Goal: Task Accomplishment & Management: Complete application form

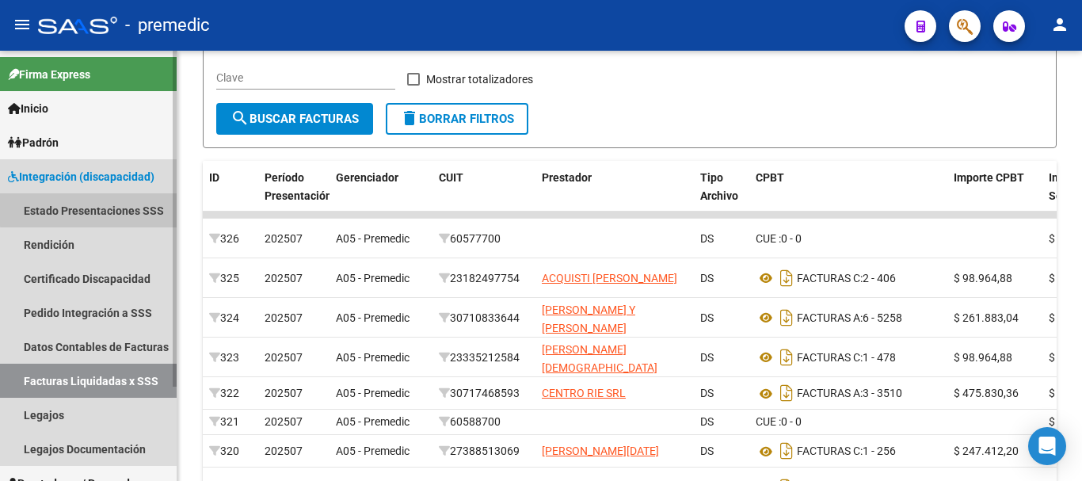
click at [105, 208] on link "Estado Presentaciones SSS" at bounding box center [88, 210] width 177 height 34
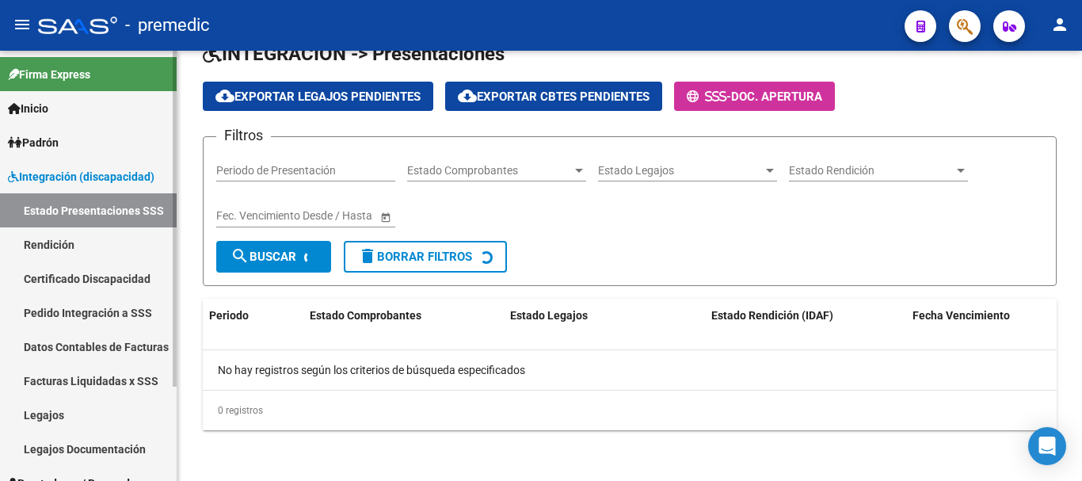
scroll to position [101, 0]
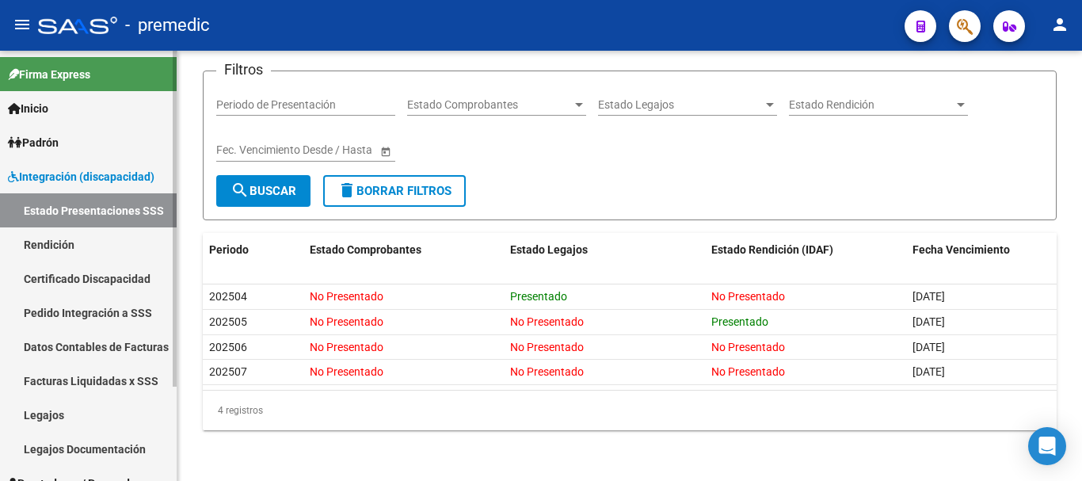
click at [80, 419] on link "Legajos" at bounding box center [88, 415] width 177 height 34
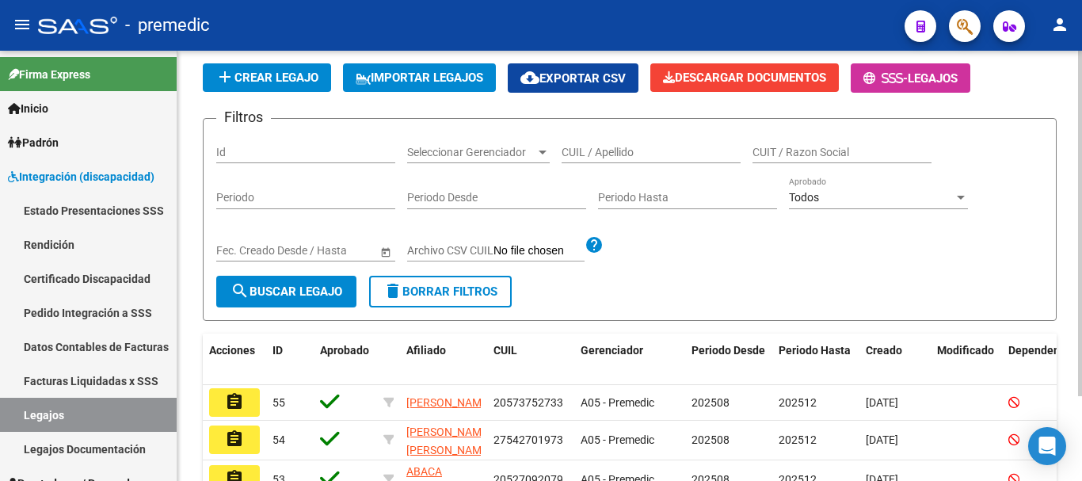
scroll to position [317, 0]
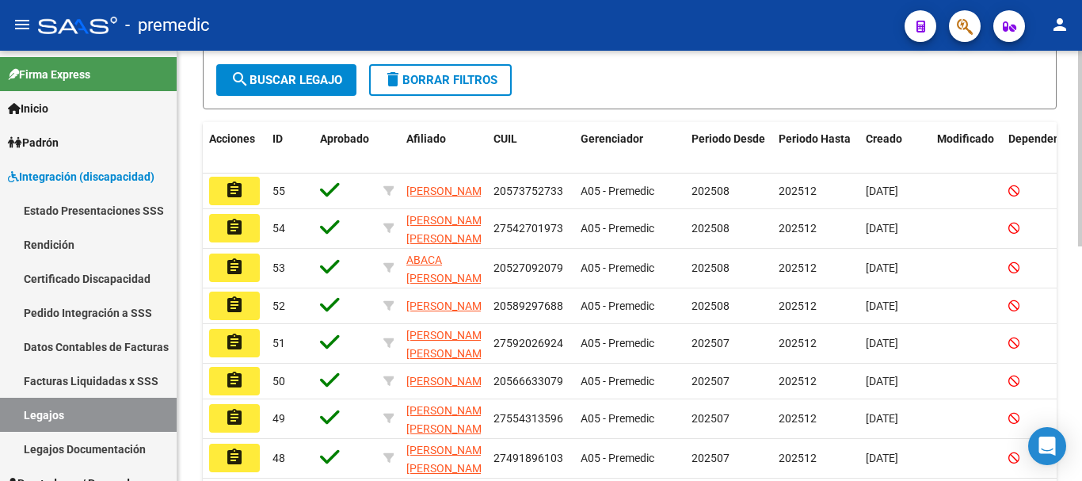
drag, startPoint x: 1076, startPoint y: 226, endPoint x: 1078, endPoint y: 257, distance: 30.1
click at [1078, 257] on div "Modelo Formulario DDJJ para Transporte / Modelo Conformidad Transporte / Modelo…" at bounding box center [631, 189] width 908 height 911
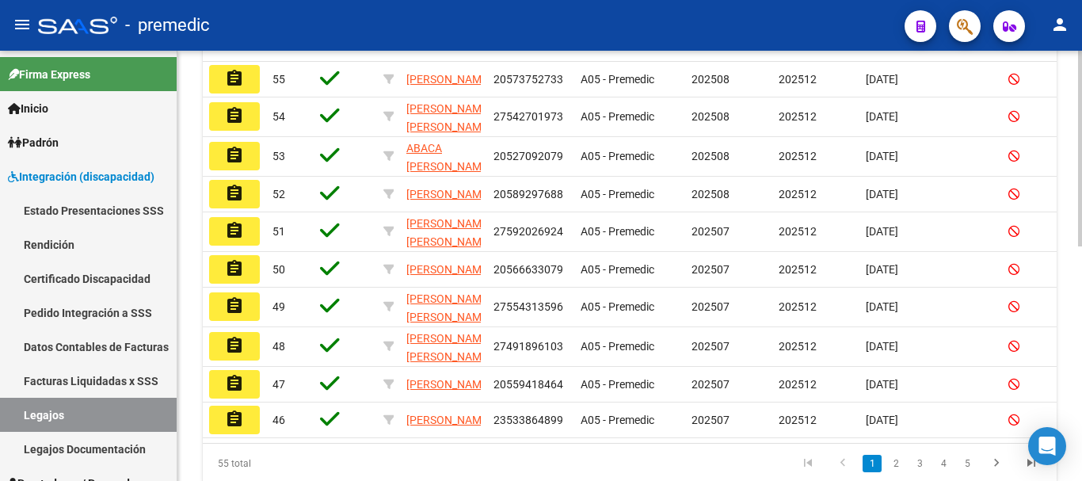
scroll to position [515, 0]
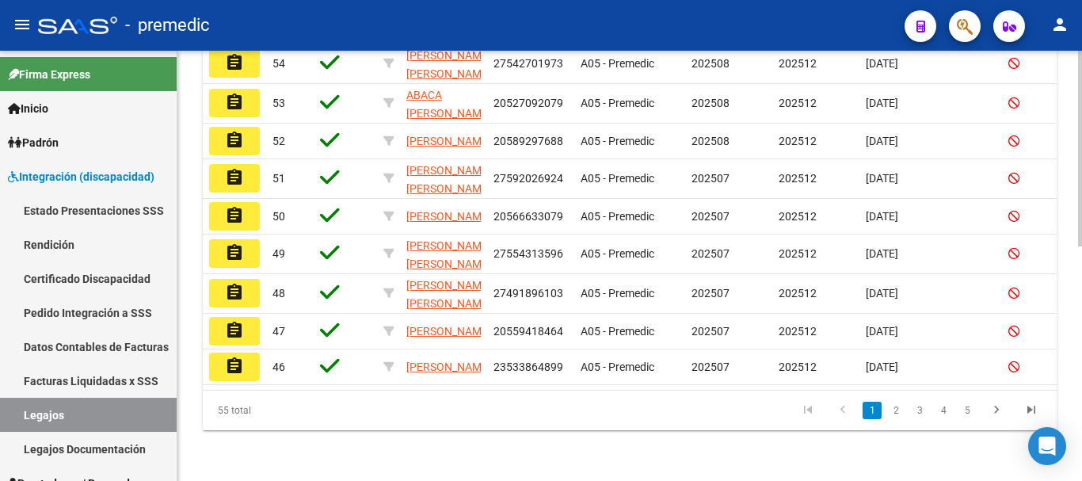
click at [1055, 362] on div "Modelo Formulario DDJJ para Transporte / Modelo Conformidad Transporte / Modelo…" at bounding box center [631, 24] width 908 height 911
click at [892, 412] on link "2" at bounding box center [895, 409] width 19 height 17
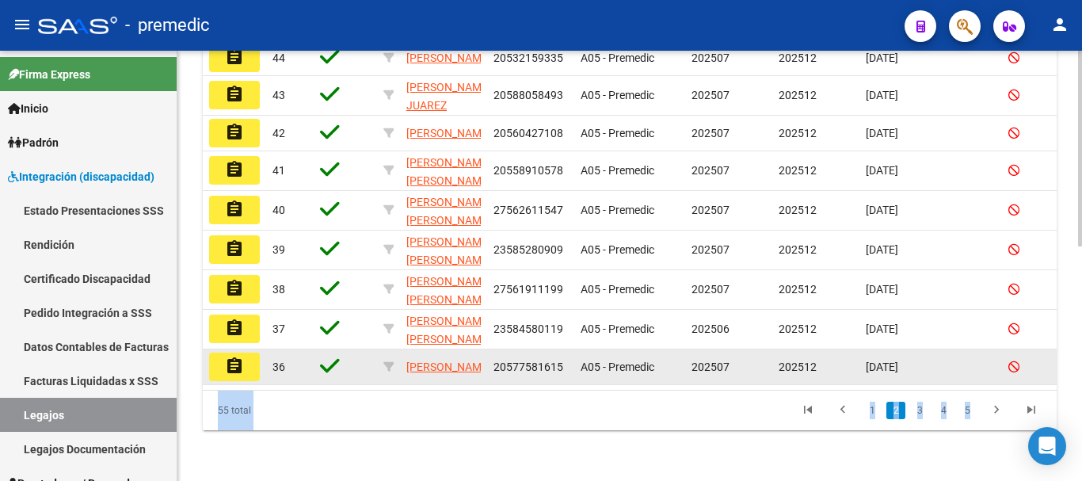
click at [250, 352] on button "assignment" at bounding box center [234, 366] width 51 height 29
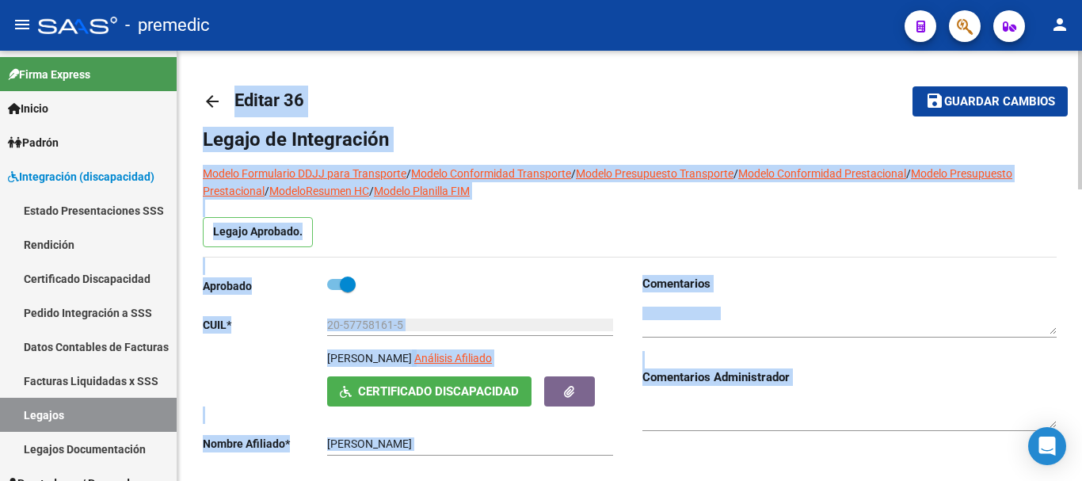
click at [951, 173] on link "Modelo Presupuesto Prestacional" at bounding box center [607, 182] width 809 height 30
click at [500, 133] on h1 "Legajo de Integración" at bounding box center [630, 139] width 854 height 25
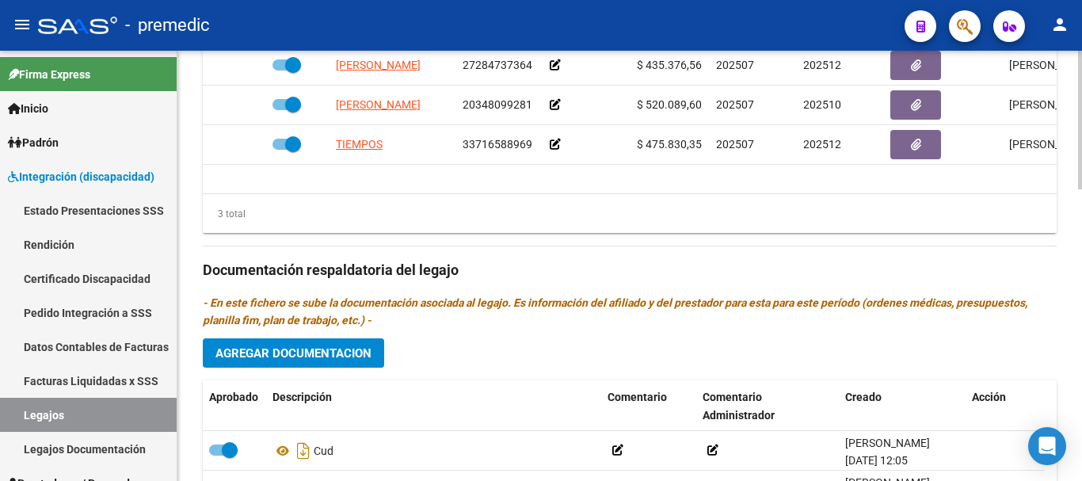
scroll to position [904, 0]
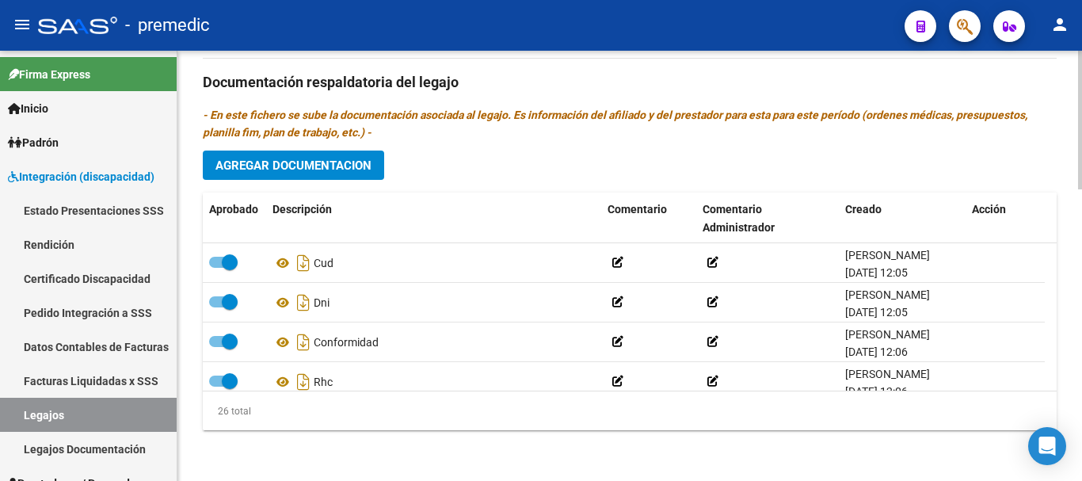
click at [379, 158] on button "Agregar Documentacion" at bounding box center [293, 164] width 181 height 29
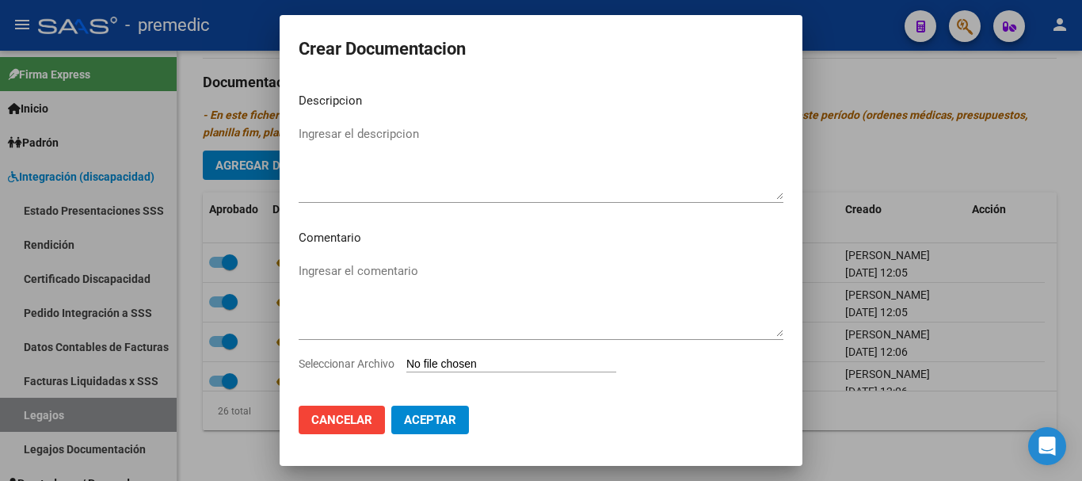
click at [465, 364] on input "Seleccionar Archivo" at bounding box center [511, 364] width 210 height 15
type input "C:\fakepath\INFORME [PERSON_NAME] [PERSON_NAME].pdf"
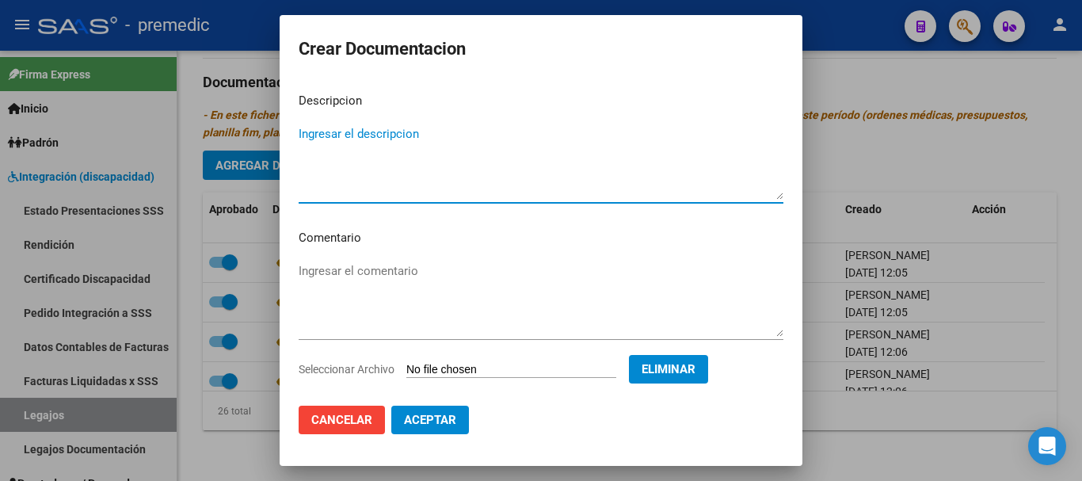
click at [570, 181] on textarea "Ingresar el descripcion" at bounding box center [541, 162] width 485 height 74
type textarea "INFORME [PERSON_NAME]"
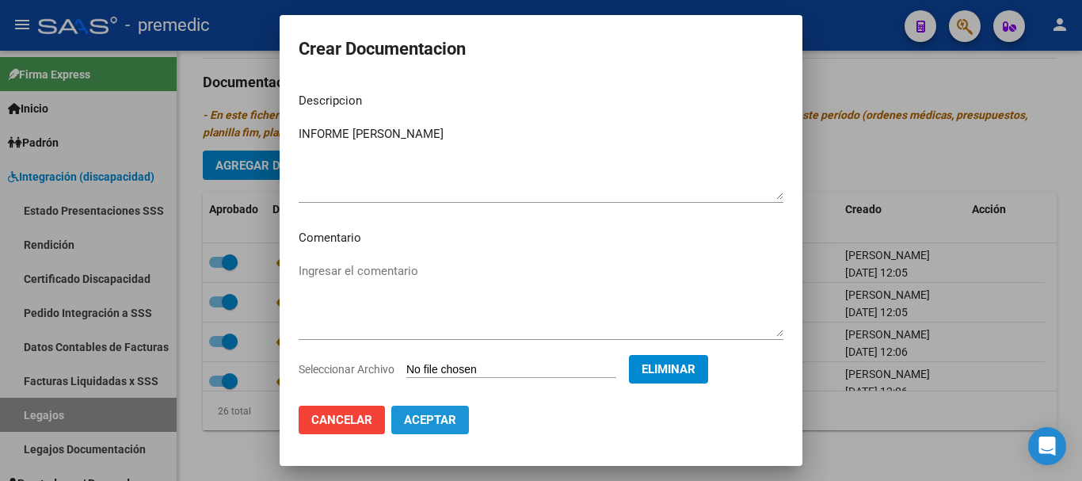
click at [440, 423] on span "Aceptar" at bounding box center [430, 420] width 52 height 14
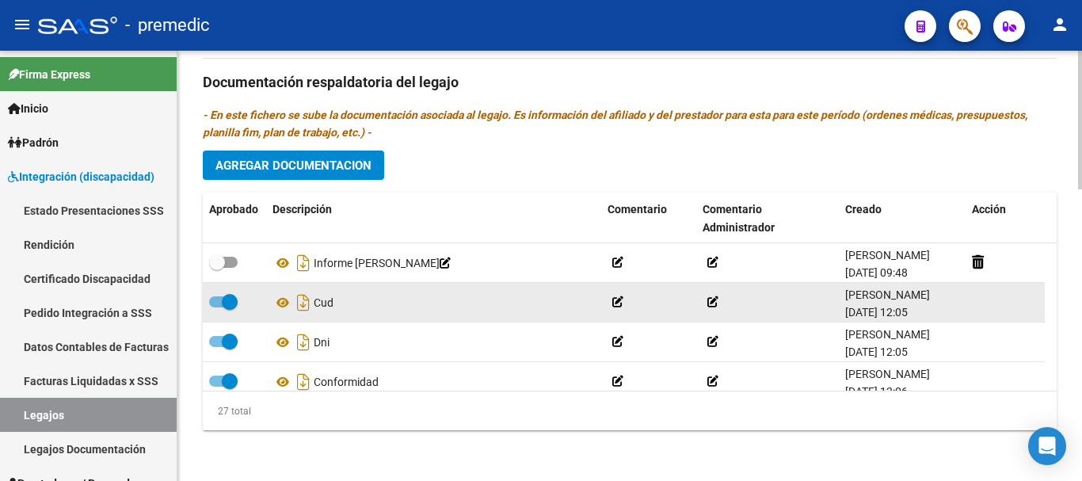
click at [1019, 302] on datatable-body-cell at bounding box center [1004, 302] width 79 height 39
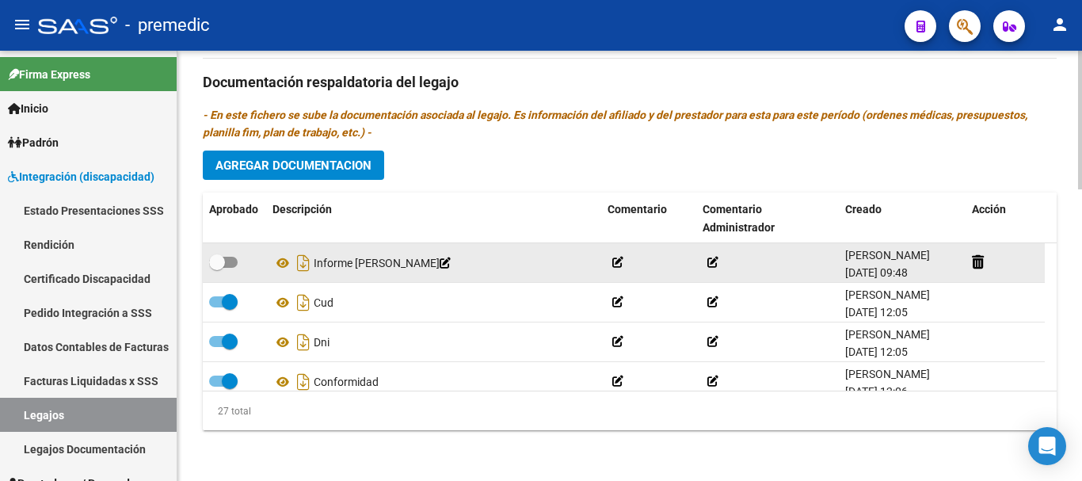
click at [238, 263] on div at bounding box center [234, 263] width 51 height 21
click at [235, 261] on span at bounding box center [223, 262] width 29 height 11
click at [217, 268] on input "checkbox" at bounding box center [216, 268] width 1 height 1
checkbox input "true"
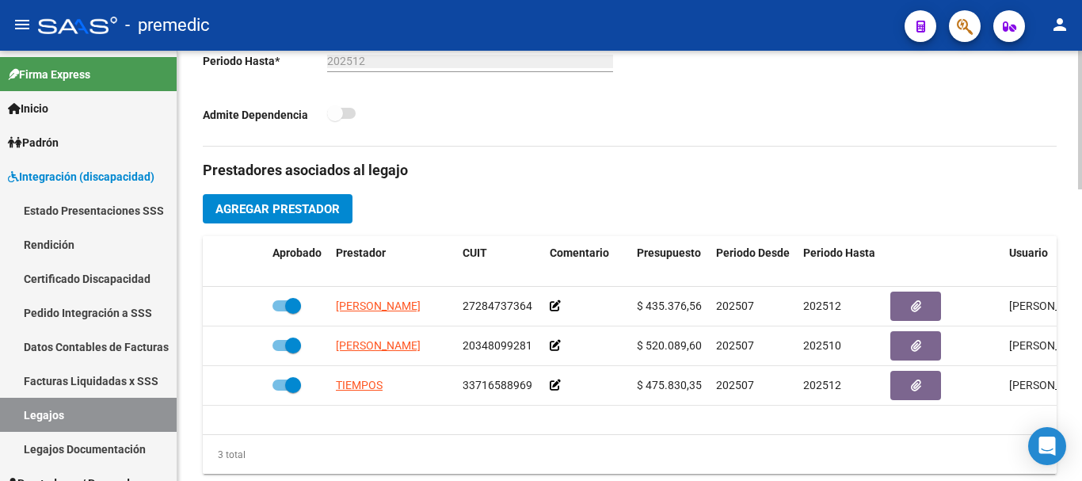
click at [1081, 153] on div at bounding box center [1080, 266] width 4 height 430
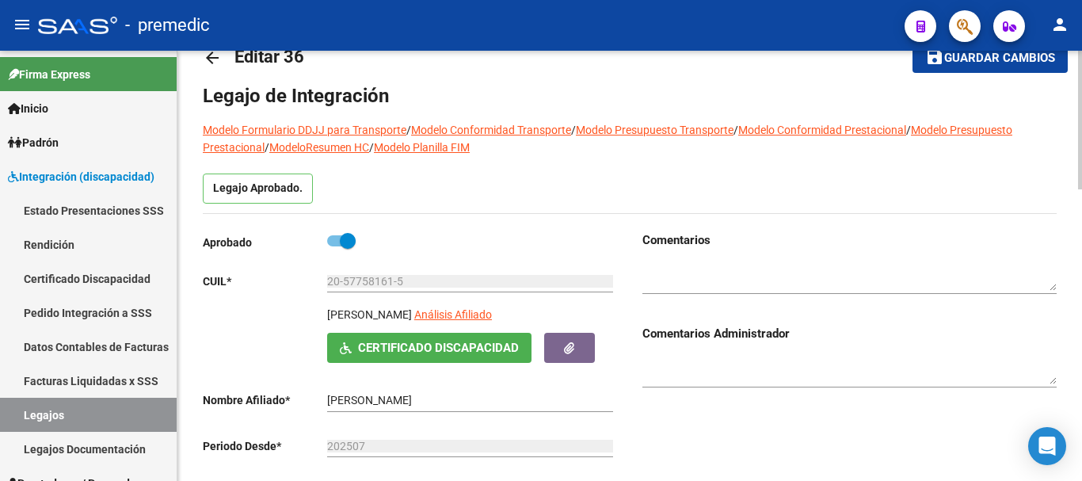
click at [1081, 153] on div at bounding box center [1080, 266] width 4 height 430
click at [1081, 153] on div at bounding box center [1080, 134] width 4 height 139
click at [1038, 67] on button "save Guardar cambios" at bounding box center [989, 57] width 155 height 29
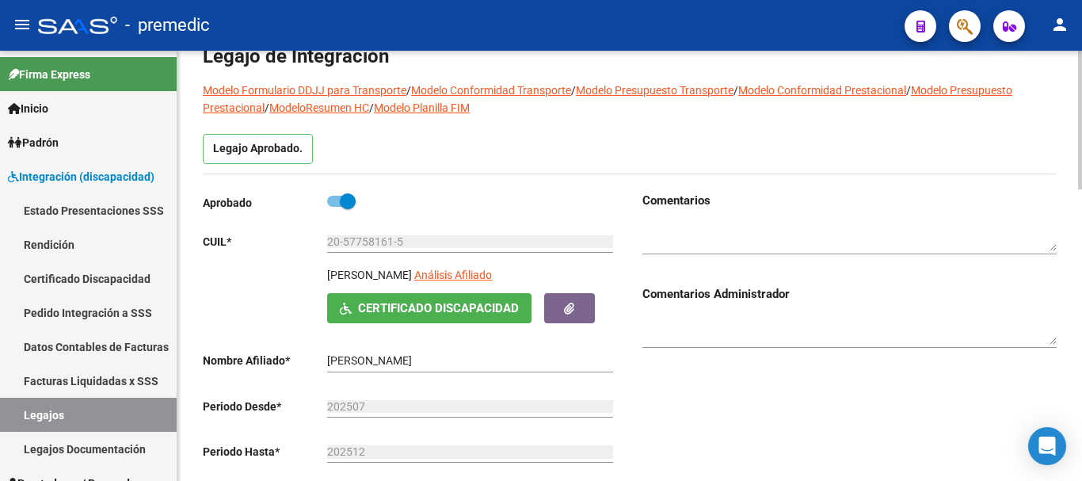
scroll to position [0, 0]
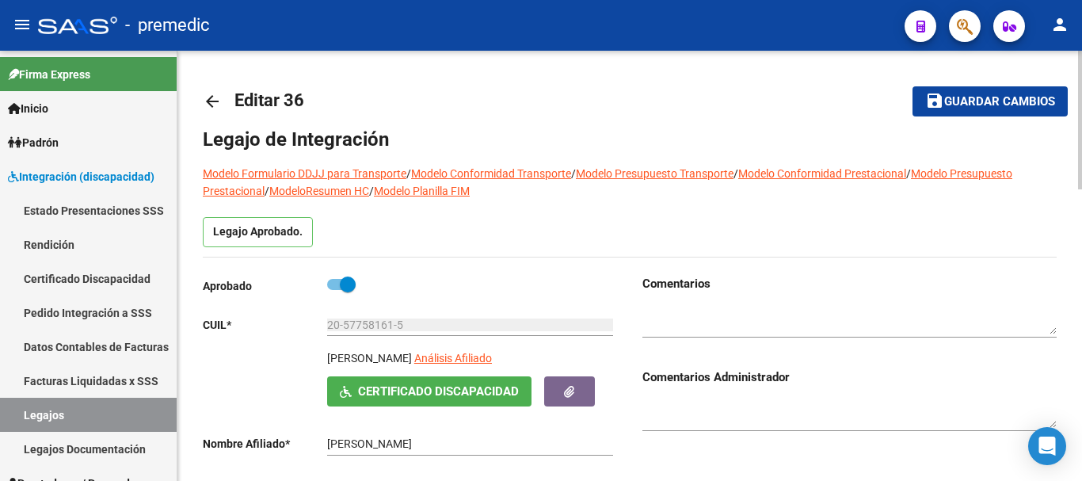
click at [1081, 96] on div at bounding box center [1080, 120] width 4 height 139
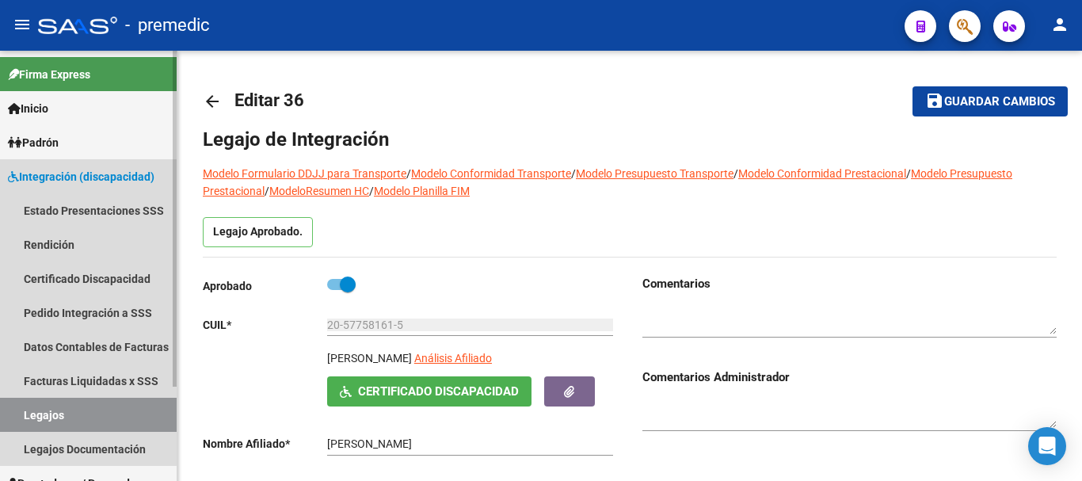
click at [55, 398] on link "Legajos" at bounding box center [88, 415] width 177 height 34
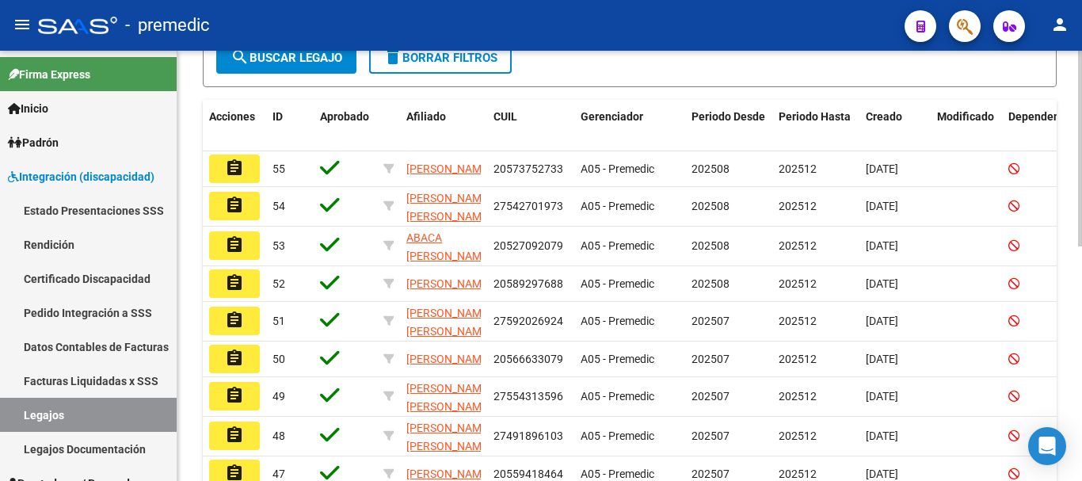
scroll to position [343, 0]
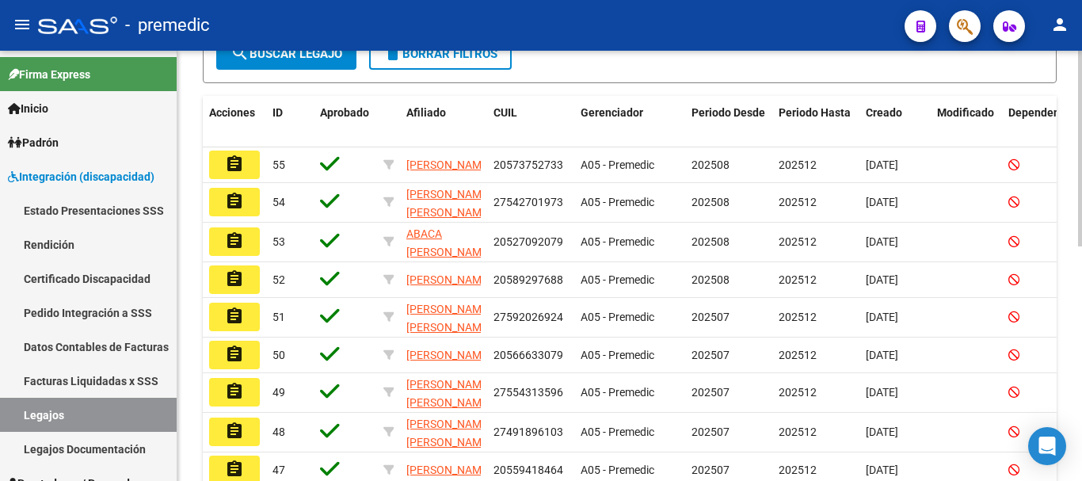
click at [1081, 323] on div at bounding box center [1080, 316] width 4 height 196
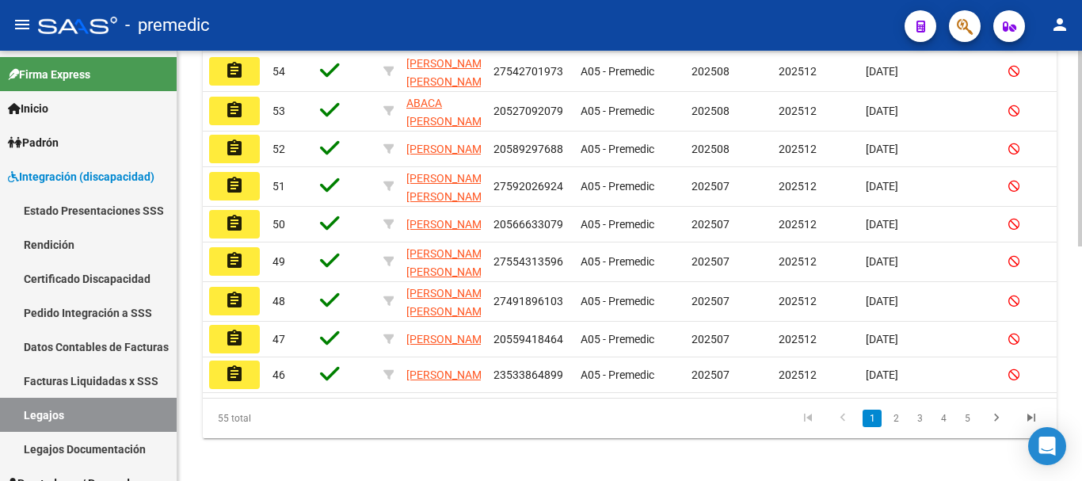
scroll to position [515, 0]
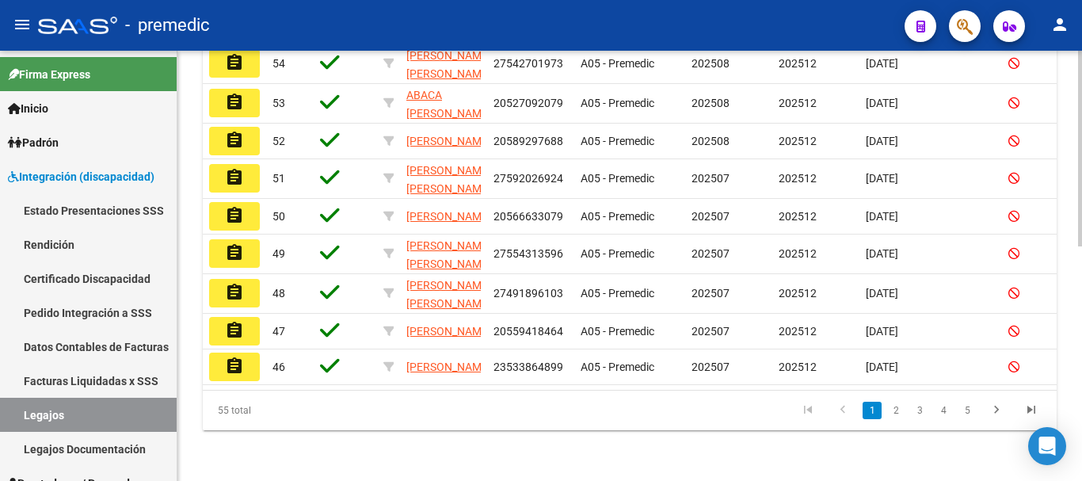
click at [1079, 394] on div at bounding box center [1080, 383] width 4 height 196
click at [896, 405] on link "2" at bounding box center [895, 409] width 19 height 17
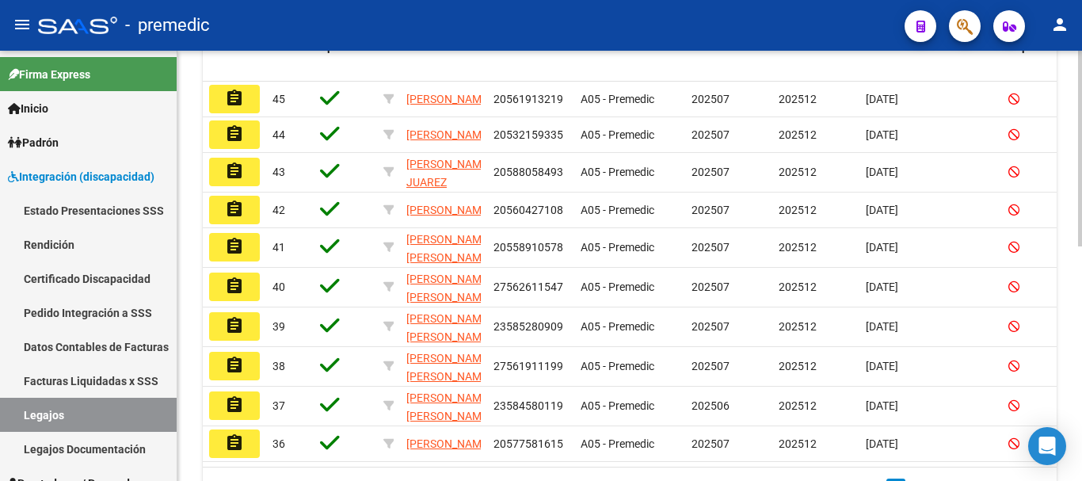
scroll to position [403, 0]
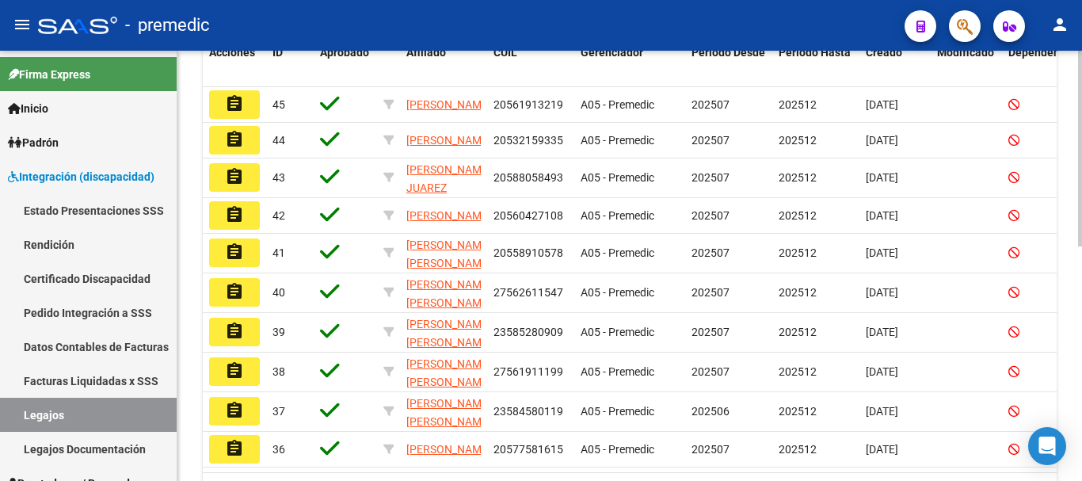
click at [1077, 298] on div "Modelo Formulario DDJJ para Transporte / Modelo Conformidad Transporte / Modelo…" at bounding box center [631, 105] width 908 height 915
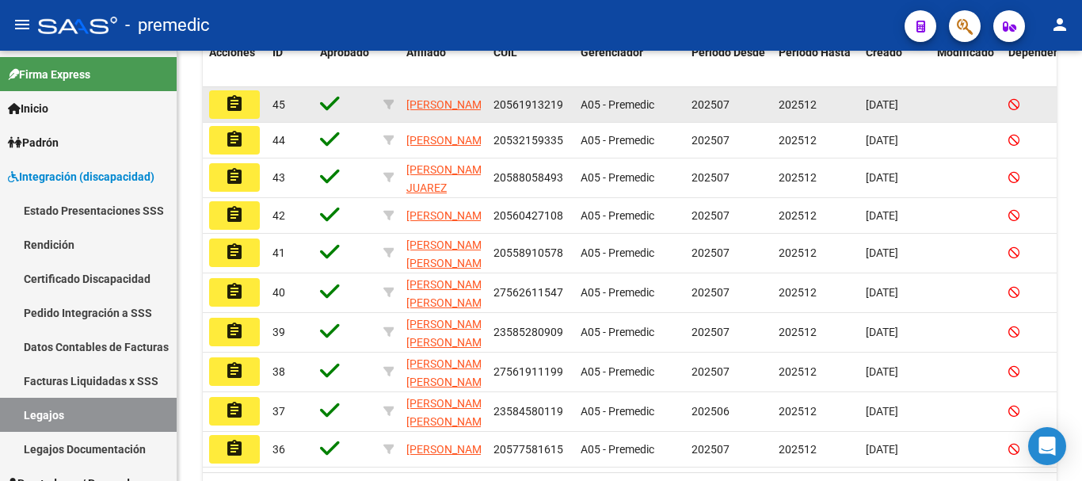
click at [207, 108] on datatable-body-cell "assignment" at bounding box center [234, 104] width 63 height 35
click at [221, 105] on button "assignment" at bounding box center [234, 104] width 51 height 29
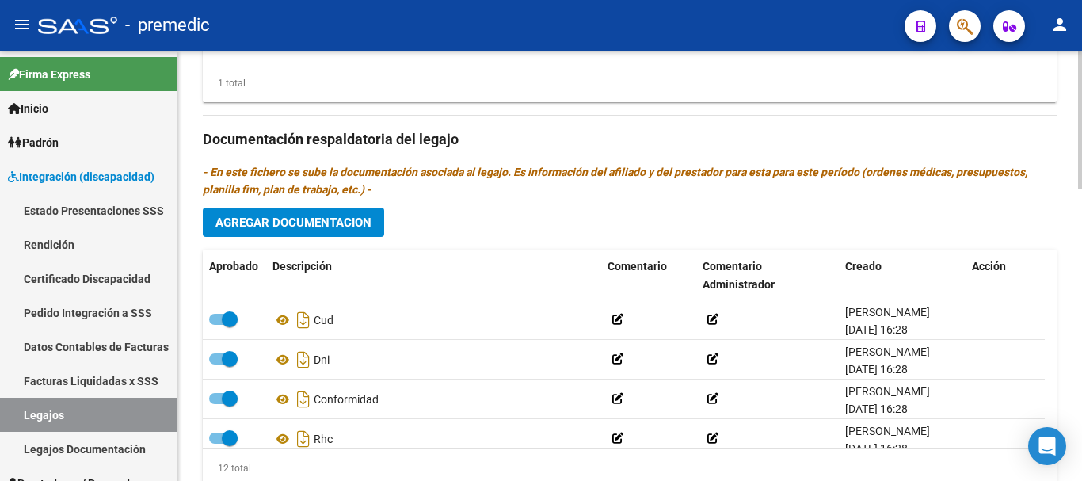
scroll to position [847, 0]
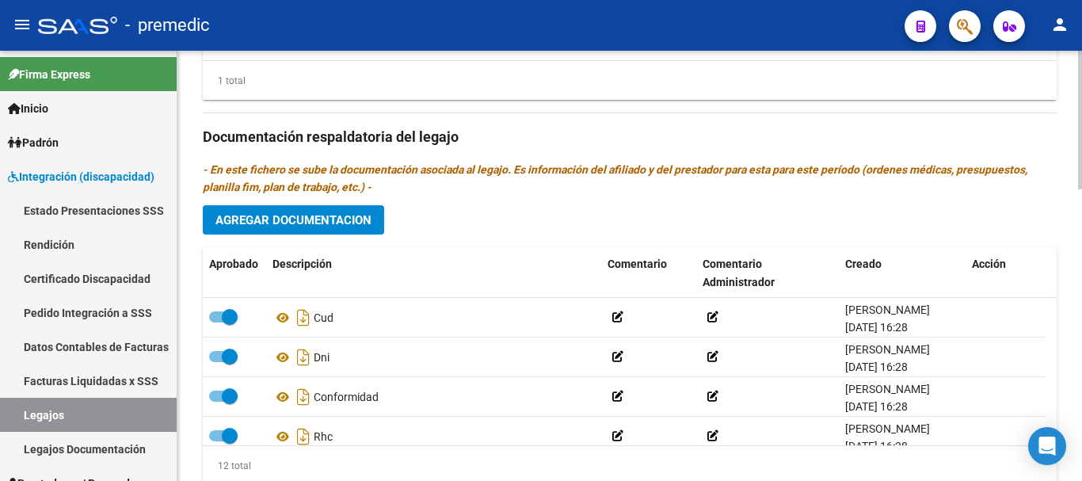
click at [1050, 430] on body "menu - premedic person Firma Express Inicio Calendario SSS Instructivos Contact…" at bounding box center [541, 240] width 1082 height 481
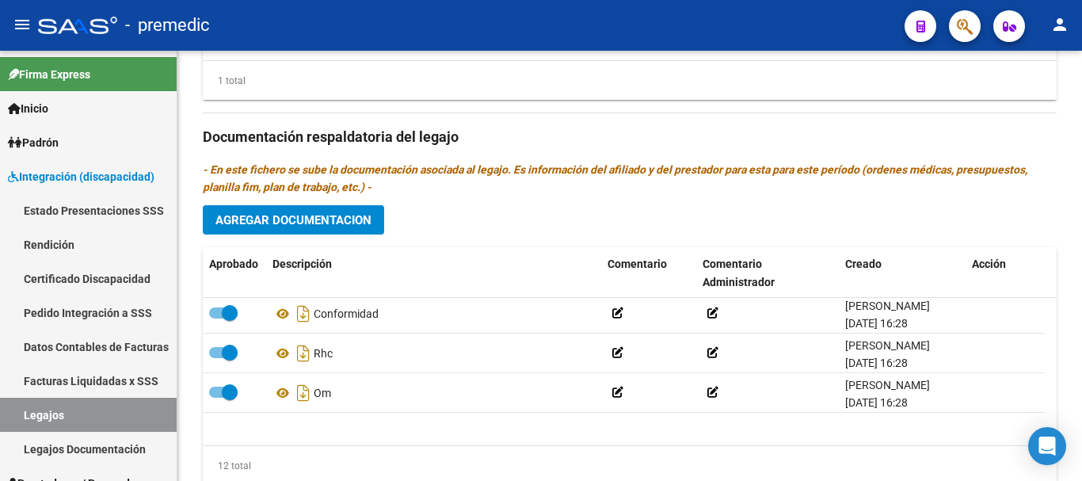
scroll to position [0, 0]
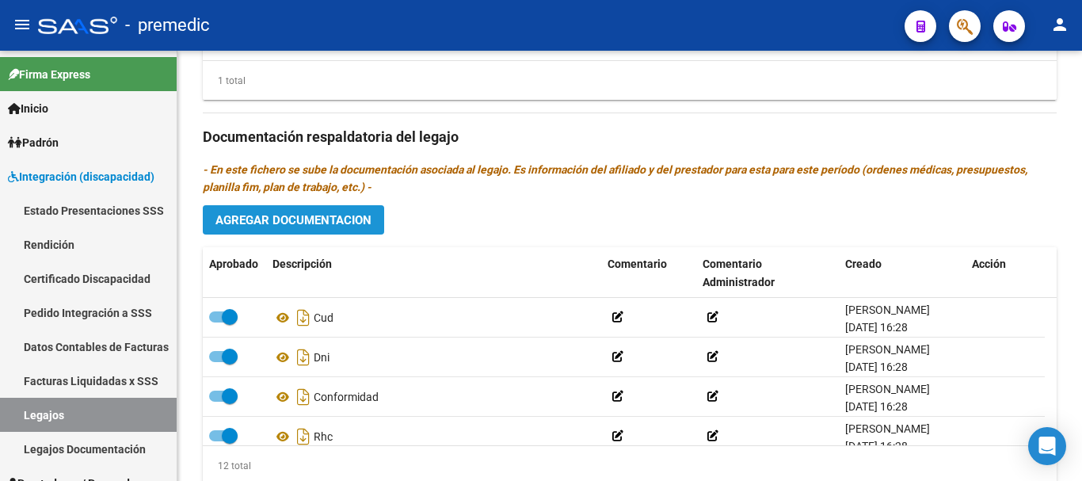
click at [272, 209] on button "Agregar Documentacion" at bounding box center [293, 219] width 181 height 29
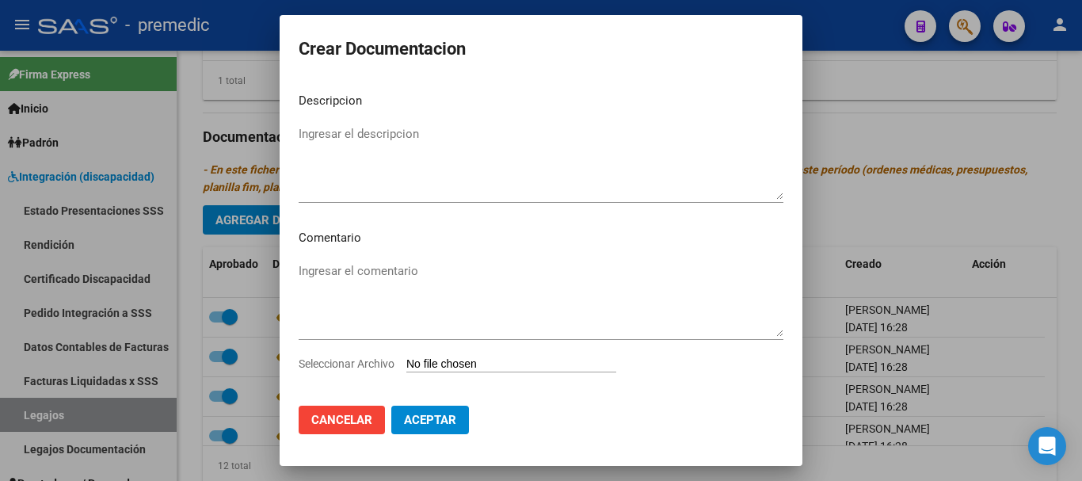
click at [448, 359] on input "Seleccionar Archivo" at bounding box center [511, 364] width 210 height 15
type input "C:\fakepath\INFORME [PERSON_NAME].pdf"
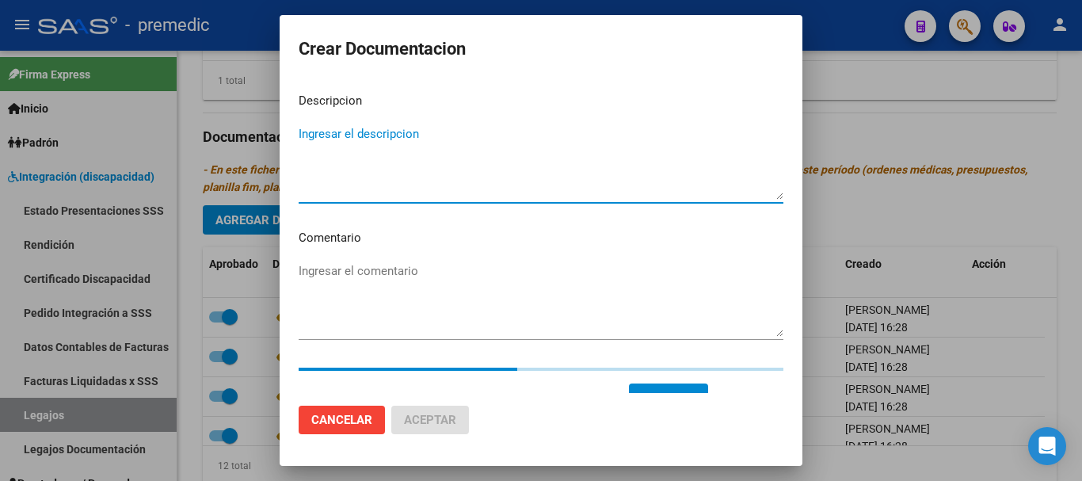
click at [554, 128] on textarea "Ingresar el descripcion" at bounding box center [541, 162] width 485 height 74
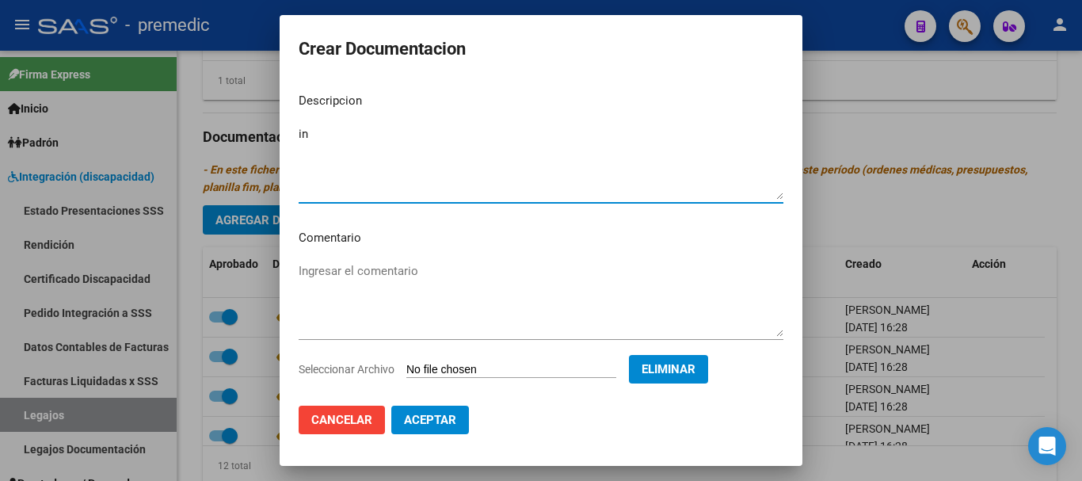
type textarea "i"
type textarea "INFORME [PERSON_NAME]"
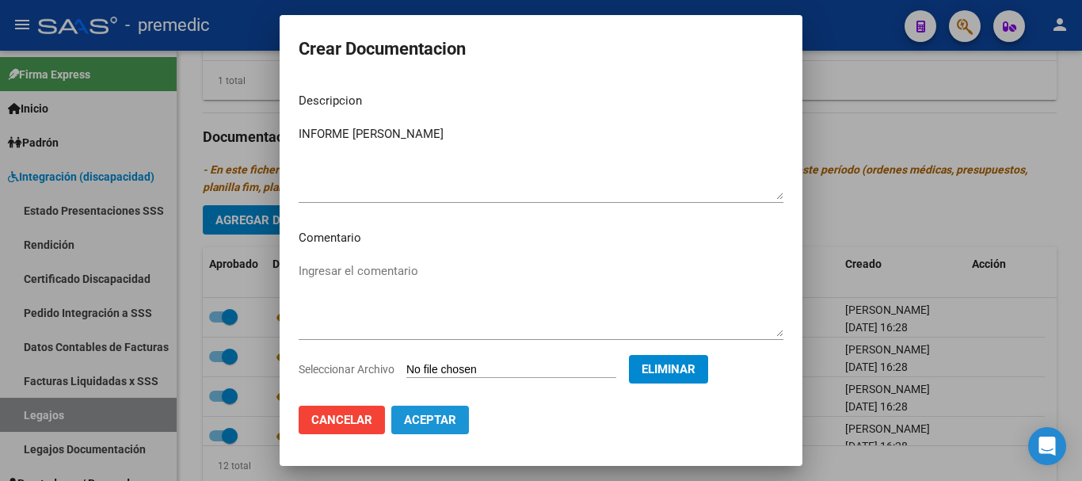
click at [438, 416] on span "Aceptar" at bounding box center [430, 420] width 52 height 14
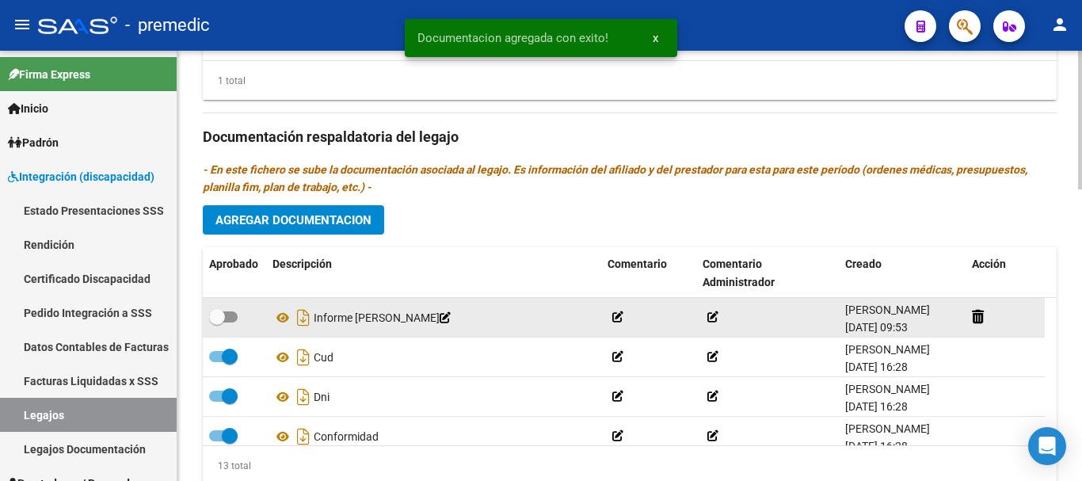
click at [238, 319] on div at bounding box center [234, 317] width 51 height 21
click at [234, 318] on span at bounding box center [223, 316] width 29 height 11
click at [217, 322] on input "checkbox" at bounding box center [216, 322] width 1 height 1
checkbox input "true"
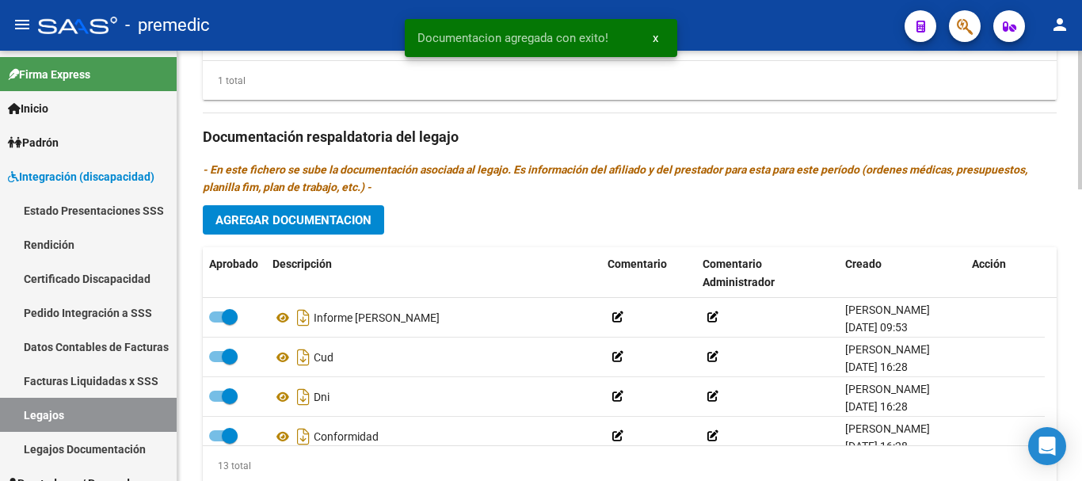
scroll to position [417, 0]
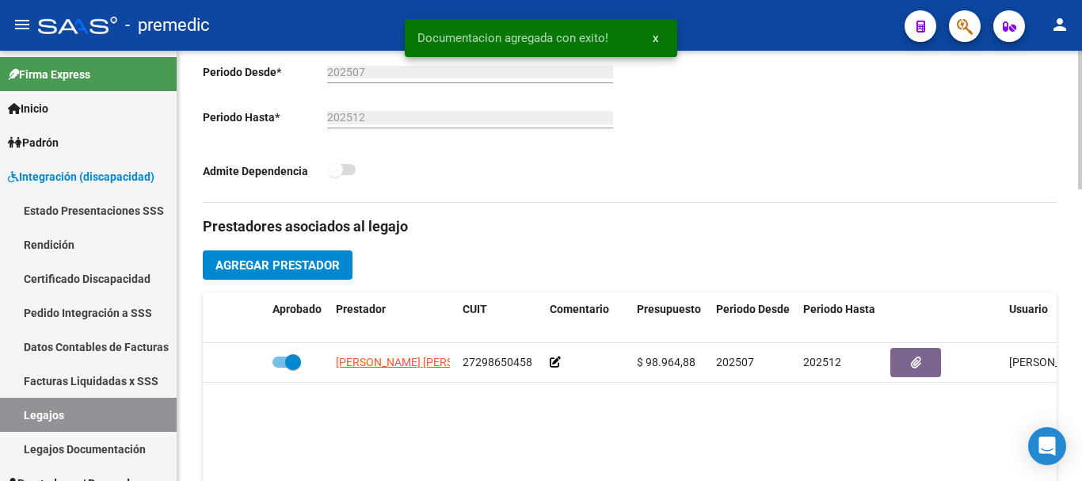
click at [1081, 143] on div at bounding box center [1080, 266] width 4 height 430
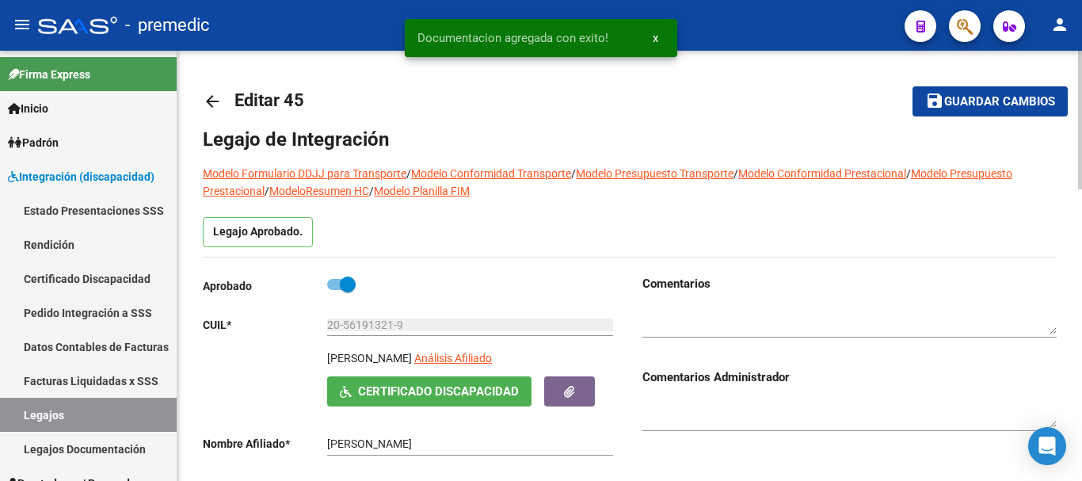
click at [1081, 143] on div at bounding box center [1080, 266] width 4 height 430
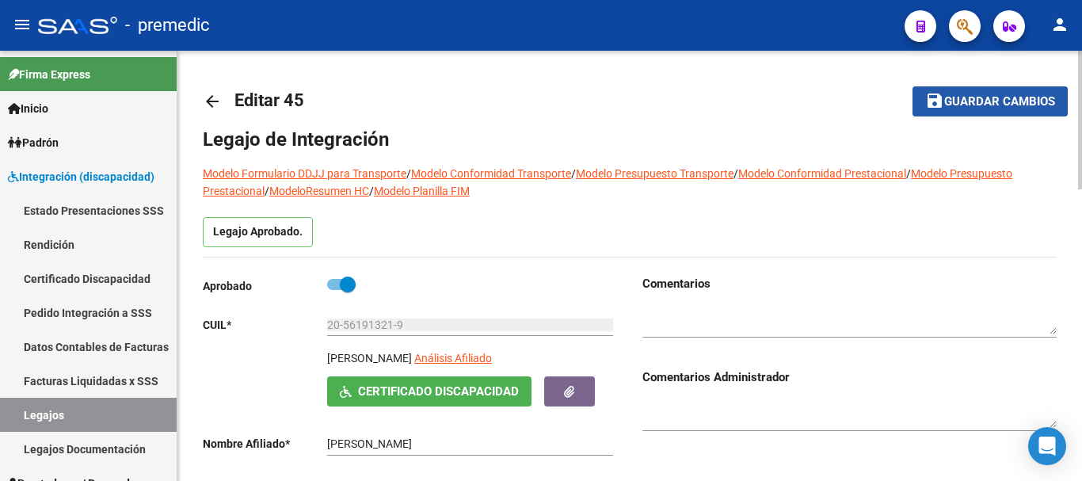
click at [1034, 102] on span "Guardar cambios" at bounding box center [999, 102] width 111 height 14
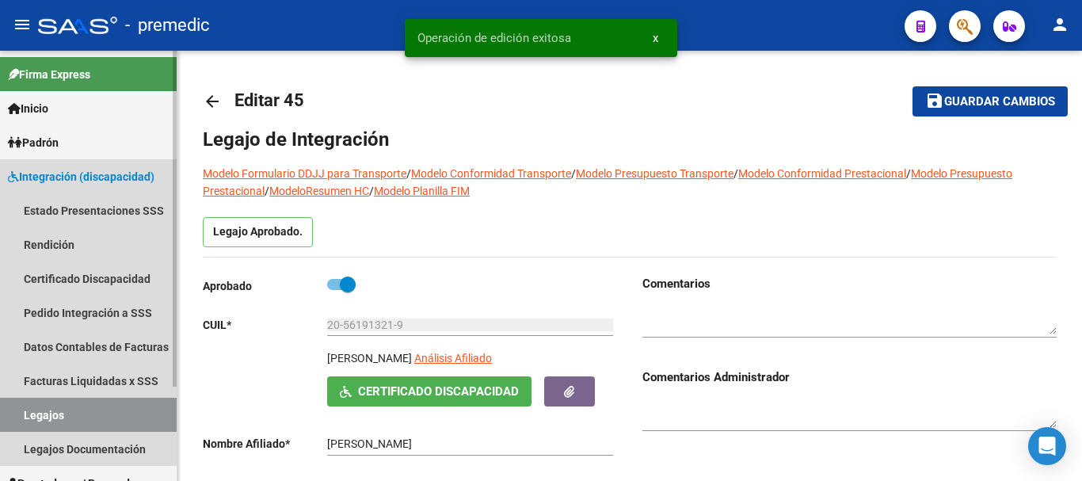
click at [116, 409] on link "Legajos" at bounding box center [88, 415] width 177 height 34
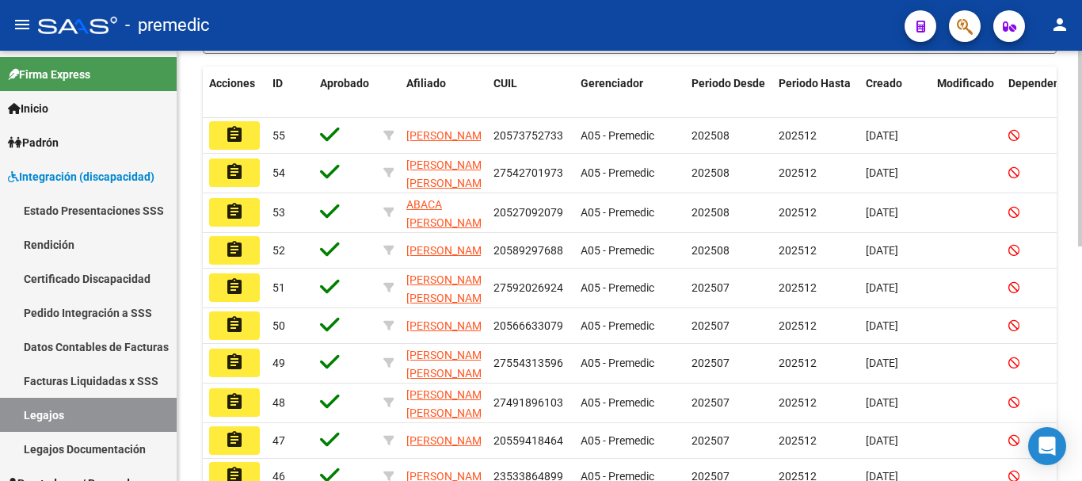
scroll to position [381, 0]
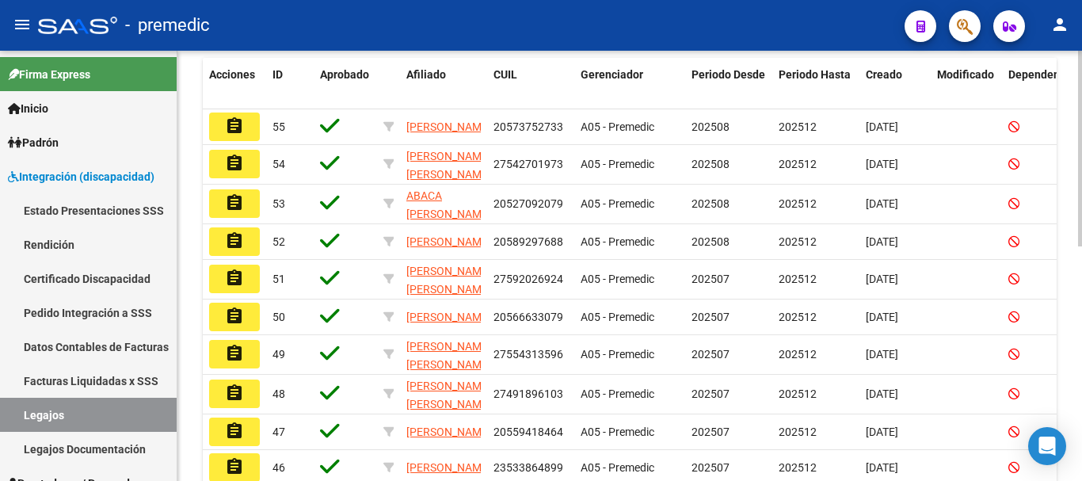
click at [1058, 409] on div "Modelo Formulario DDJJ para Transporte / Modelo Conformidad Transporte / Modelo…" at bounding box center [631, 125] width 908 height 911
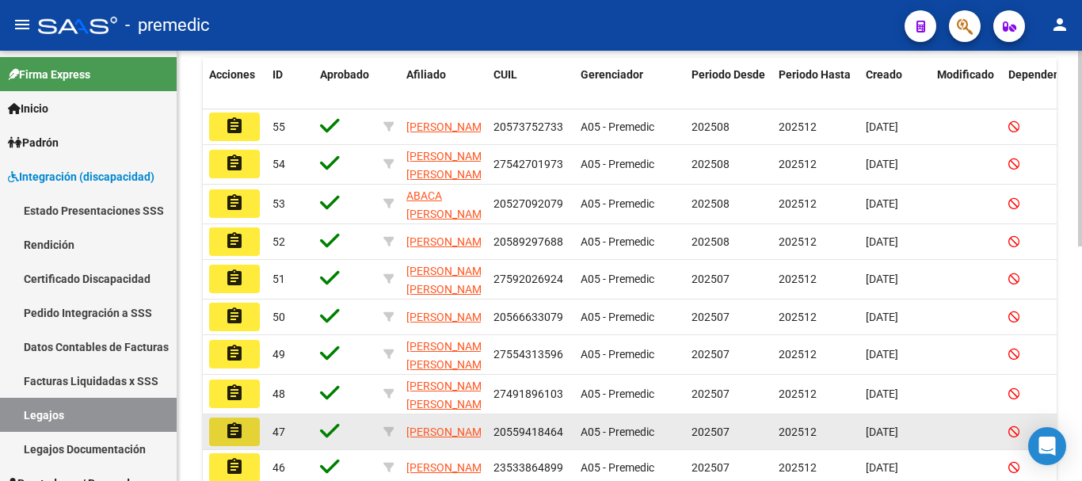
click at [252, 438] on button "assignment" at bounding box center [234, 431] width 51 height 29
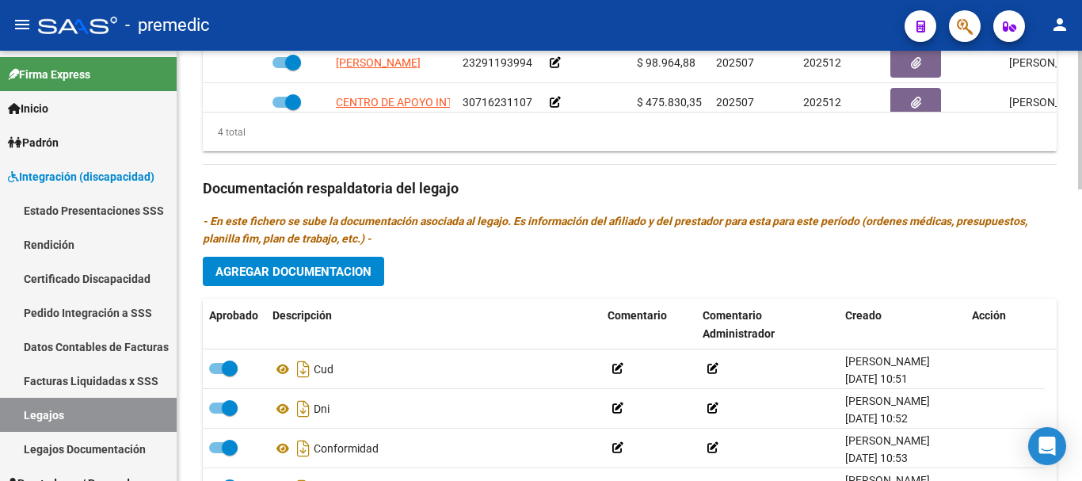
scroll to position [801, 0]
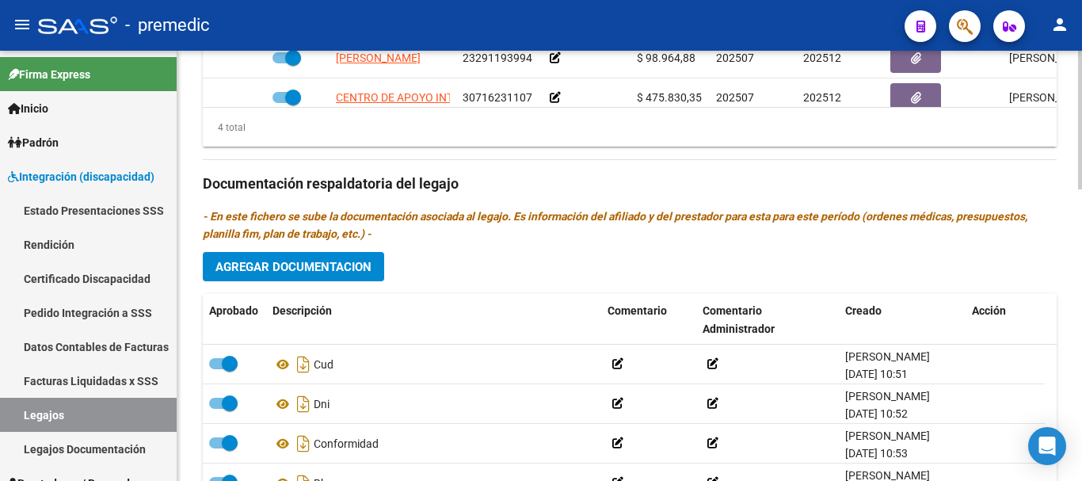
click at [1081, 405] on div at bounding box center [1080, 379] width 4 height 139
click at [303, 264] on span "Agregar Documentacion" at bounding box center [293, 267] width 156 height 14
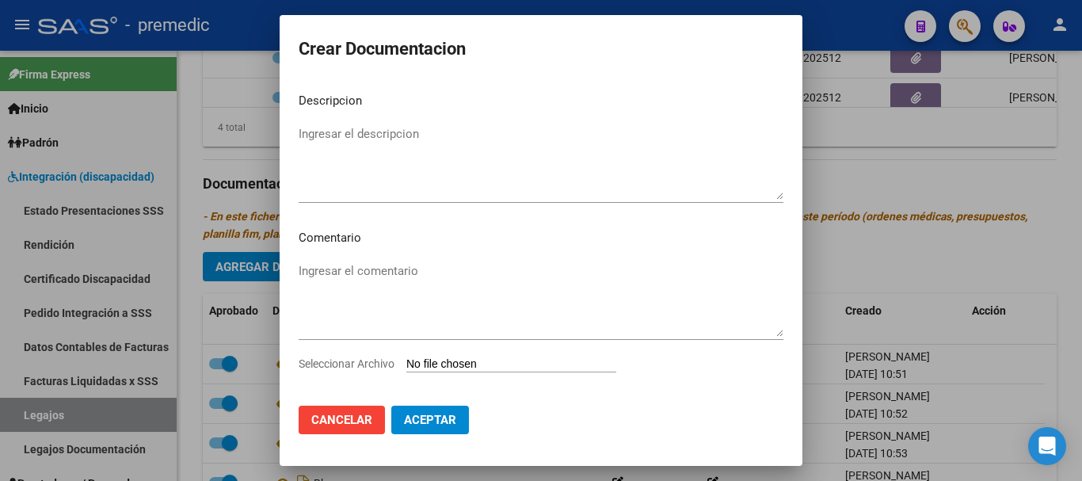
click at [500, 356] on div "Seleccionar Archivo" at bounding box center [541, 370] width 485 height 30
click at [534, 366] on input "Seleccionar Archivo" at bounding box center [511, 364] width 210 height 15
type input "C:\fakepath\INFORME [PERSON_NAME].pdf"
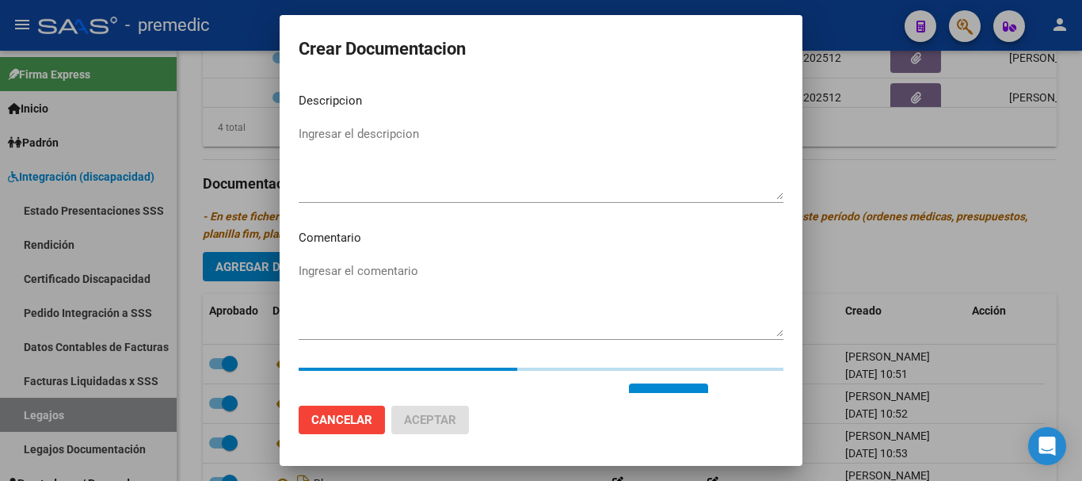
click at [569, 122] on div "Ingresar el descripcion" at bounding box center [541, 162] width 485 height 81
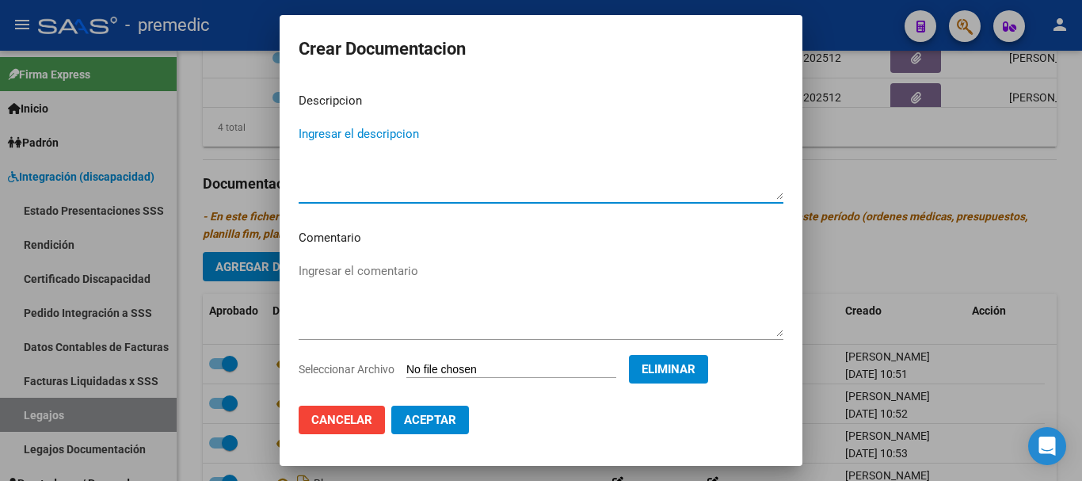
click at [542, 133] on textarea "Ingresar el descripcion" at bounding box center [541, 162] width 485 height 74
type textarea "INFORME [PERSON_NAME]"
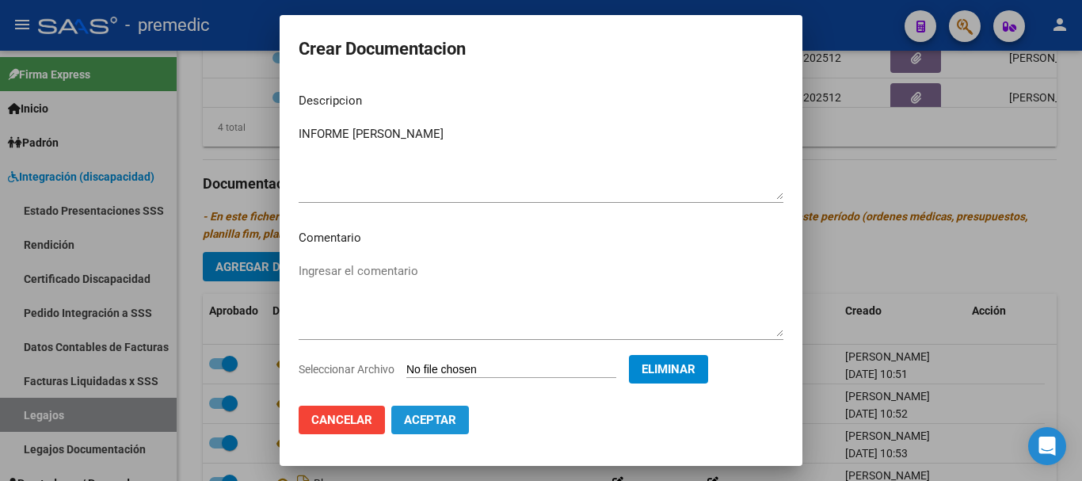
click at [451, 414] on span "Aceptar" at bounding box center [430, 420] width 52 height 14
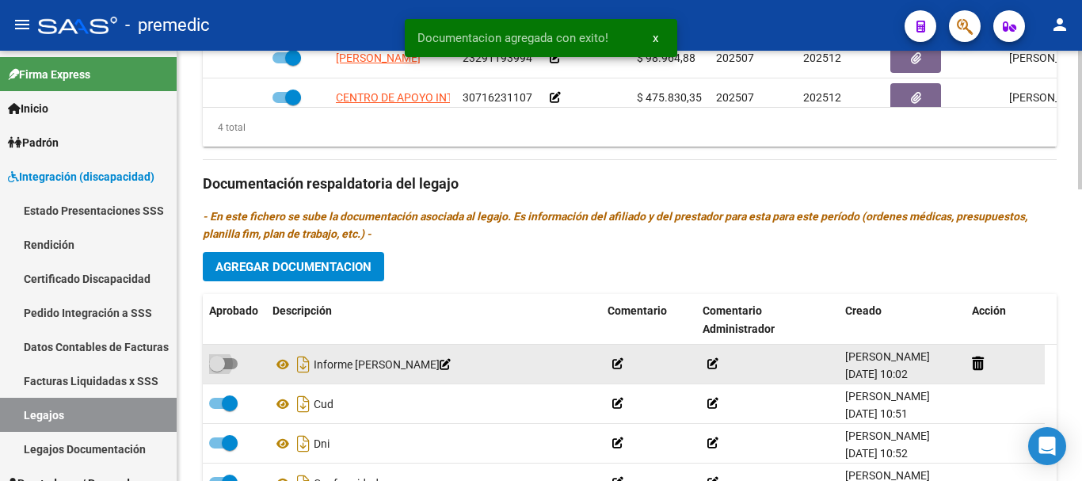
click at [231, 362] on span at bounding box center [223, 363] width 29 height 11
click at [217, 369] on input "checkbox" at bounding box center [216, 369] width 1 height 1
checkbox input "true"
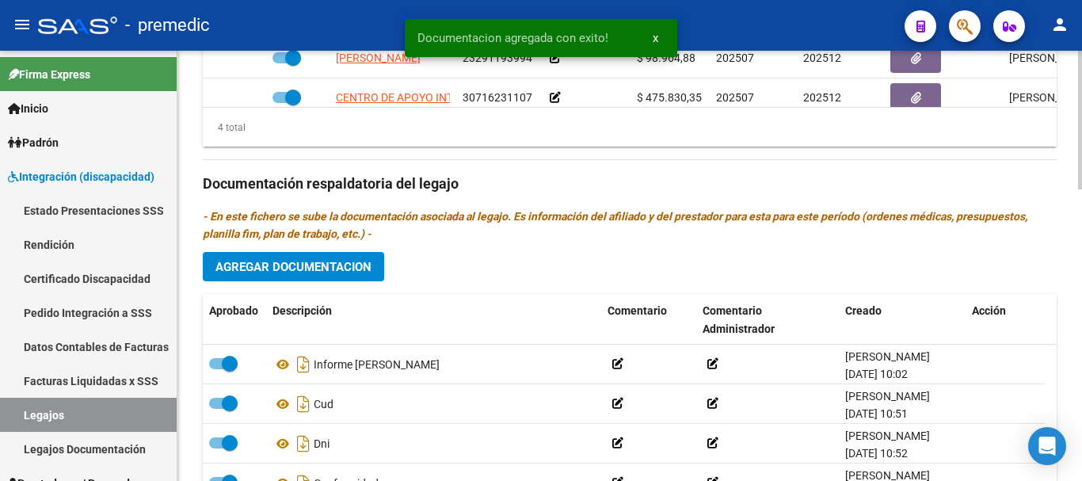
scroll to position [371, 0]
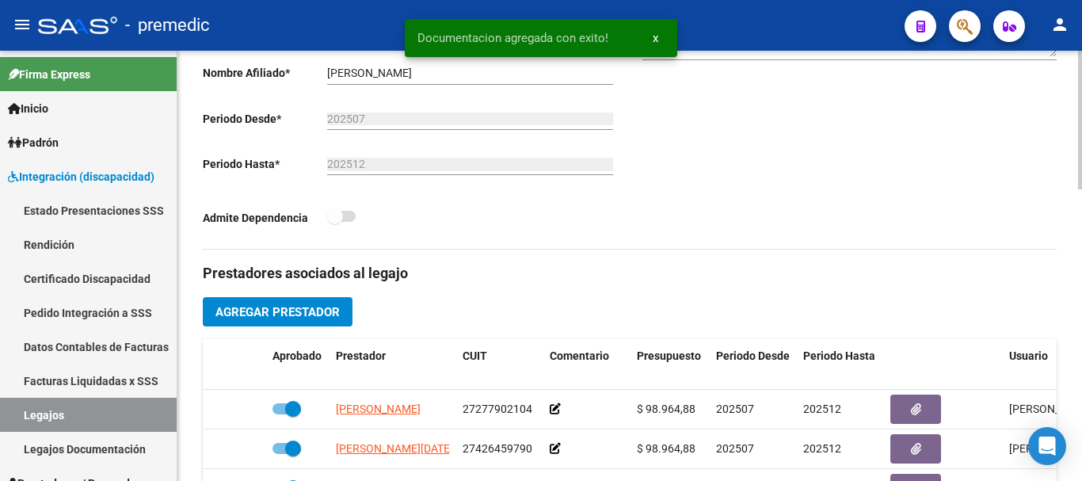
click at [1081, 212] on div at bounding box center [1080, 266] width 4 height 430
click at [1081, 177] on div at bounding box center [1080, 239] width 4 height 139
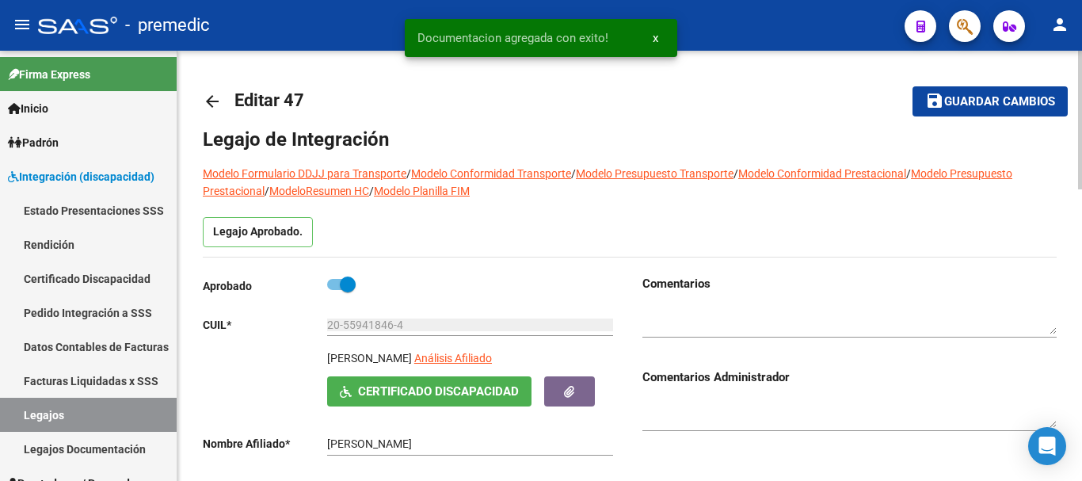
click at [1081, 145] on div at bounding box center [1080, 266] width 4 height 430
click at [1012, 105] on span "Guardar cambios" at bounding box center [999, 102] width 111 height 14
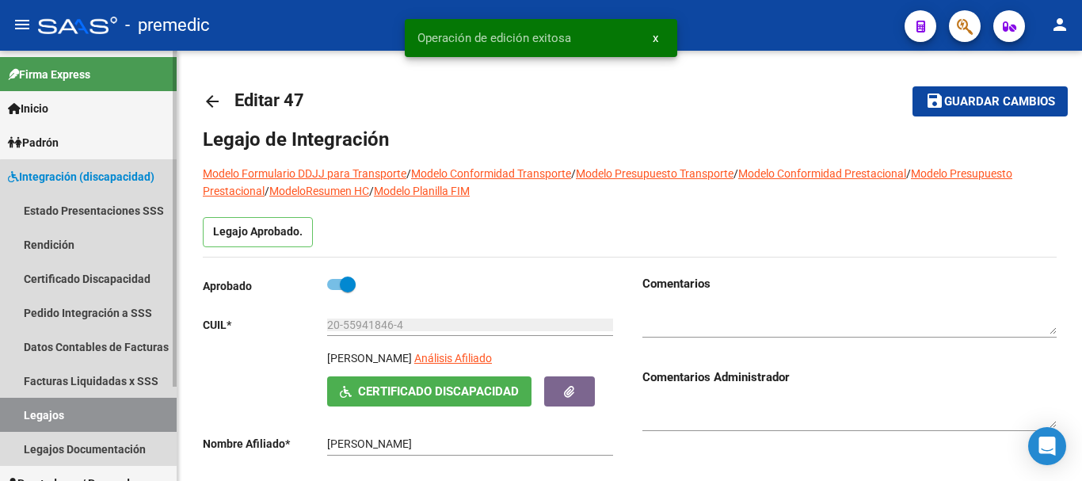
click at [120, 406] on link "Legajos" at bounding box center [88, 415] width 177 height 34
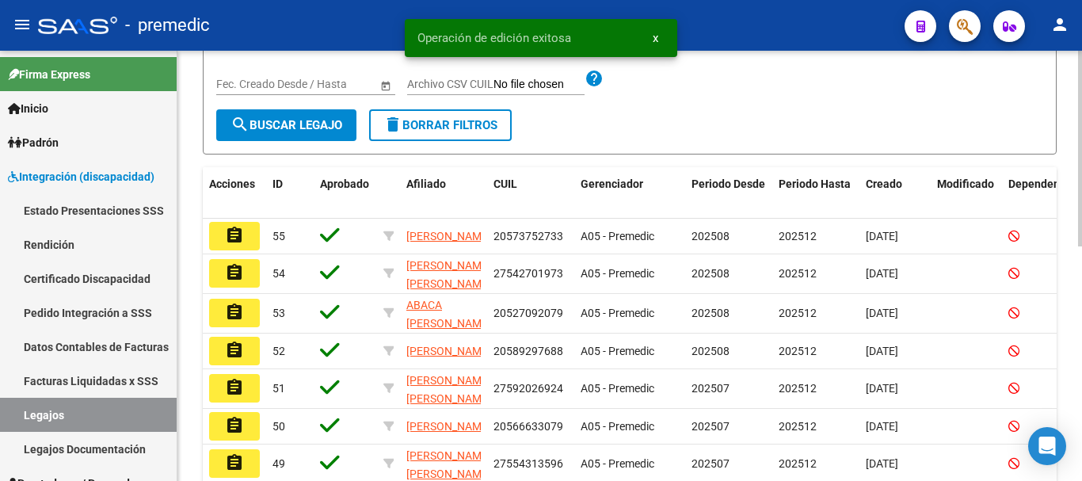
click at [1081, 253] on div at bounding box center [1080, 281] width 4 height 196
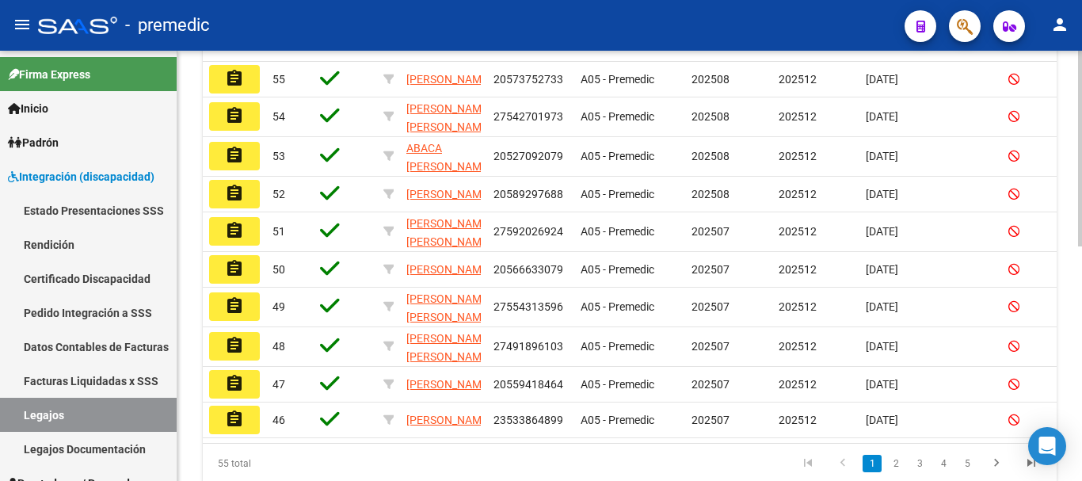
scroll to position [437, 0]
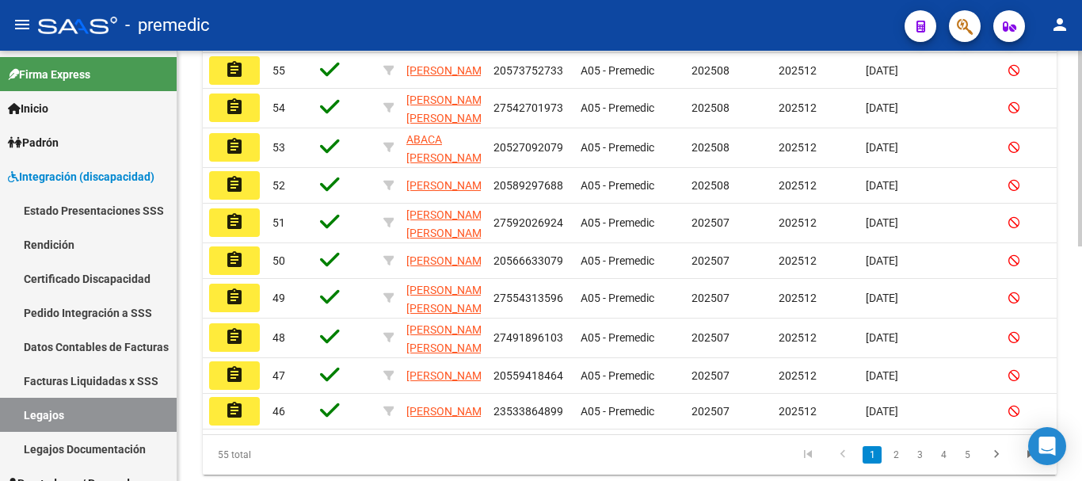
click at [1079, 292] on div at bounding box center [1080, 362] width 4 height 196
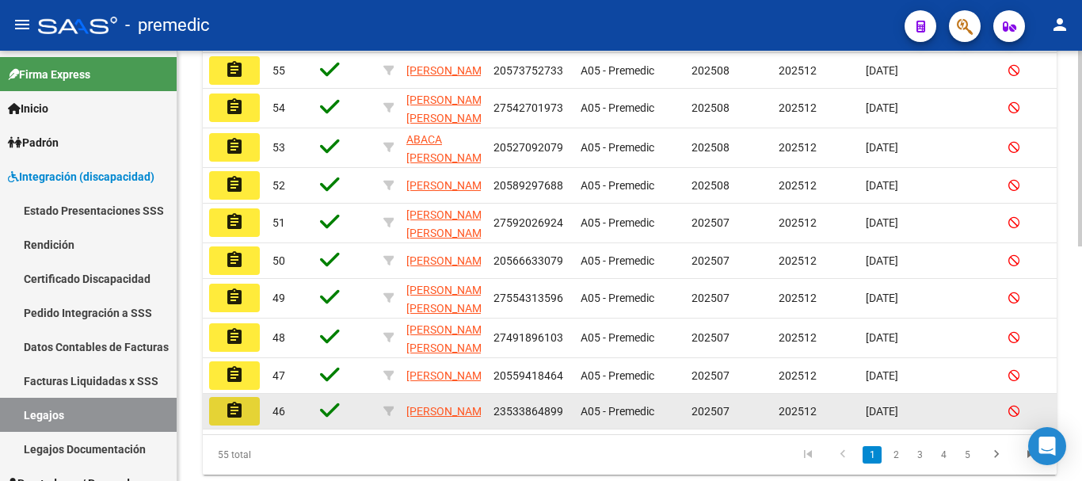
click at [231, 420] on mat-icon "assignment" at bounding box center [234, 410] width 19 height 19
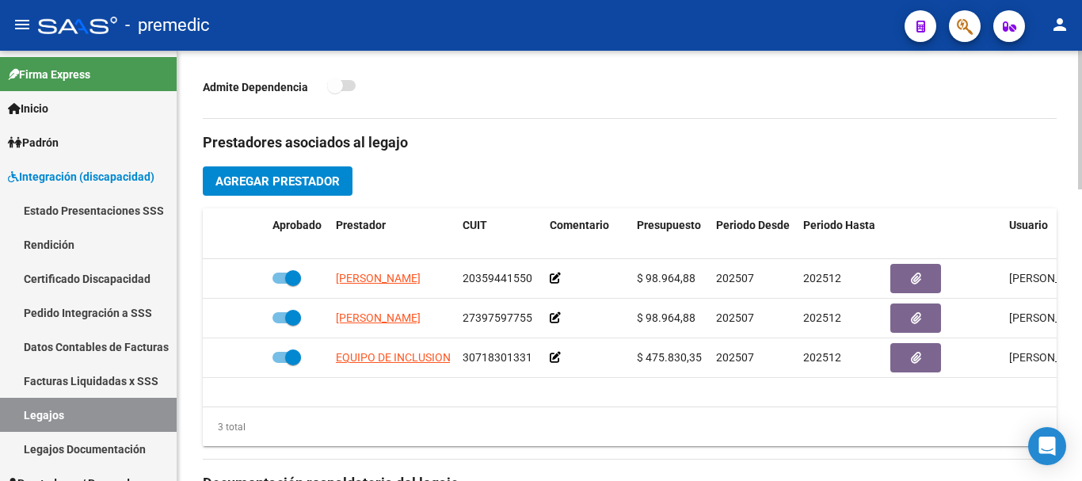
scroll to position [513, 0]
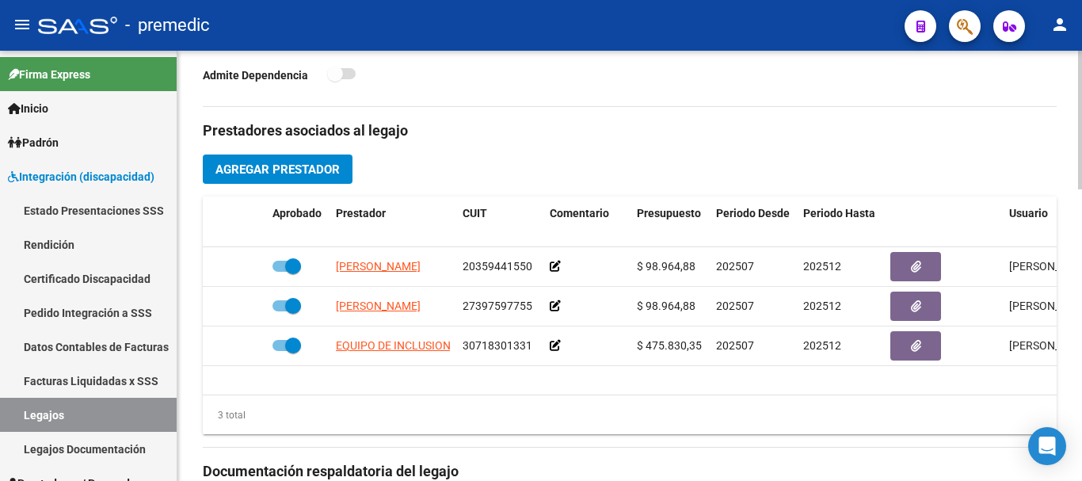
click at [1072, 318] on div "arrow_back Editar 46 save Guardar cambios Legajo de Integración Modelo Formular…" at bounding box center [631, 204] width 908 height 1332
click at [338, 170] on span "Agregar Prestador" at bounding box center [277, 169] width 124 height 14
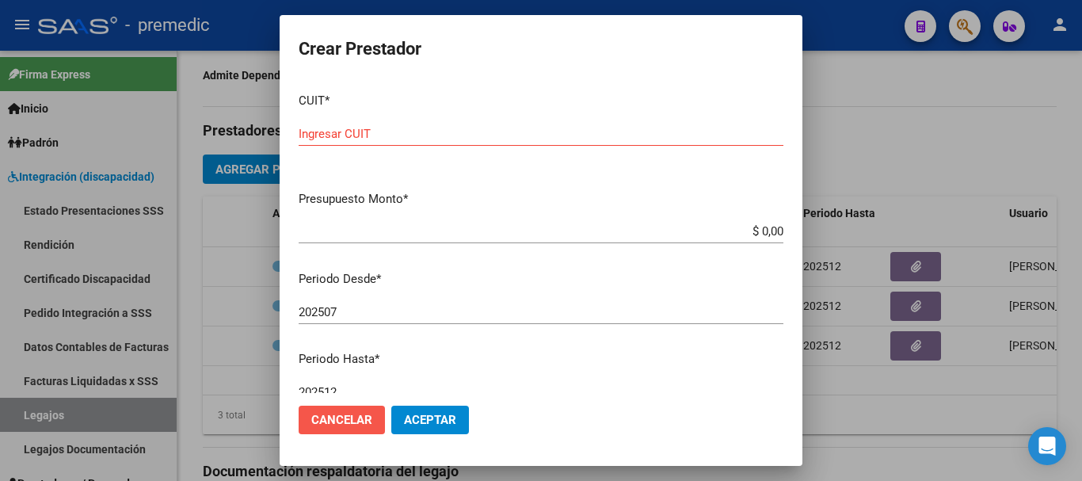
click at [361, 419] on span "Cancelar" at bounding box center [341, 420] width 61 height 14
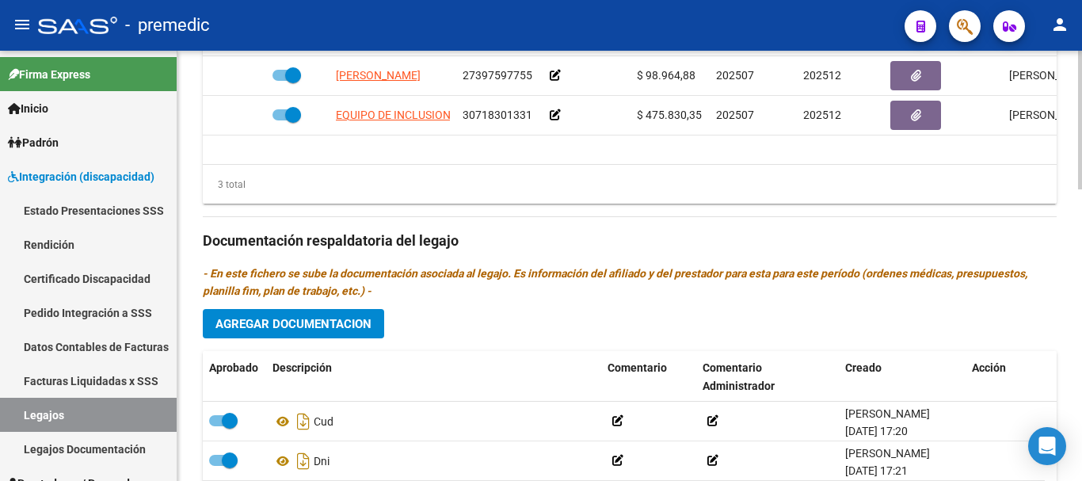
scroll to position [783, 0]
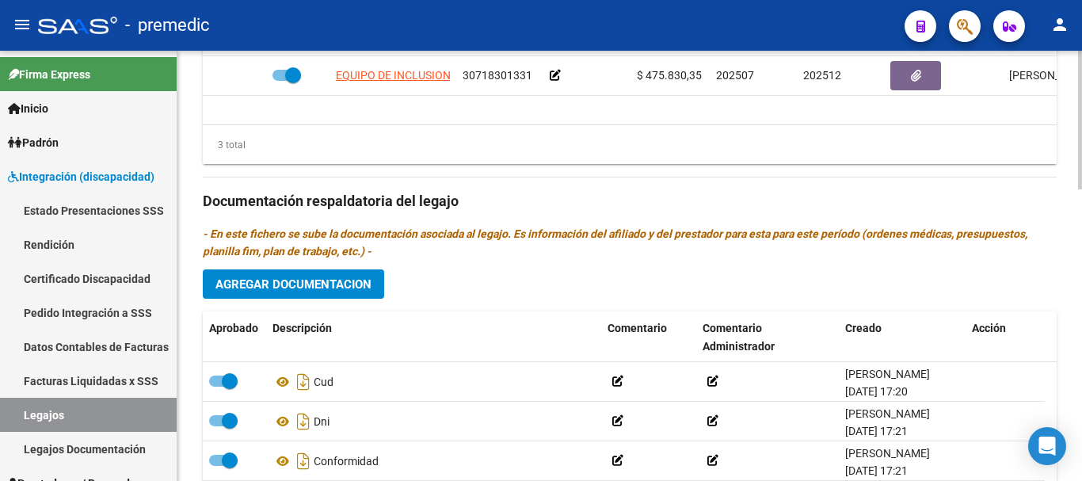
click at [277, 289] on span "Agregar Documentacion" at bounding box center [293, 284] width 156 height 14
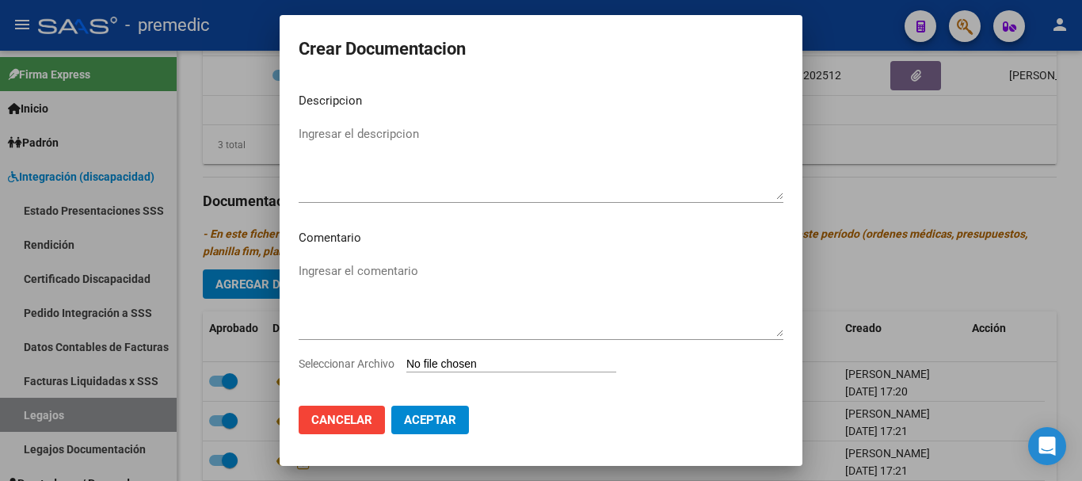
click at [489, 367] on input "Seleccionar Archivo" at bounding box center [511, 364] width 210 height 15
type input "C:\fakepath\INFORME [PERSON_NAME].pdf"
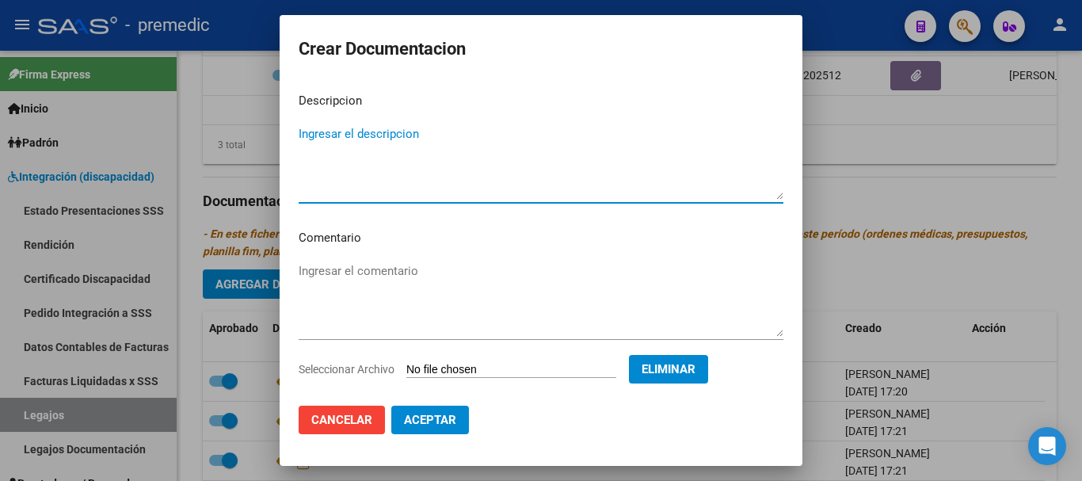
click at [543, 136] on textarea "Ingresar el descripcion" at bounding box center [541, 162] width 485 height 74
type textarea "INFORME [PERSON_NAME]"
click at [439, 418] on span "Aceptar" at bounding box center [430, 420] width 52 height 14
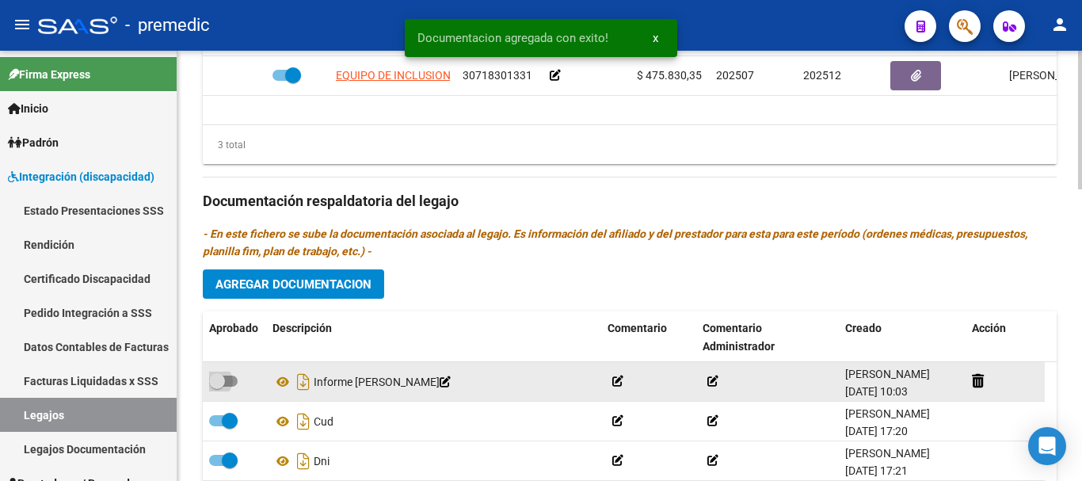
click at [225, 384] on span at bounding box center [223, 380] width 29 height 11
click at [217, 386] on input "checkbox" at bounding box center [216, 386] width 1 height 1
checkbox input "true"
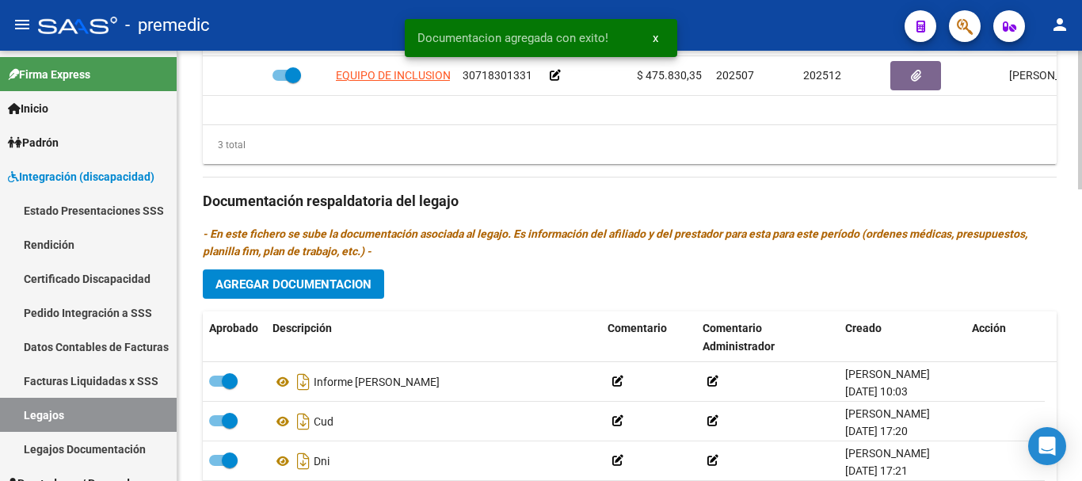
scroll to position [353, 0]
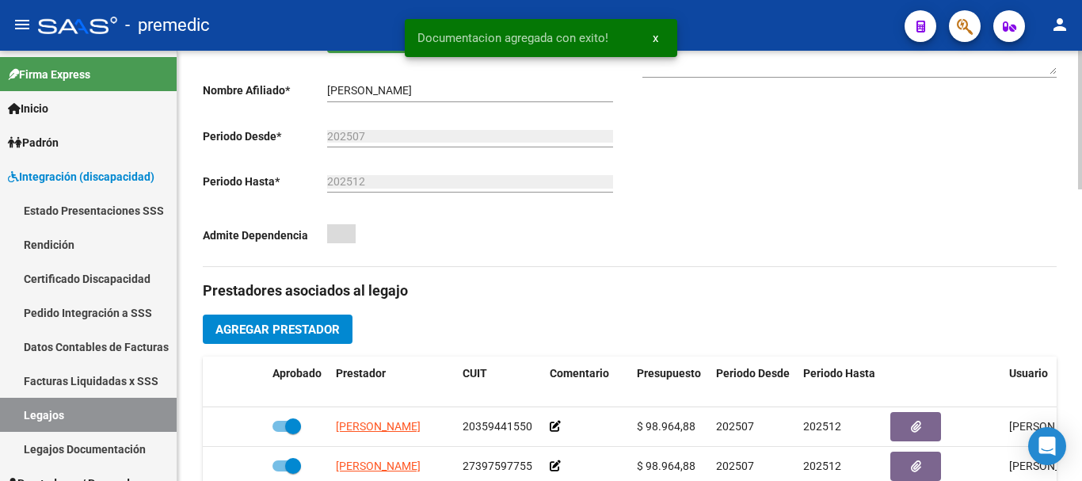
click at [1081, 197] on div at bounding box center [1080, 266] width 4 height 430
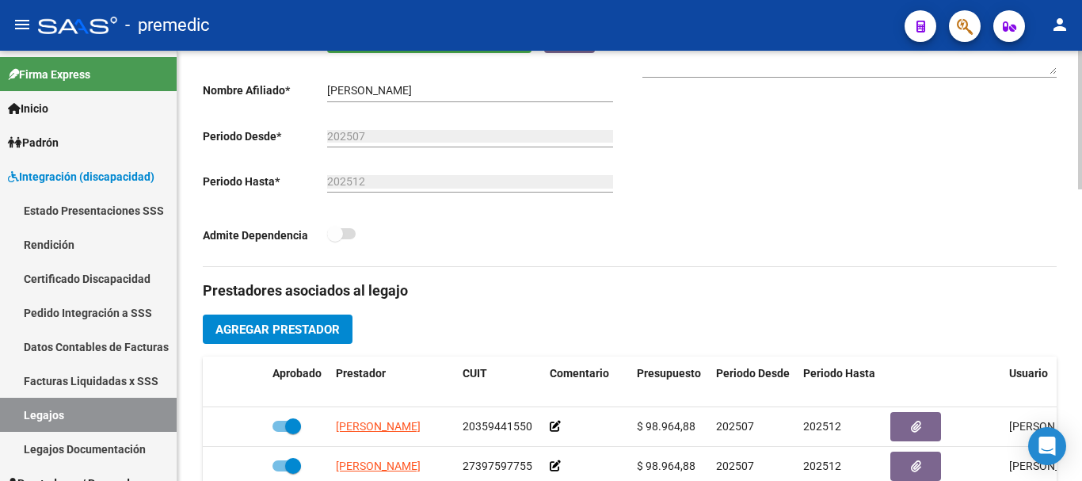
scroll to position [0, 0]
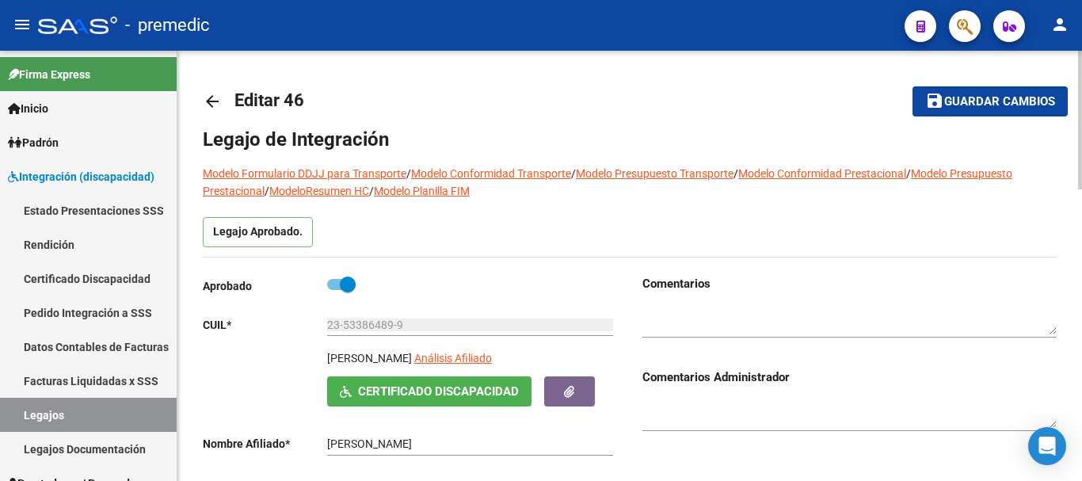
click at [1081, 150] on div at bounding box center [1080, 266] width 4 height 430
click at [1027, 104] on span "Guardar cambios" at bounding box center [999, 102] width 111 height 14
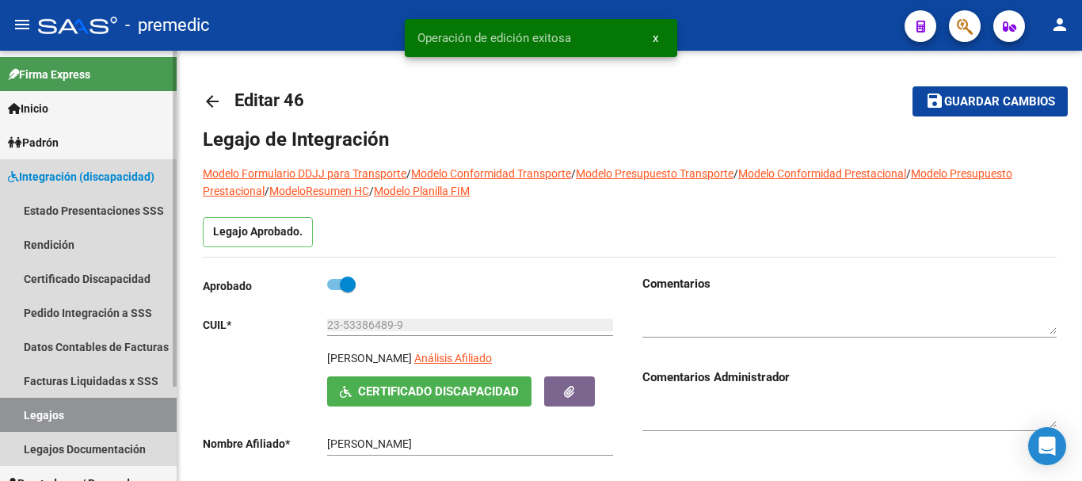
click at [145, 408] on link "Legajos" at bounding box center [88, 415] width 177 height 34
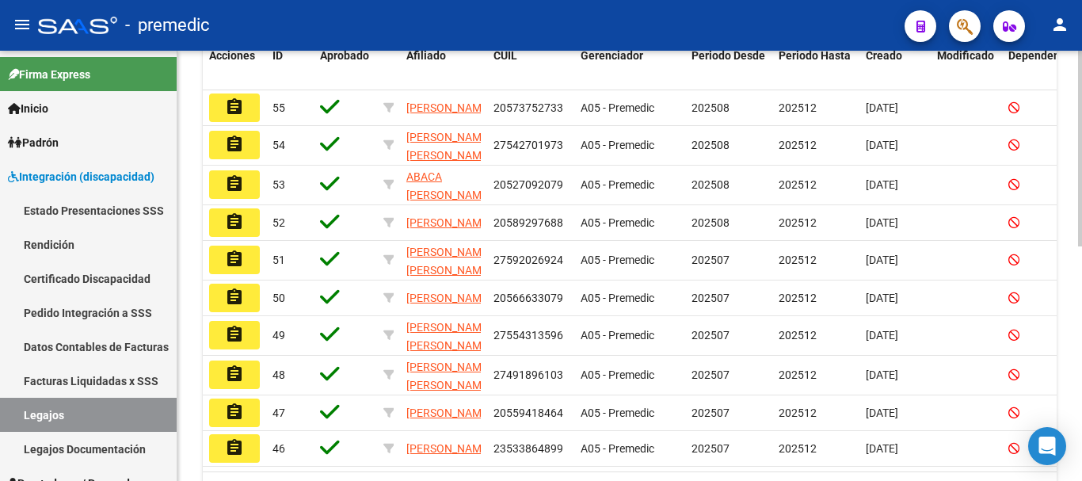
scroll to position [410, 0]
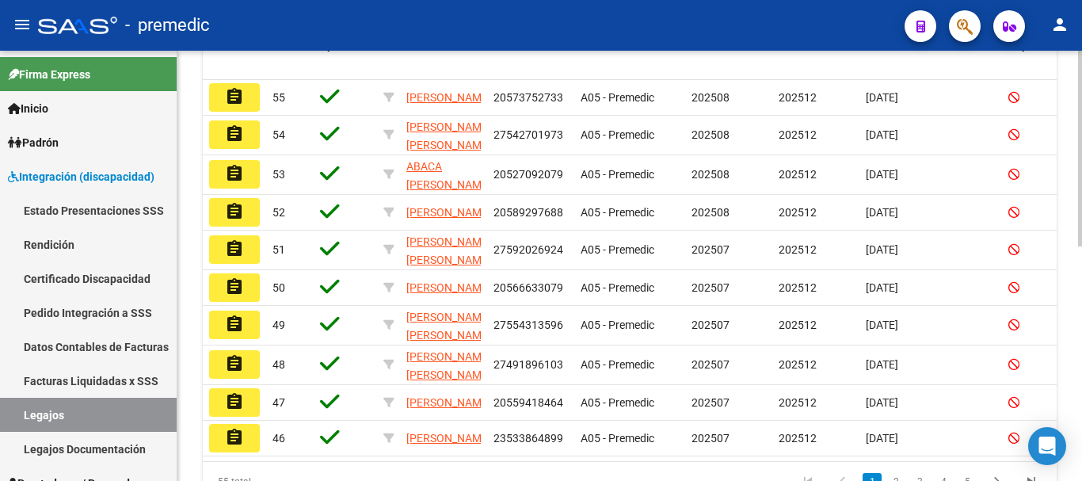
click at [1074, 346] on div "Modelo Formulario DDJJ para Transporte / Modelo Conformidad Transporte / Modelo…" at bounding box center [631, 95] width 908 height 911
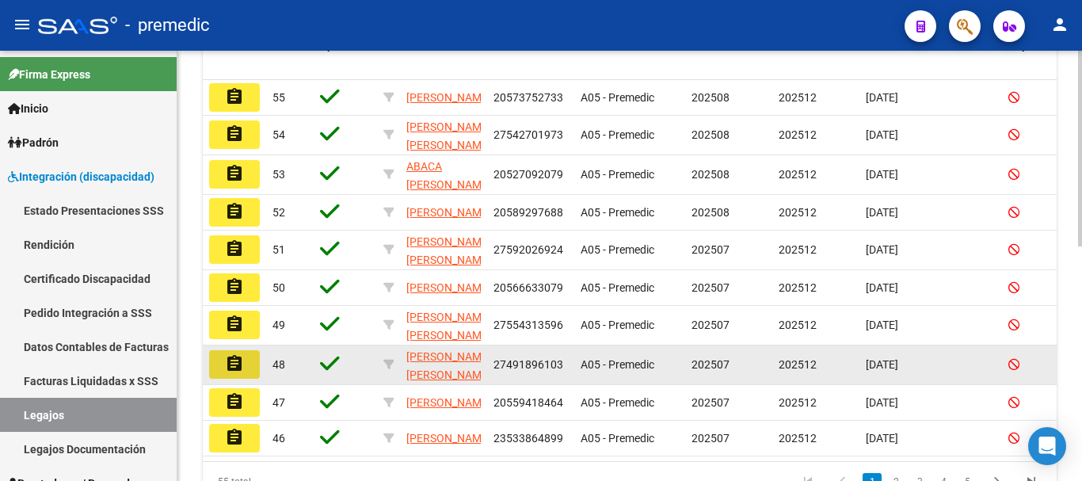
click at [242, 367] on mat-icon "assignment" at bounding box center [234, 363] width 19 height 19
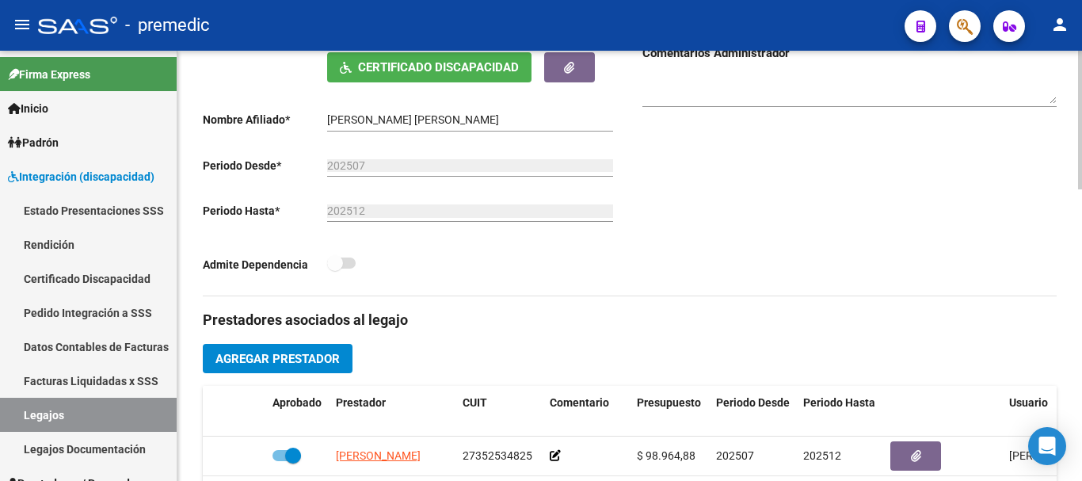
click at [1073, 262] on div "arrow_back Editar 48 save Guardar cambios Legajo de Integración Modelo Formular…" at bounding box center [631, 393] width 908 height 1332
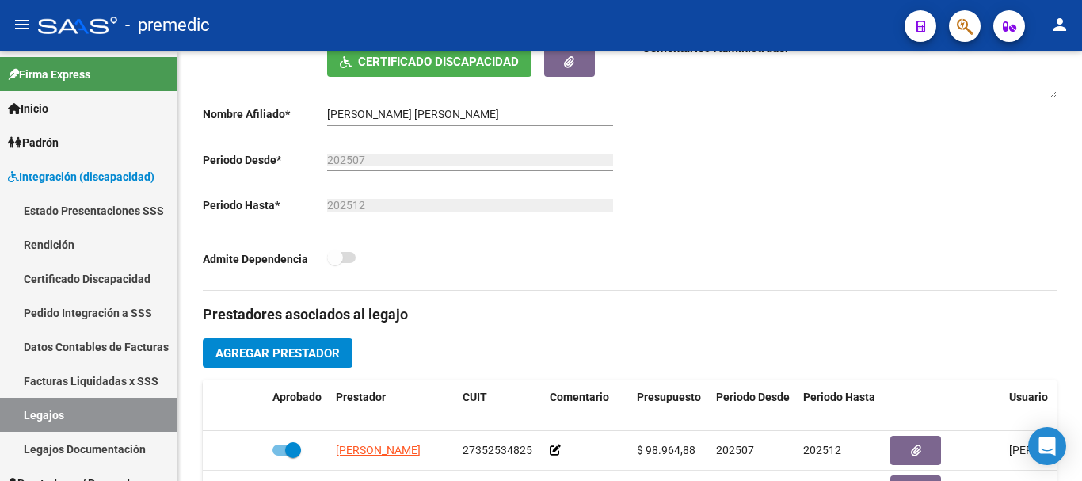
click at [1071, 315] on div "arrow_back Editar 48 save Guardar cambios Legajo de Integración Modelo Formular…" at bounding box center [629, 387] width 904 height 1332
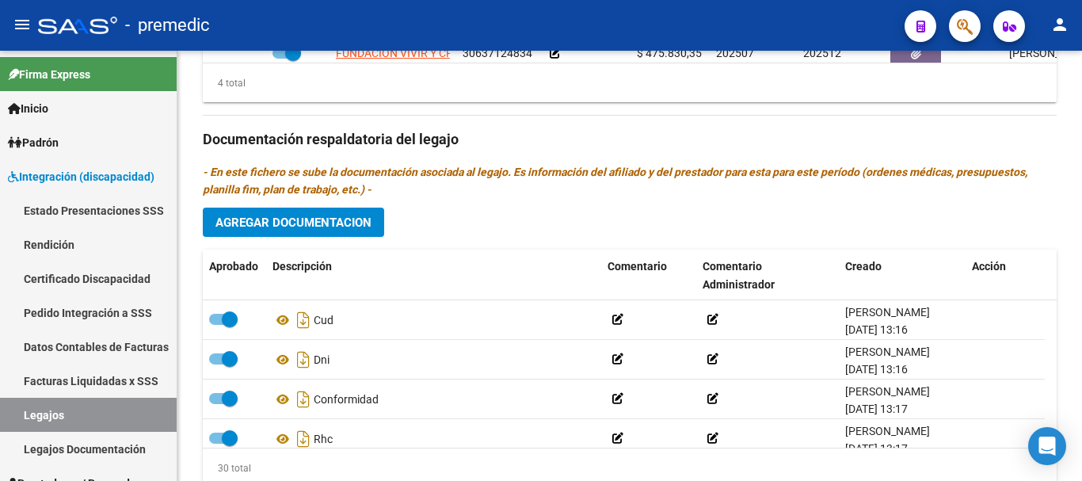
scroll to position [860, 0]
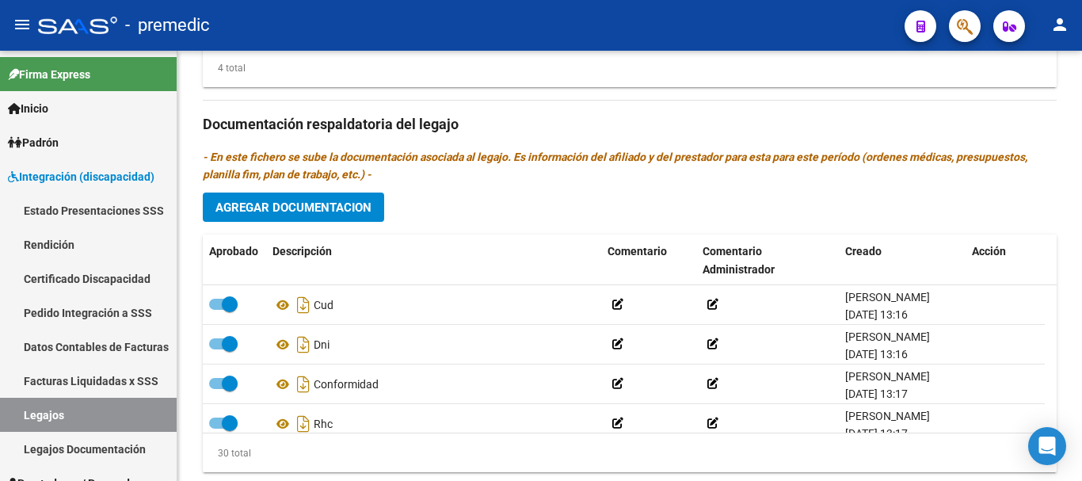
click at [295, 205] on span "Agregar Documentacion" at bounding box center [293, 207] width 156 height 14
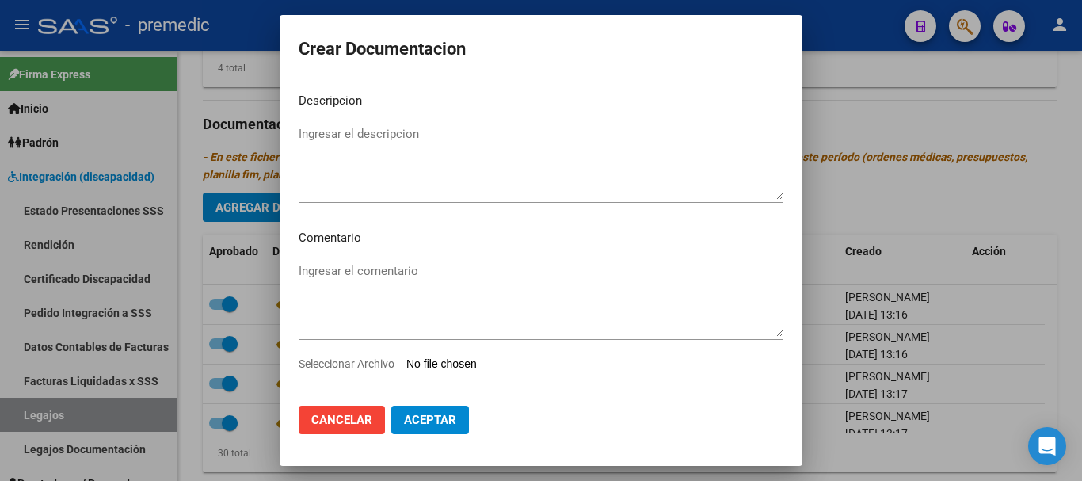
click at [440, 359] on input "Seleccionar Archivo" at bounding box center [511, 364] width 210 height 15
type input "C:\fakepath\INFORME [PERSON_NAME].pdf"
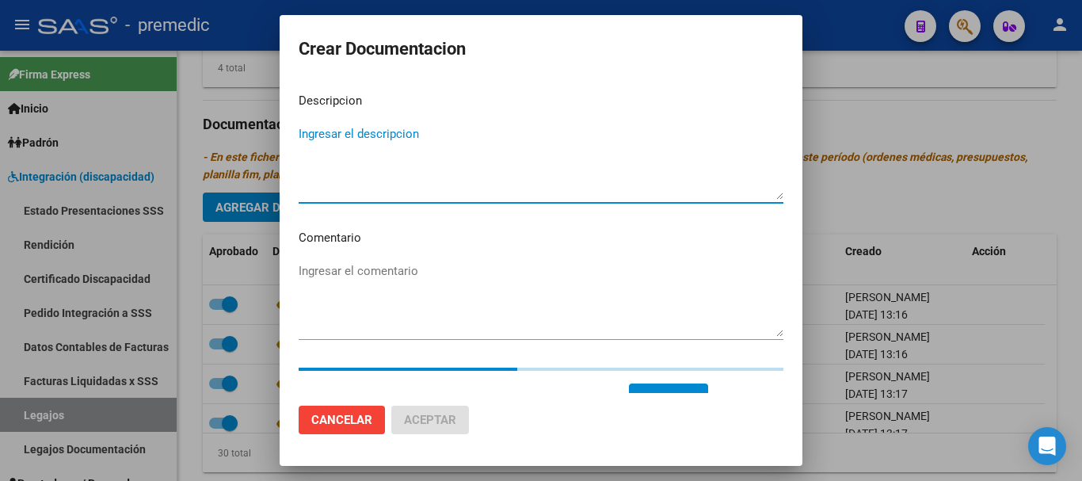
click at [574, 148] on textarea "Ingresar el descripcion" at bounding box center [541, 162] width 485 height 74
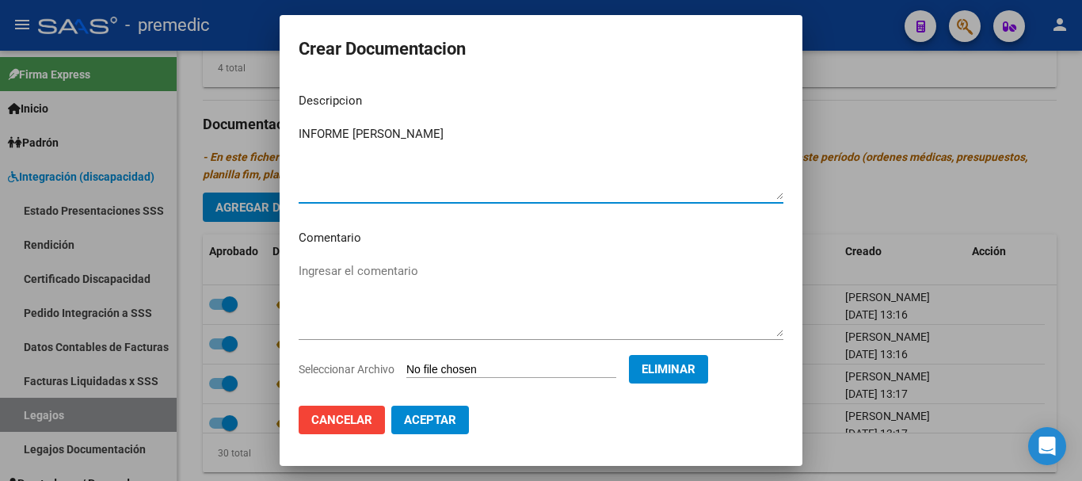
type textarea "INFORME [PERSON_NAME]"
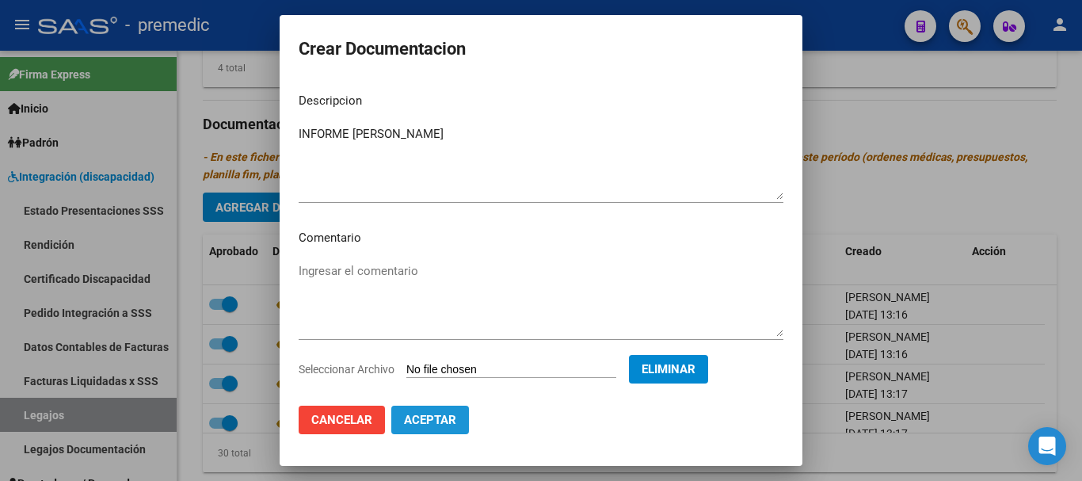
click at [453, 418] on span "Aceptar" at bounding box center [430, 420] width 52 height 14
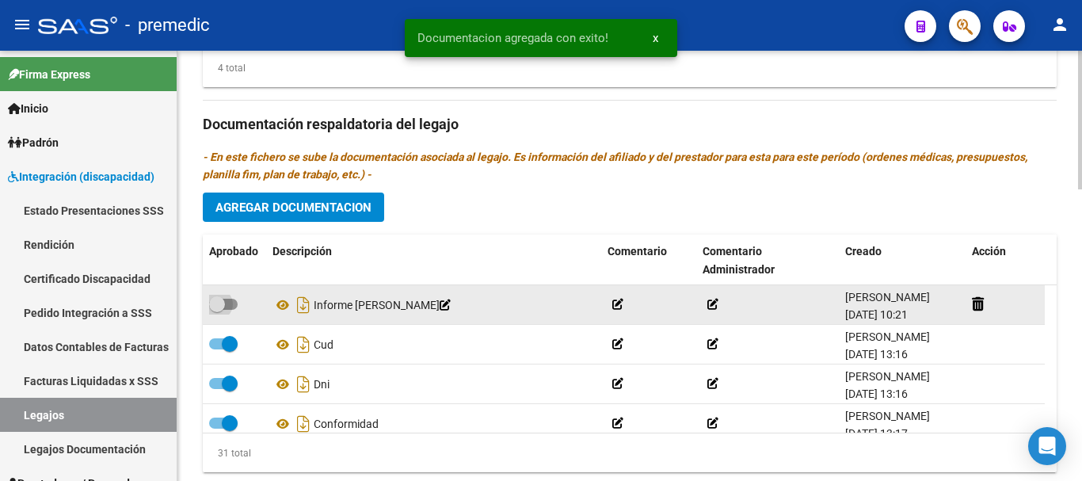
click at [230, 310] on span at bounding box center [223, 304] width 29 height 11
click at [217, 310] on input "checkbox" at bounding box center [216, 310] width 1 height 1
checkbox input "true"
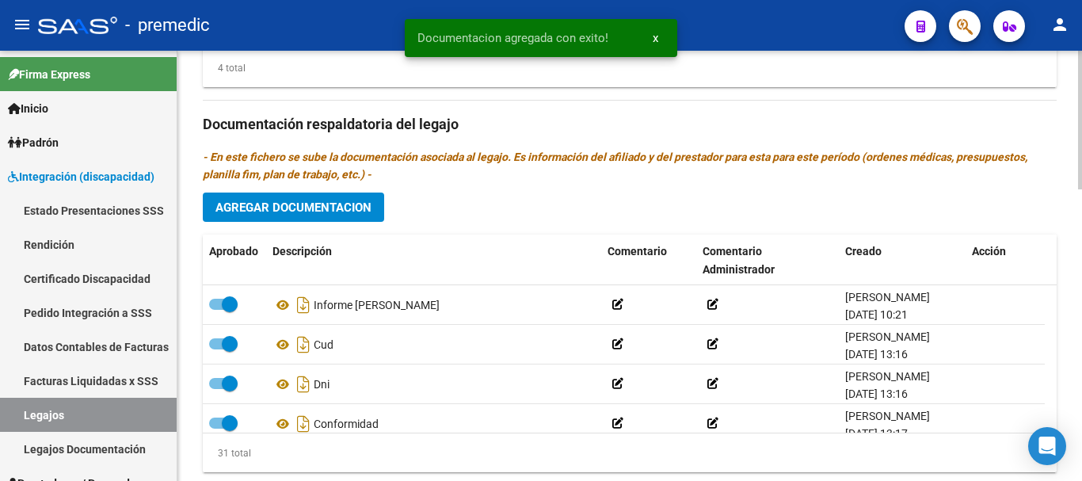
drag, startPoint x: 1077, startPoint y: 107, endPoint x: 1081, endPoint y: 250, distance: 143.4
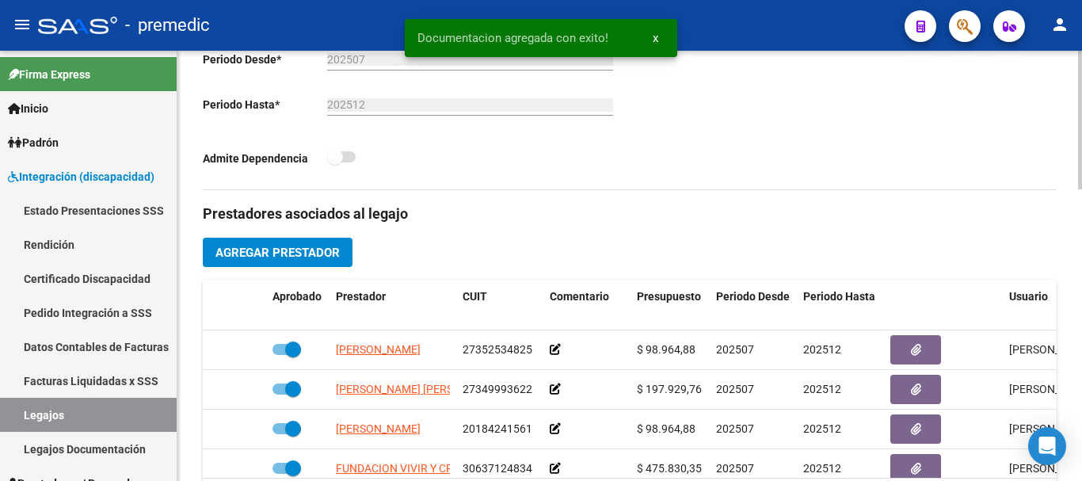
click at [1081, 250] on div at bounding box center [1080, 266] width 4 height 430
click at [983, 157] on div "Comentarios Comentarios Administrador" at bounding box center [843, 17] width 427 height 344
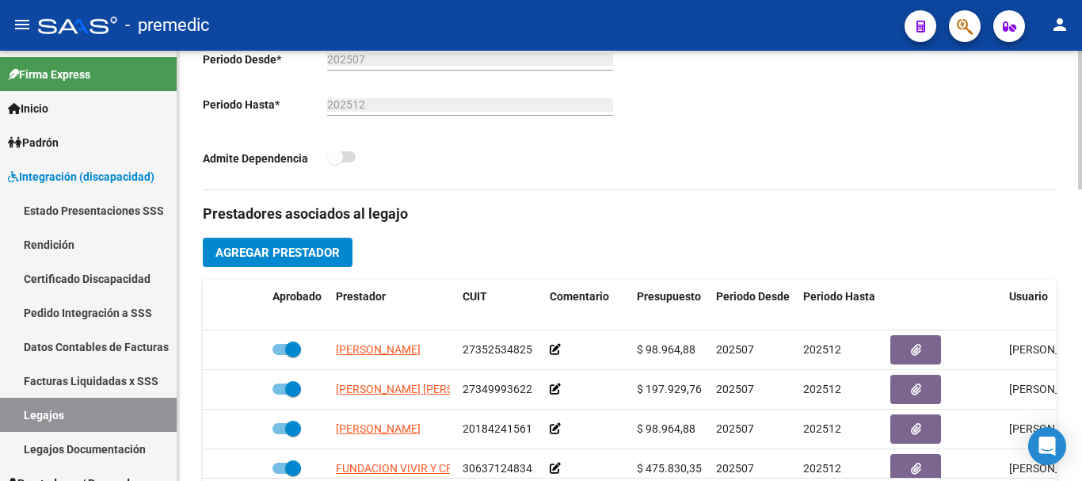
scroll to position [0, 0]
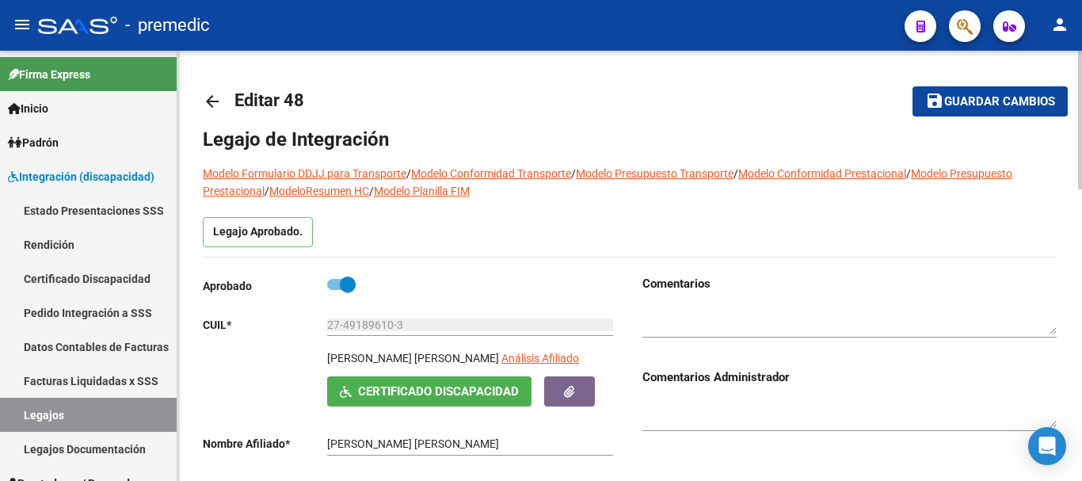
click at [1081, 108] on div at bounding box center [1080, 266] width 4 height 430
click at [1017, 117] on mat-toolbar-row "save Guardar cambios" at bounding box center [976, 101] width 181 height 51
click at [1022, 101] on span "Guardar cambios" at bounding box center [999, 102] width 111 height 14
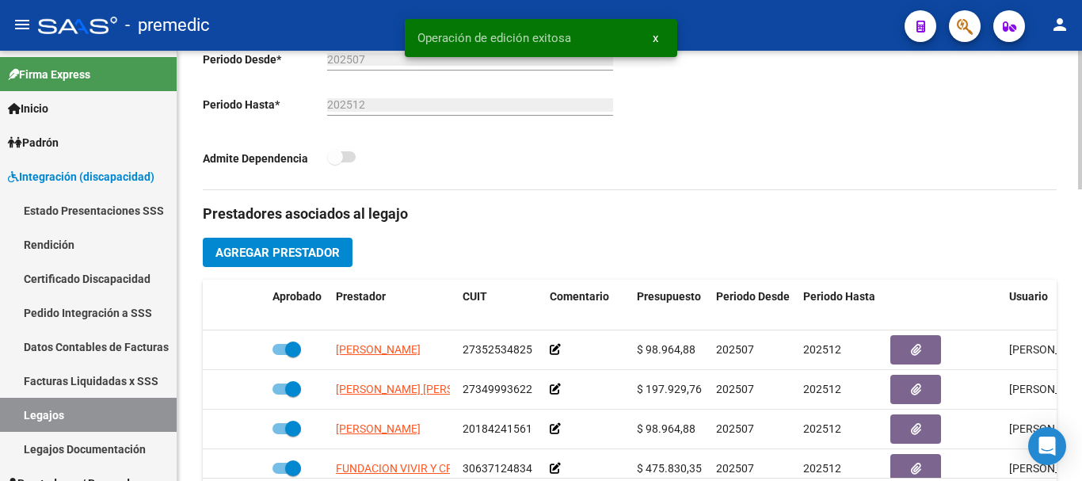
click at [1081, 337] on div at bounding box center [1080, 266] width 4 height 430
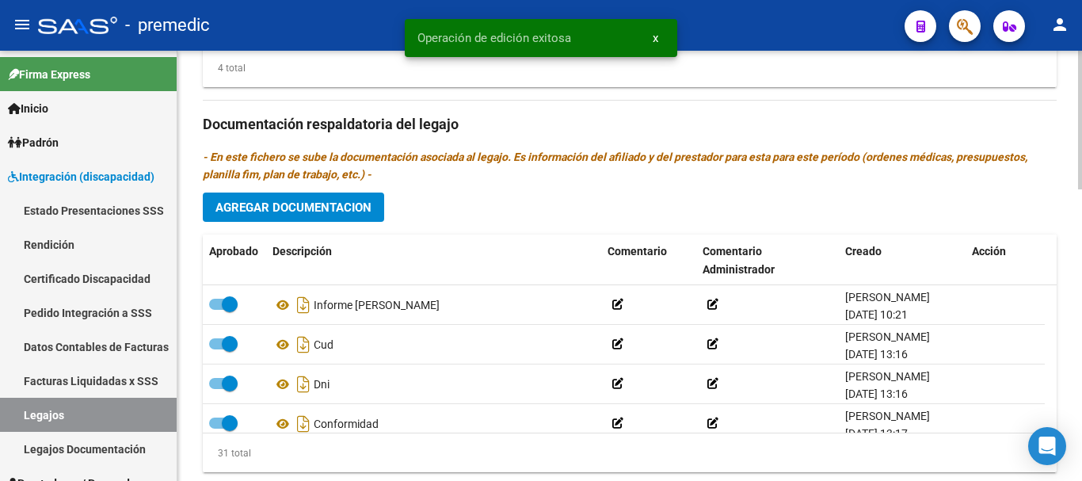
click at [1081, 337] on div at bounding box center [1080, 266] width 4 height 430
click at [521, 478] on div "Prestadores asociados al legajo Agregar Prestador Aprobado Prestador CUIT Comen…" at bounding box center [630, 122] width 854 height 725
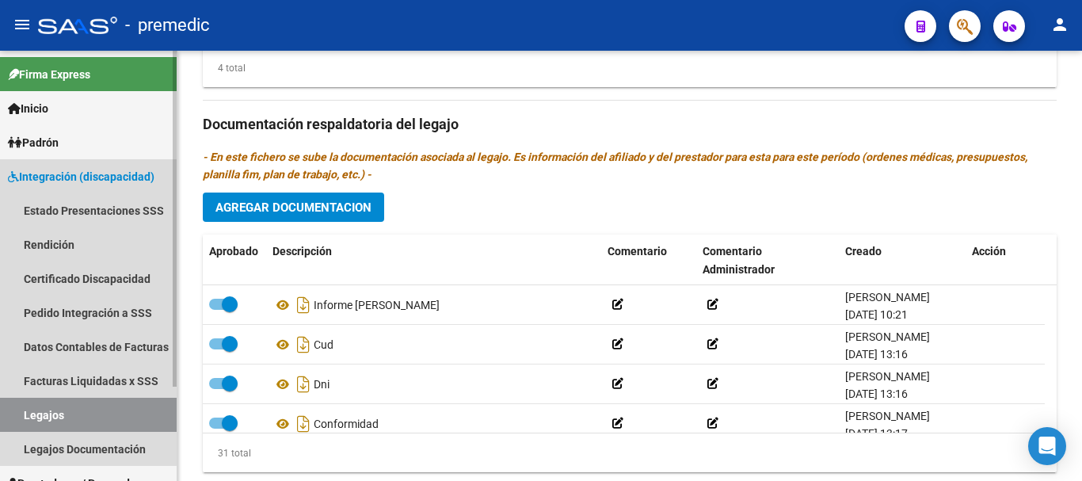
click at [137, 412] on link "Legajos" at bounding box center [88, 415] width 177 height 34
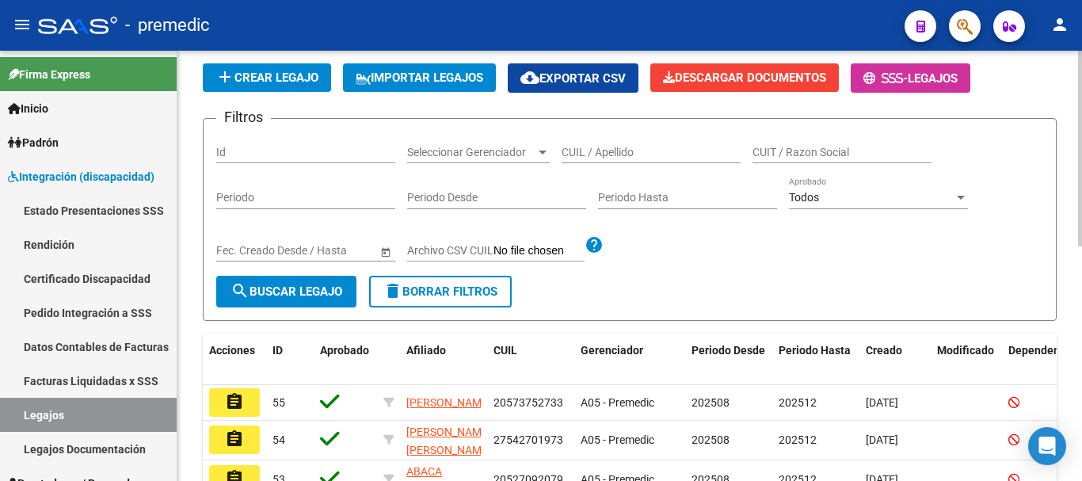
scroll to position [515, 0]
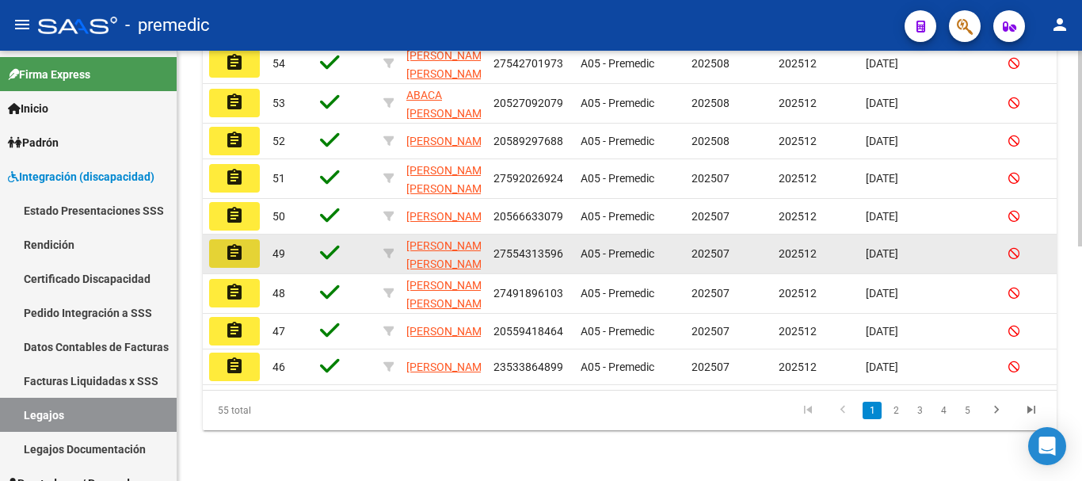
click at [245, 239] on button "assignment" at bounding box center [234, 253] width 51 height 29
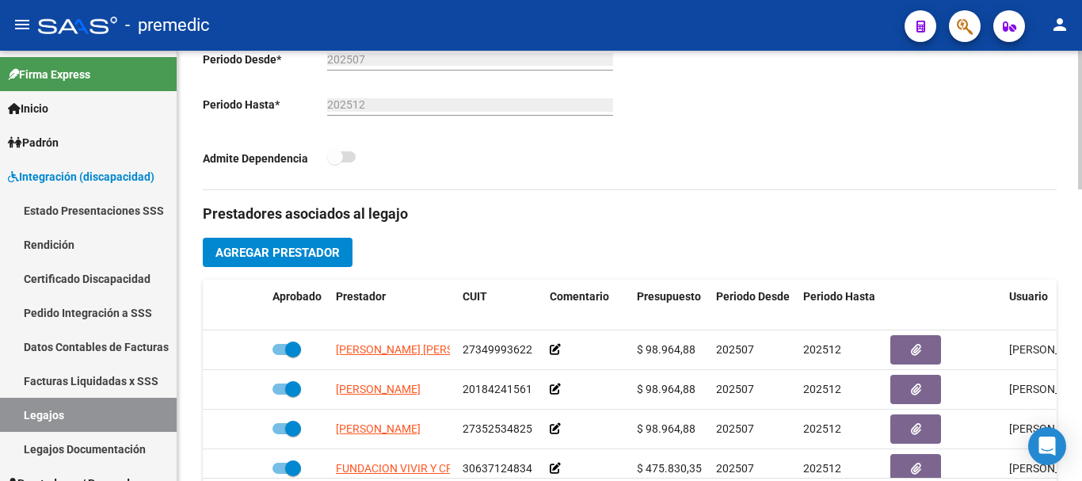
click at [1081, 320] on div at bounding box center [1080, 266] width 4 height 430
click at [317, 257] on span "Agregar Prestador" at bounding box center [277, 252] width 124 height 14
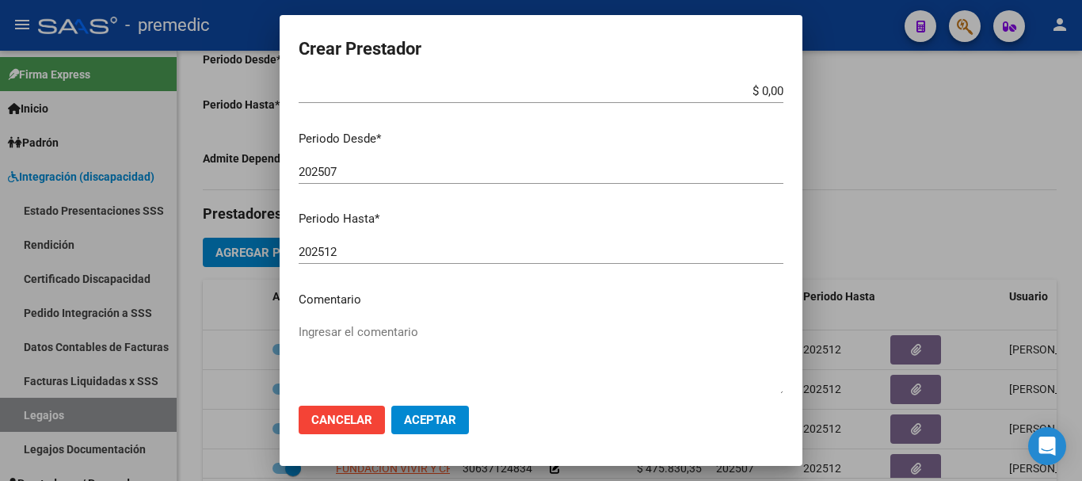
scroll to position [230, 0]
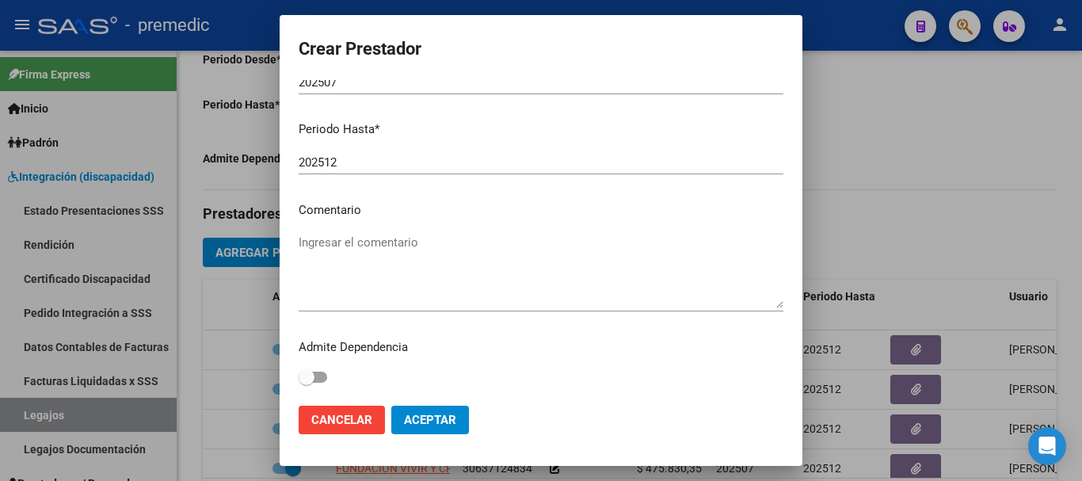
drag, startPoint x: 868, startPoint y: 222, endPoint x: 362, endPoint y: 429, distance: 546.9
click at [362, 429] on div "Crear Prestador CUIT * Ingresar CUIT Presupuesto Monto * $ 0,00 Ingresar el mon…" at bounding box center [541, 240] width 1082 height 481
click at [362, 429] on button "Cancelar" at bounding box center [342, 419] width 86 height 29
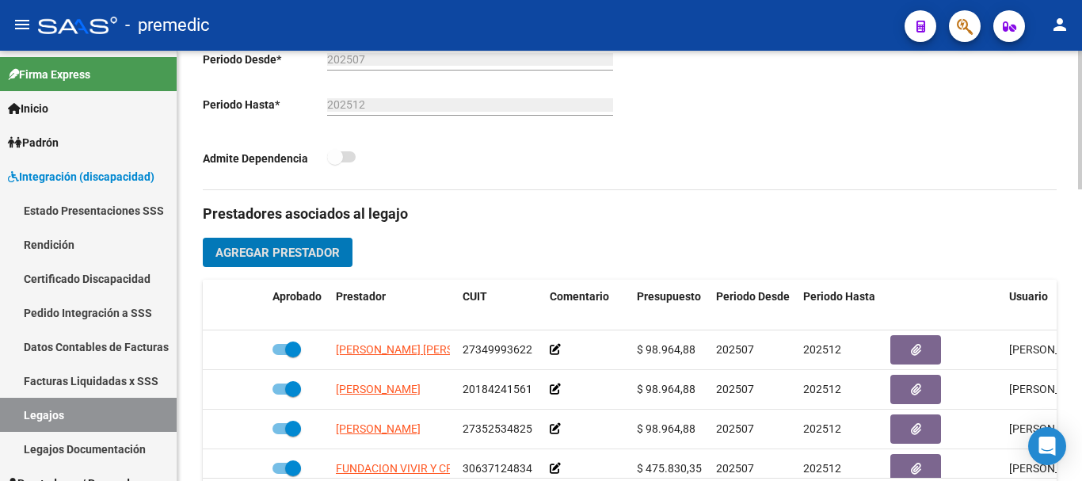
scroll to position [860, 0]
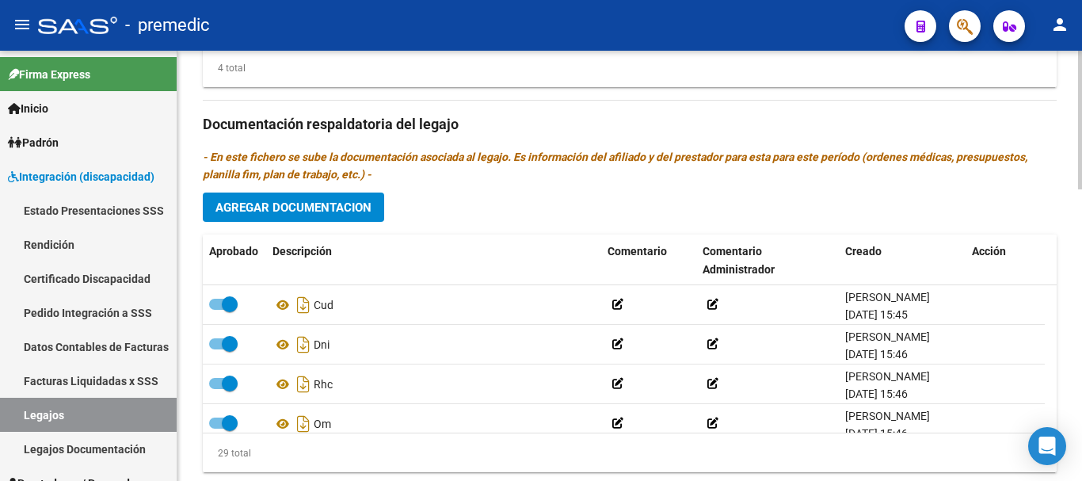
click at [1081, 363] on div at bounding box center [1080, 266] width 4 height 430
click at [315, 211] on span "Agregar Documentacion" at bounding box center [293, 207] width 156 height 14
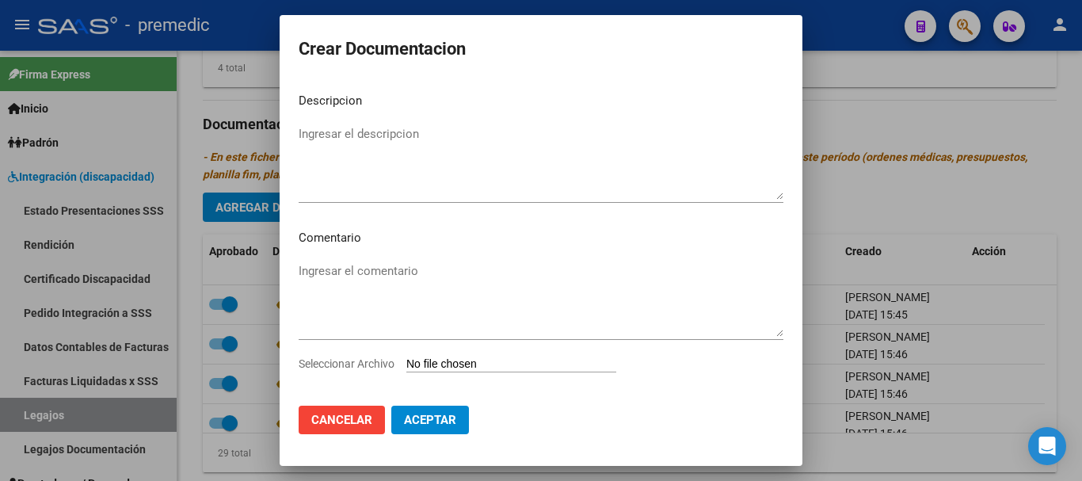
click at [525, 364] on input "Seleccionar Archivo" at bounding box center [511, 364] width 210 height 15
type input "C:\fakepath\INFORME [PERSON_NAME].pdf"
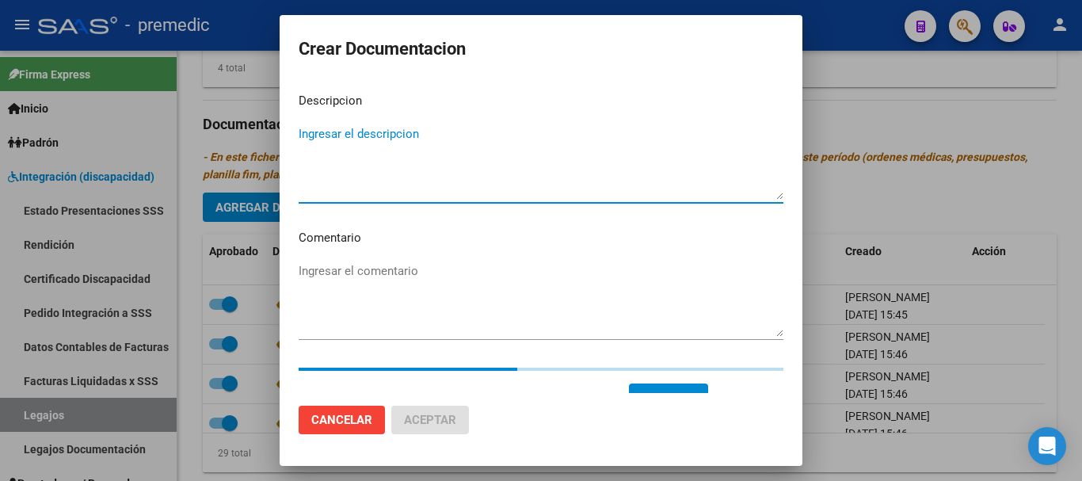
click at [564, 175] on textarea "Ingresar el descripcion" at bounding box center [541, 162] width 485 height 74
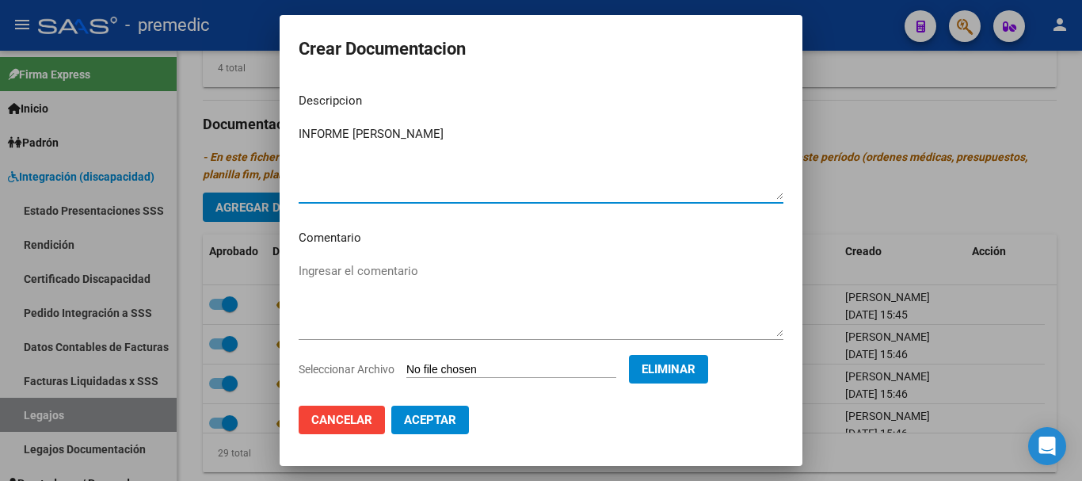
type textarea "INFORME [PERSON_NAME]"
click at [423, 409] on button "Aceptar" at bounding box center [430, 419] width 78 height 29
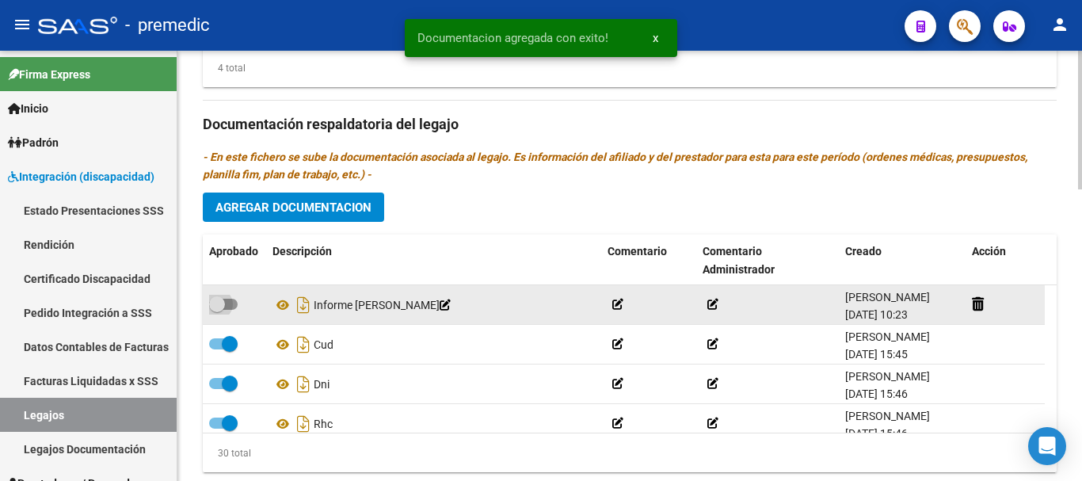
click at [230, 307] on span at bounding box center [223, 304] width 29 height 11
click at [217, 310] on input "checkbox" at bounding box center [216, 310] width 1 height 1
checkbox input "true"
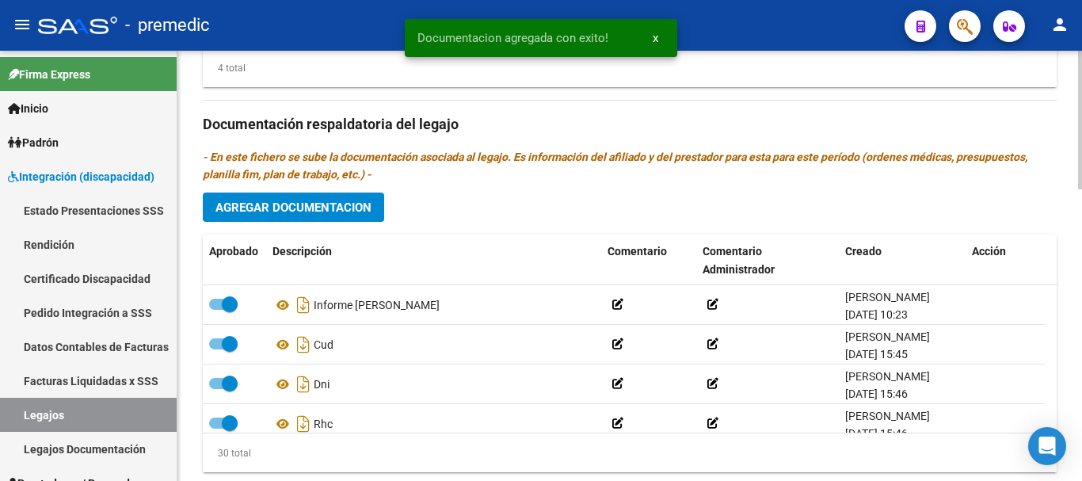
scroll to position [430, 0]
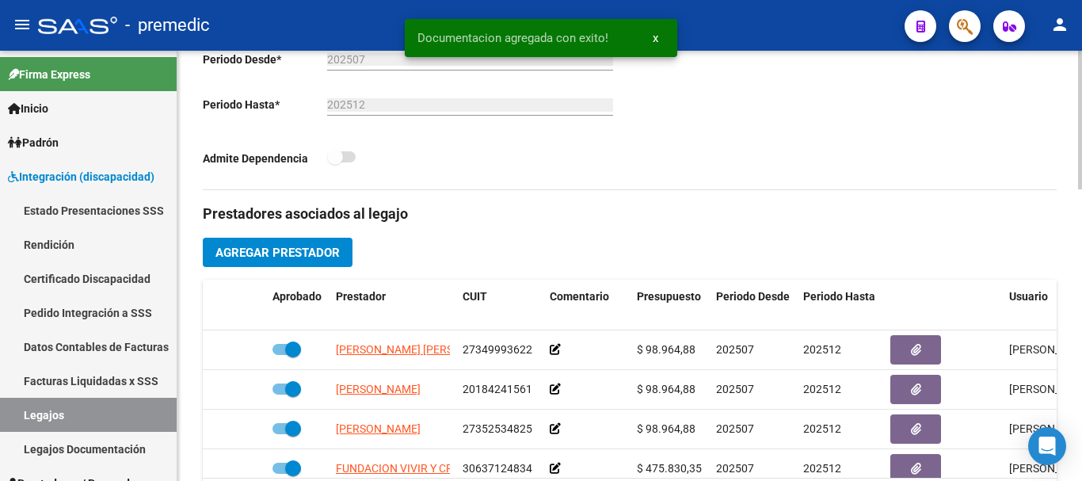
click at [1081, 120] on div at bounding box center [1080, 266] width 4 height 430
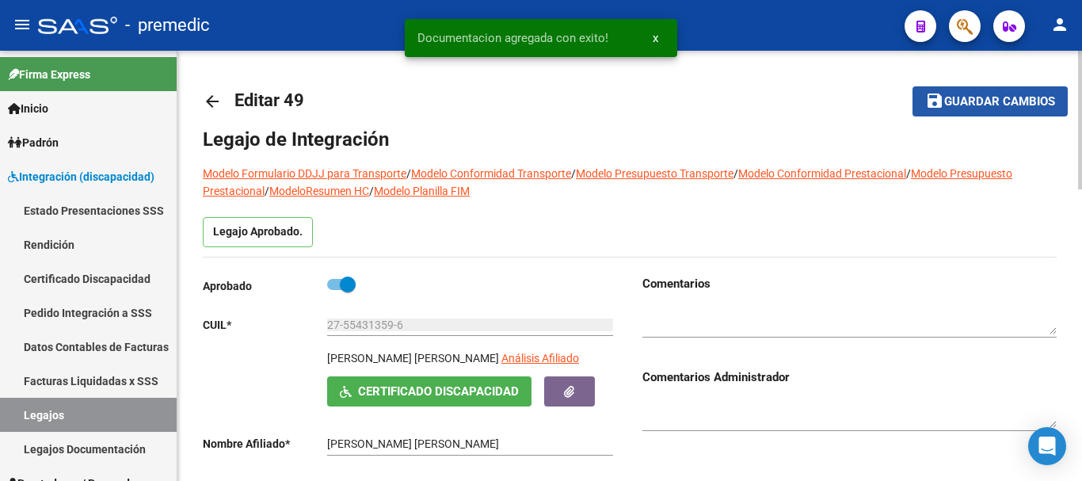
click at [1018, 92] on button "save Guardar cambios" at bounding box center [989, 100] width 155 height 29
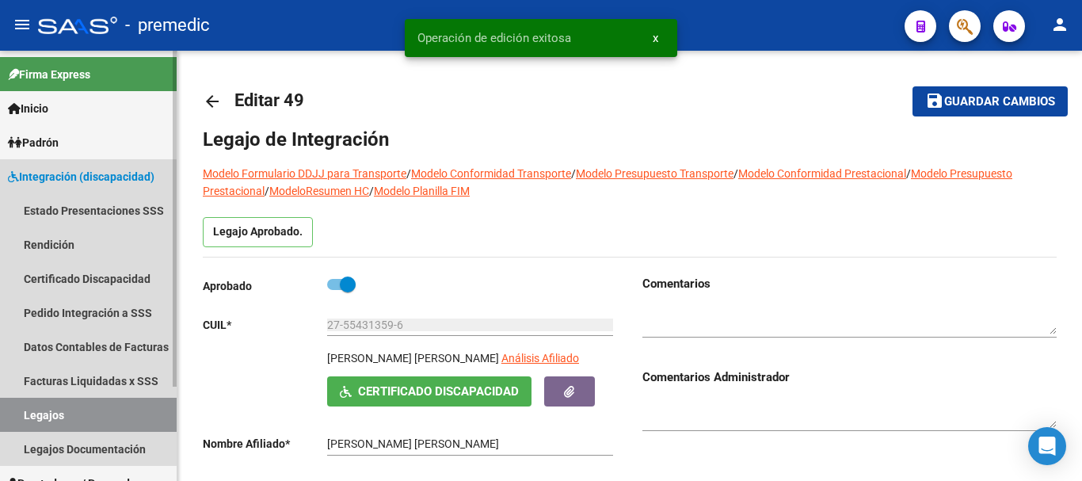
click at [72, 421] on link "Legajos" at bounding box center [88, 415] width 177 height 34
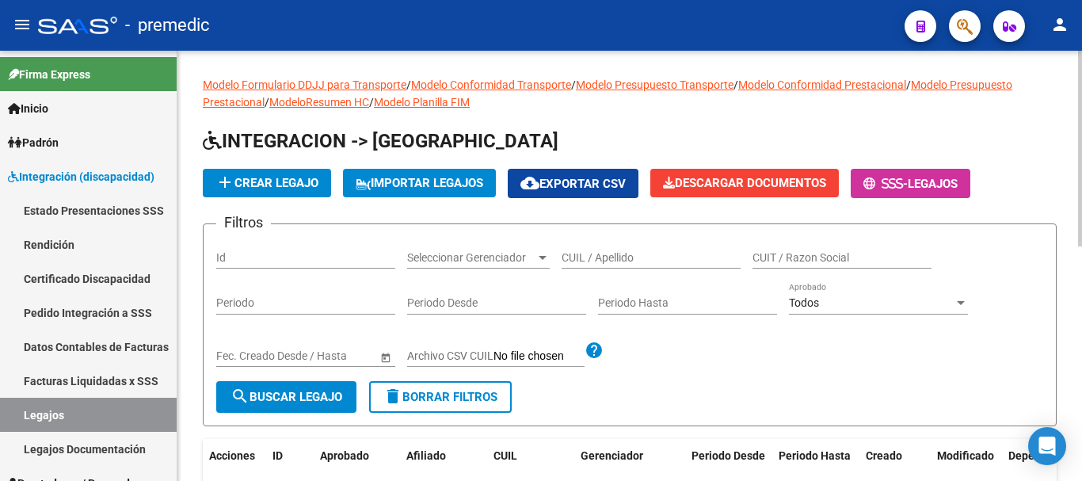
scroll to position [430, 0]
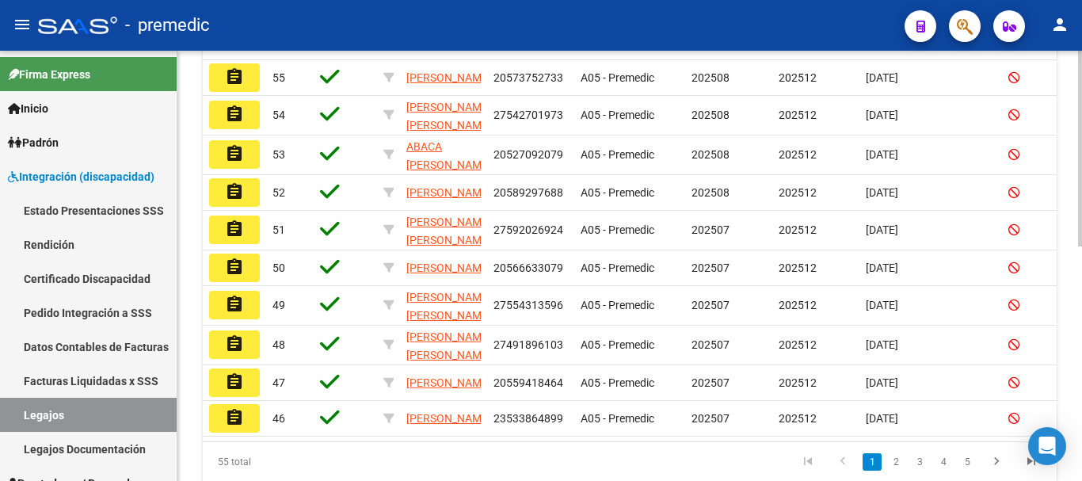
click at [1078, 410] on div at bounding box center [1080, 266] width 4 height 430
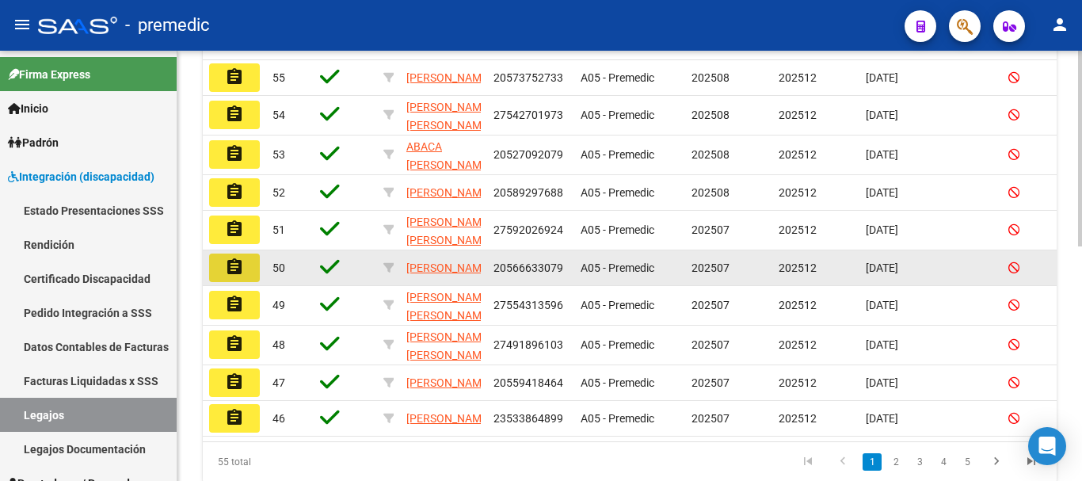
click at [236, 276] on mat-icon "assignment" at bounding box center [234, 266] width 19 height 19
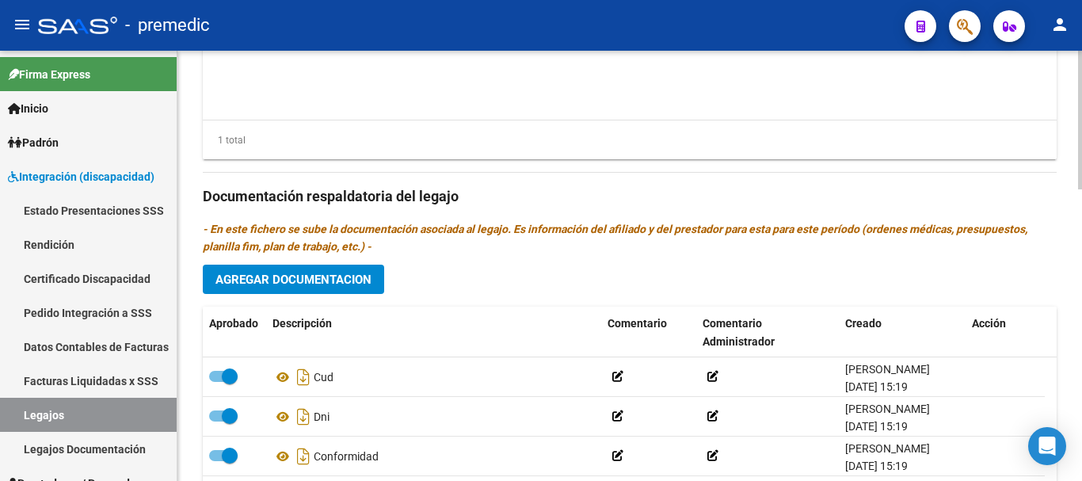
scroll to position [812, 0]
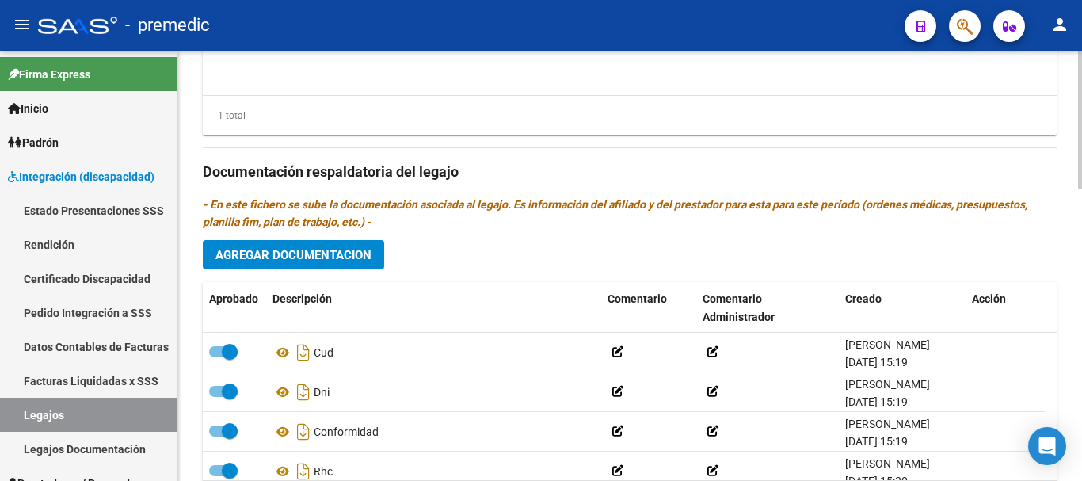
click at [347, 248] on button "Agregar Documentacion" at bounding box center [293, 254] width 181 height 29
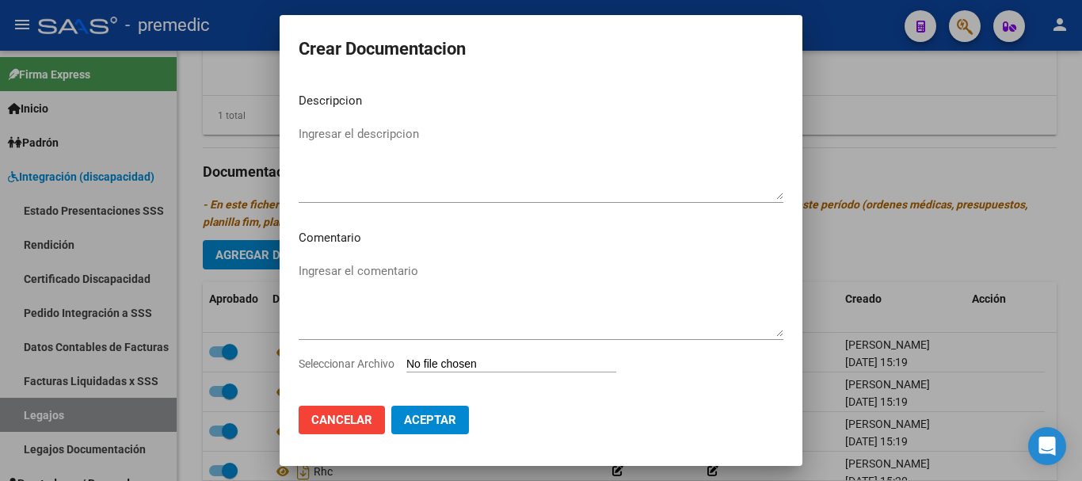
click at [476, 362] on input "Seleccionar Archivo" at bounding box center [511, 364] width 210 height 15
type input "C:\fakepath\[PERSON_NAME] [PERSON_NAME].pdf"
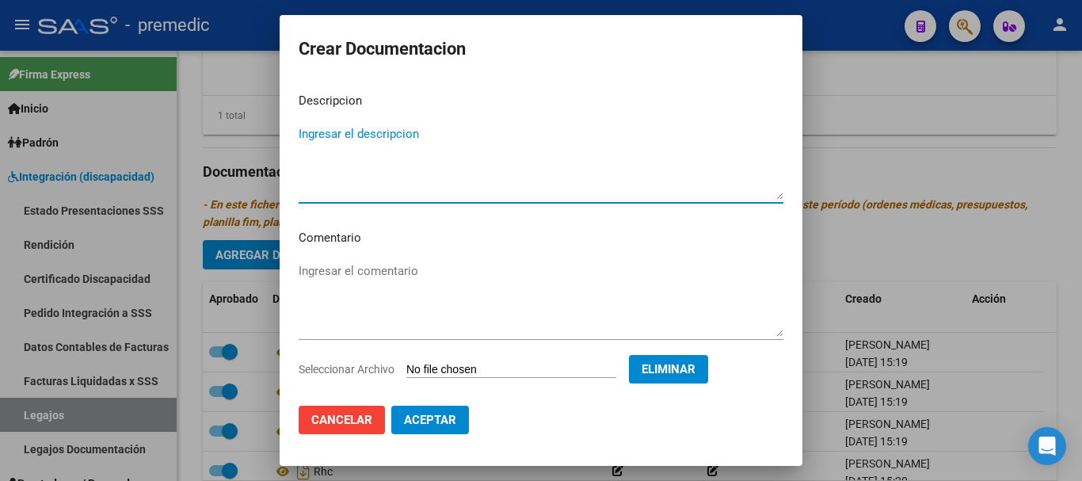
click at [553, 156] on textarea "Ingresar el descripcion" at bounding box center [541, 162] width 485 height 74
click at [299, 135] on textarea "[PERSON_NAME]" at bounding box center [541, 162] width 485 height 74
type textarea "INFORME [PERSON_NAME]"
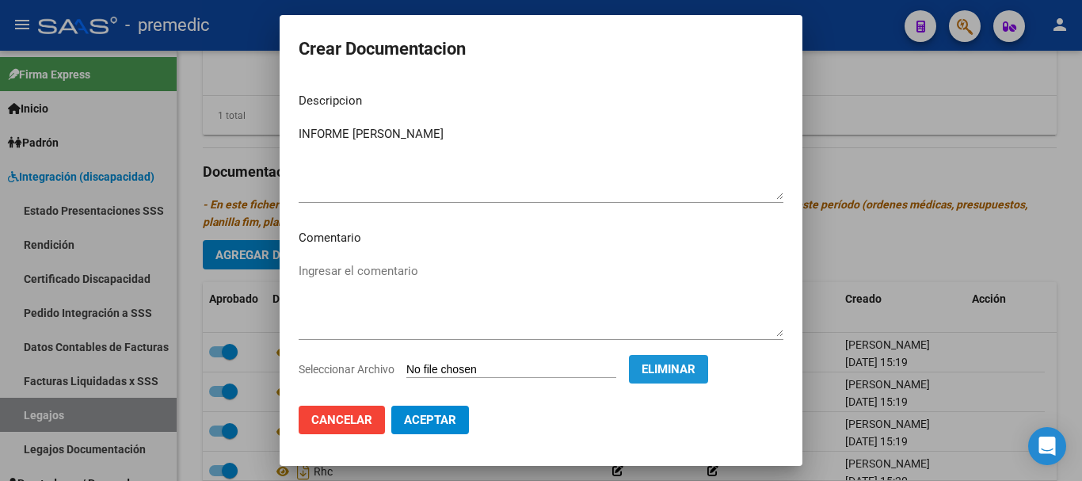
click at [695, 370] on span "Eliminar" at bounding box center [668, 369] width 54 height 14
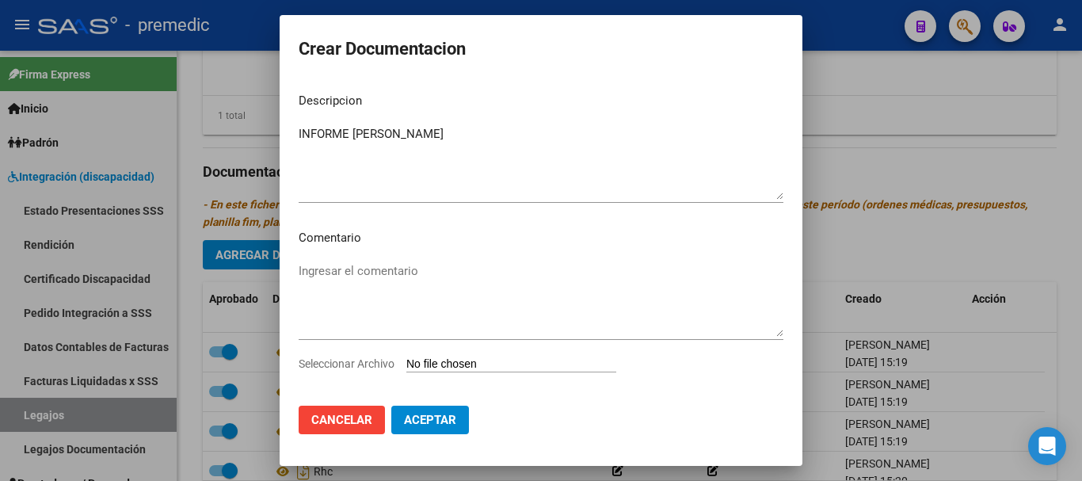
click at [525, 366] on input "Seleccionar Archivo" at bounding box center [511, 364] width 210 height 15
type input "C:\fakepath\INFORME [PERSON_NAME].pdf"
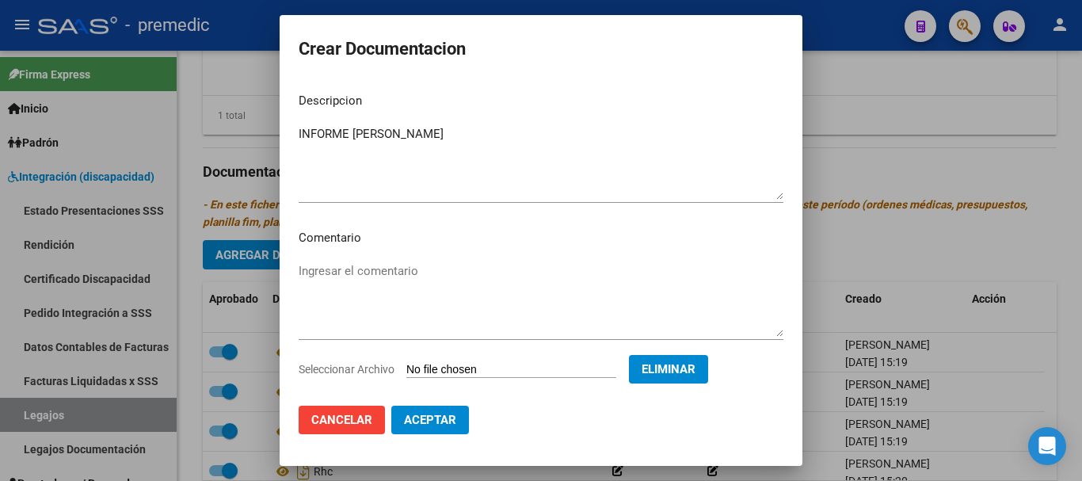
click at [451, 413] on span "Aceptar" at bounding box center [430, 420] width 52 height 14
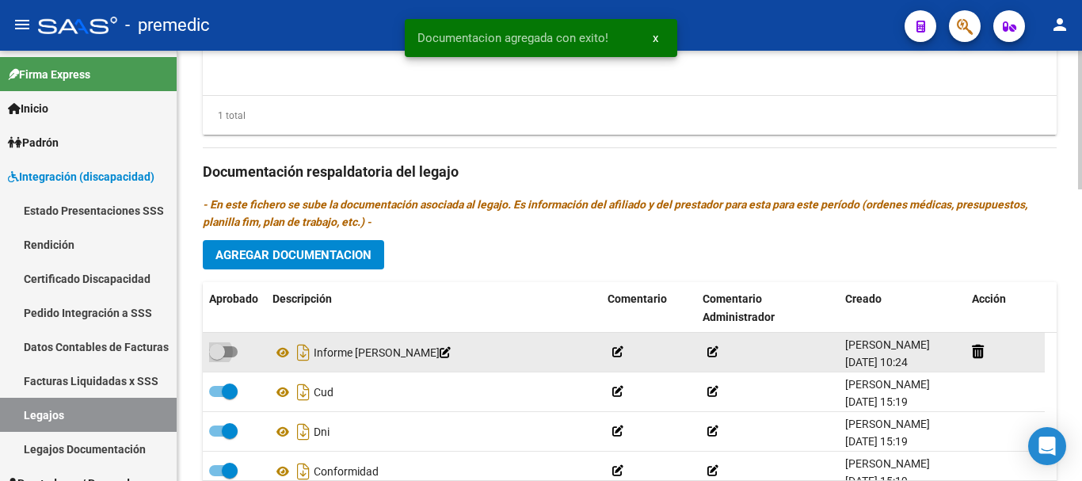
click at [237, 351] on span at bounding box center [223, 351] width 29 height 11
click at [217, 357] on input "checkbox" at bounding box center [216, 357] width 1 height 1
checkbox input "true"
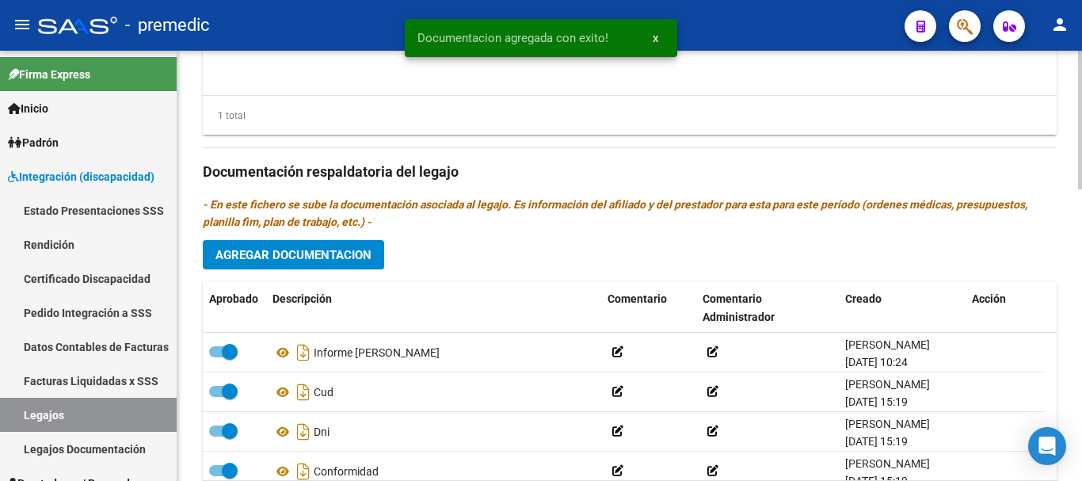
scroll to position [382, 0]
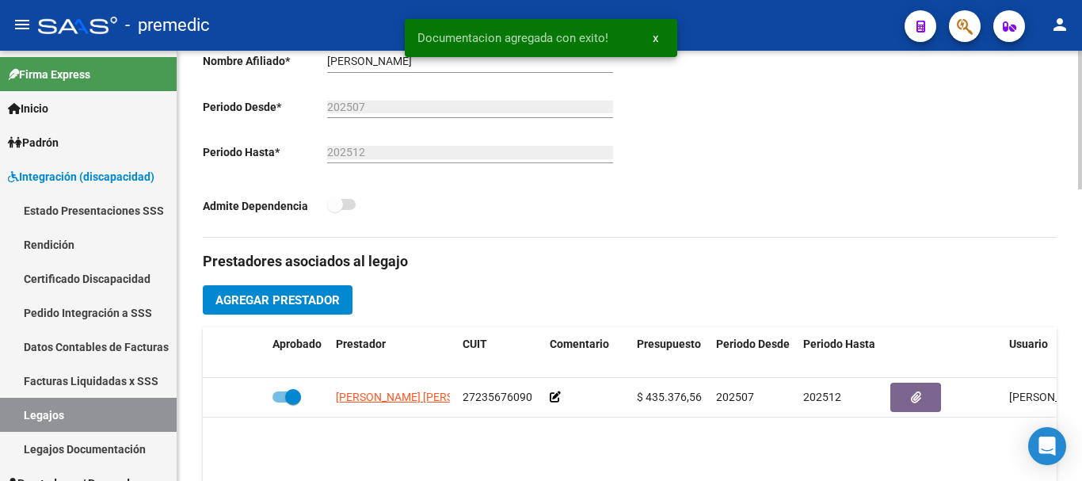
click at [1081, 110] on div at bounding box center [1080, 266] width 4 height 430
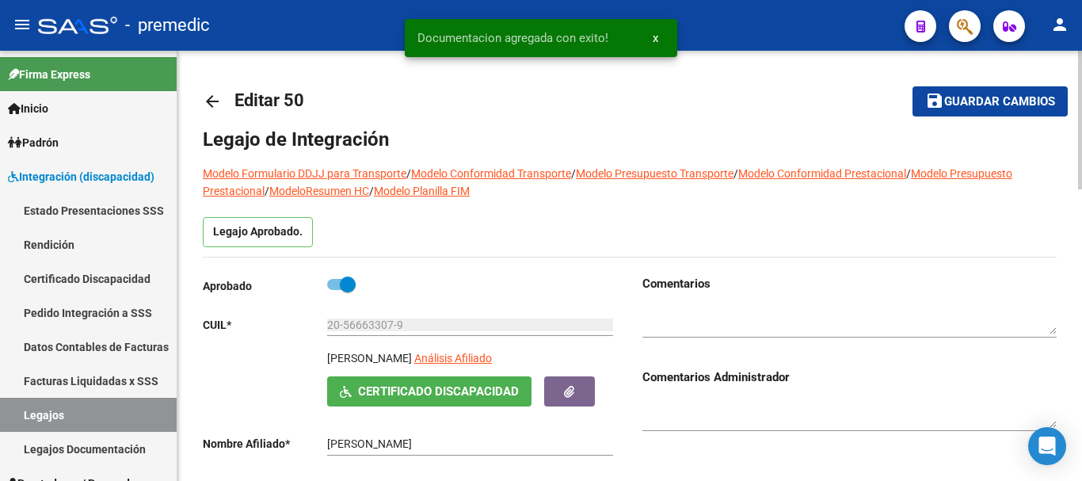
click at [1081, 110] on div at bounding box center [1080, 266] width 4 height 430
click at [1081, 110] on div at bounding box center [1080, 120] width 4 height 139
click at [1007, 103] on span "Guardar cambios" at bounding box center [999, 102] width 111 height 14
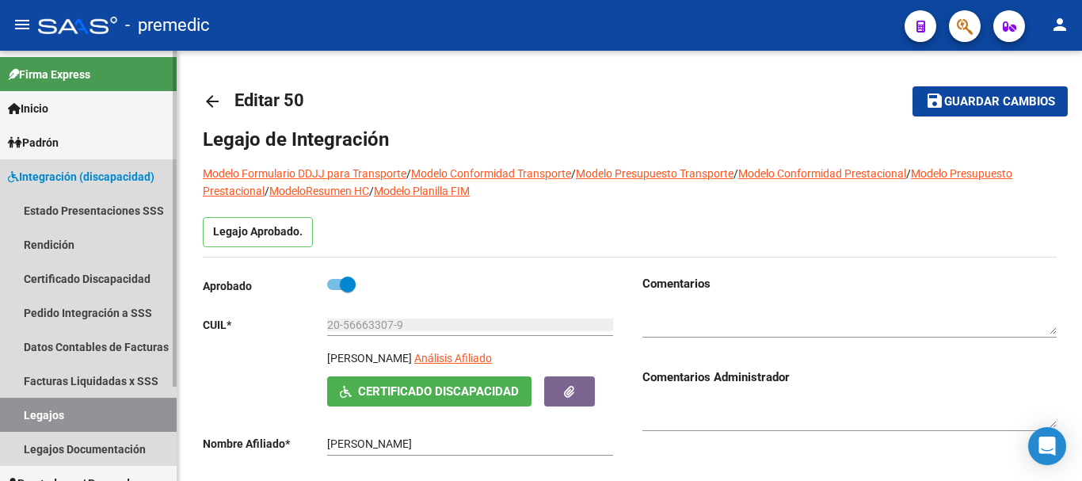
click at [59, 409] on link "Legajos" at bounding box center [88, 415] width 177 height 34
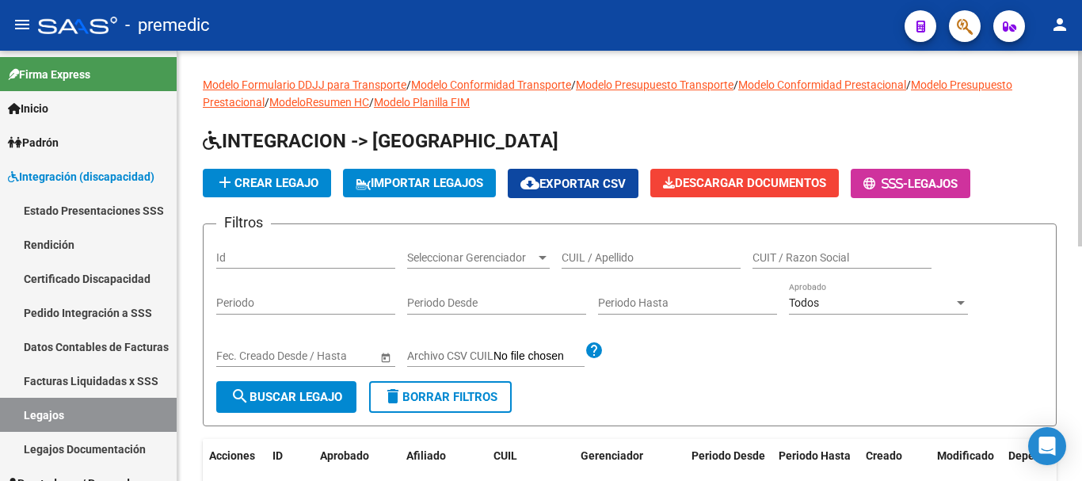
scroll to position [430, 0]
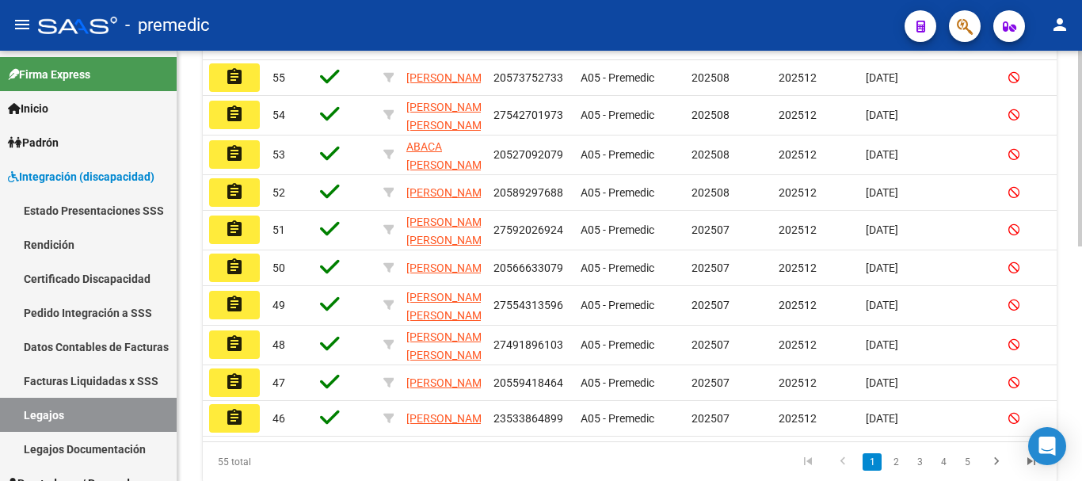
click at [1081, 362] on div at bounding box center [1080, 266] width 4 height 430
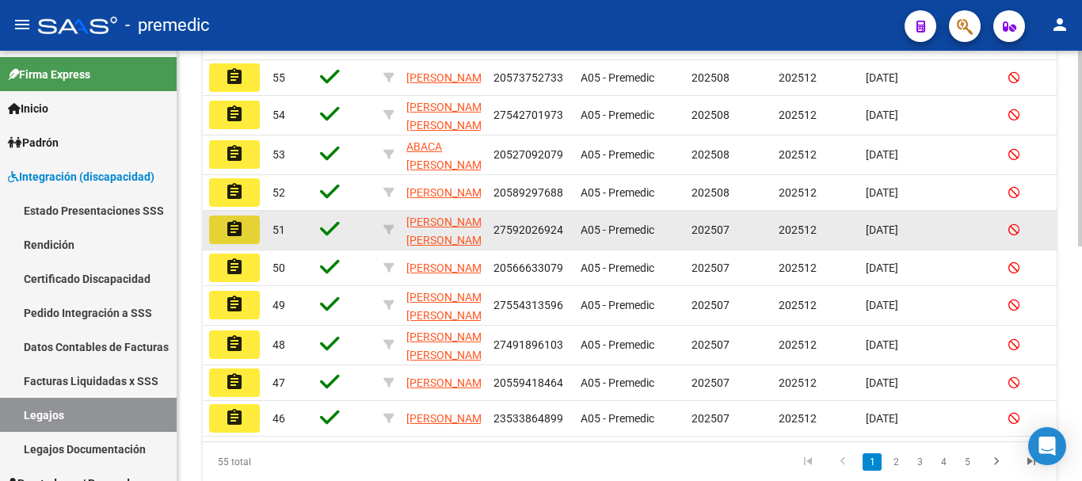
click at [245, 229] on button "assignment" at bounding box center [234, 229] width 51 height 29
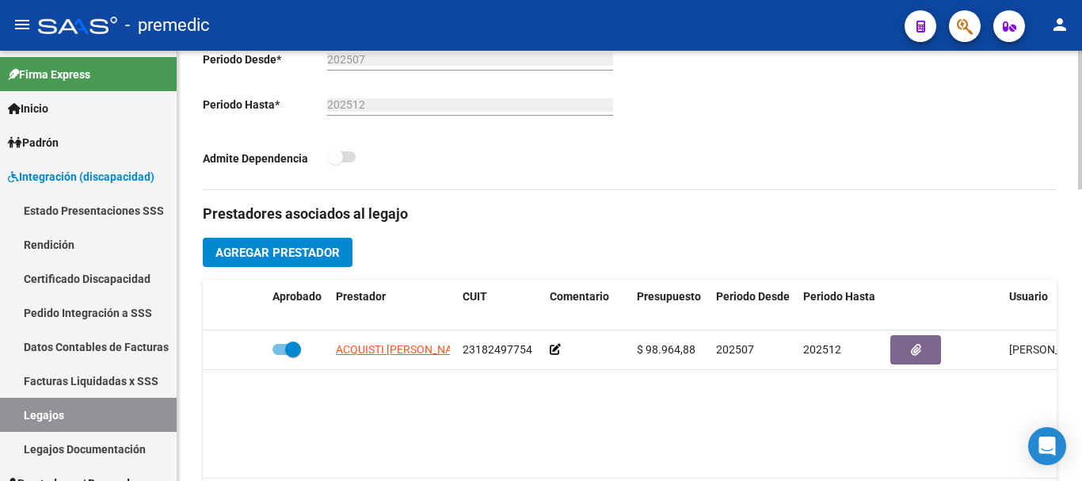
click at [1080, 358] on div at bounding box center [1080, 266] width 4 height 430
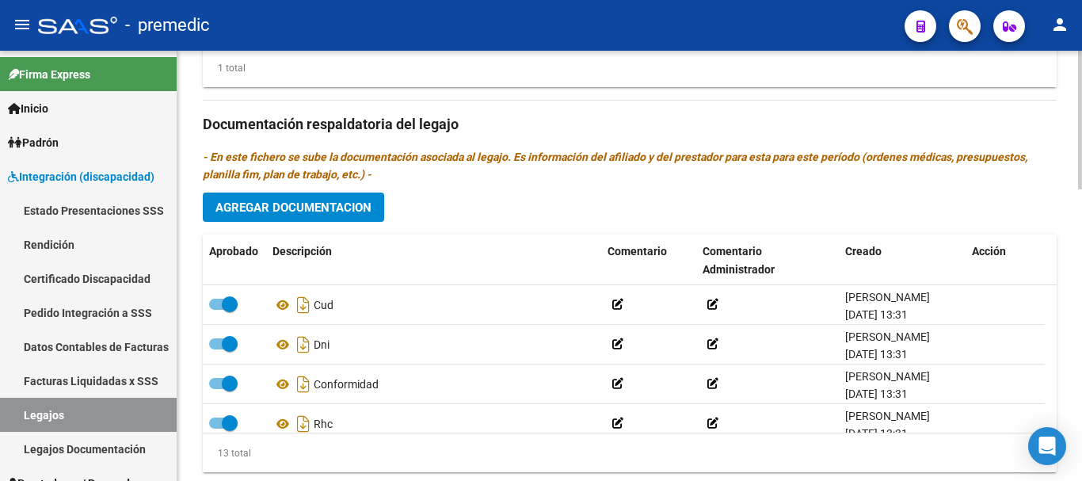
click at [1080, 358] on div at bounding box center [1080, 266] width 4 height 430
click at [332, 202] on span "Agregar Documentacion" at bounding box center [293, 207] width 156 height 14
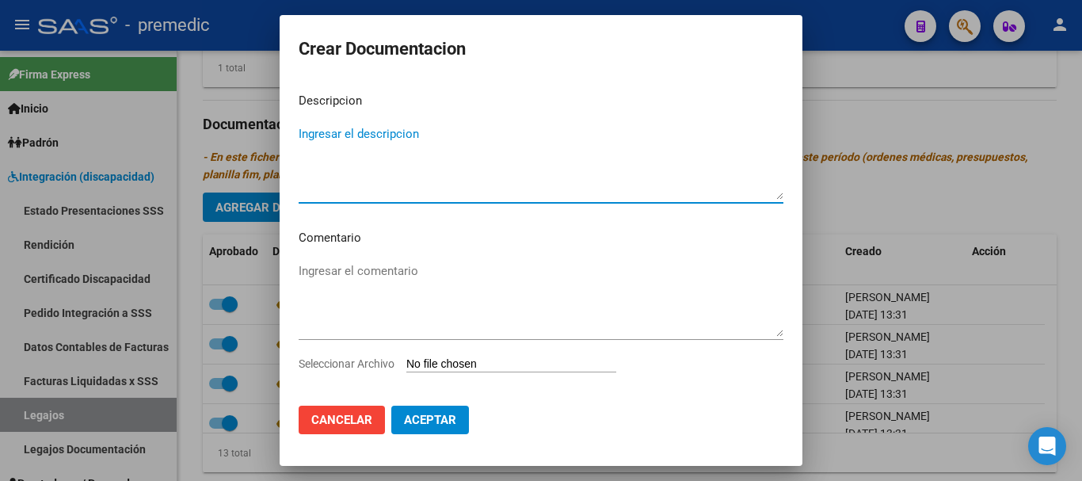
click at [462, 363] on input "Seleccionar Archivo" at bounding box center [511, 364] width 210 height 15
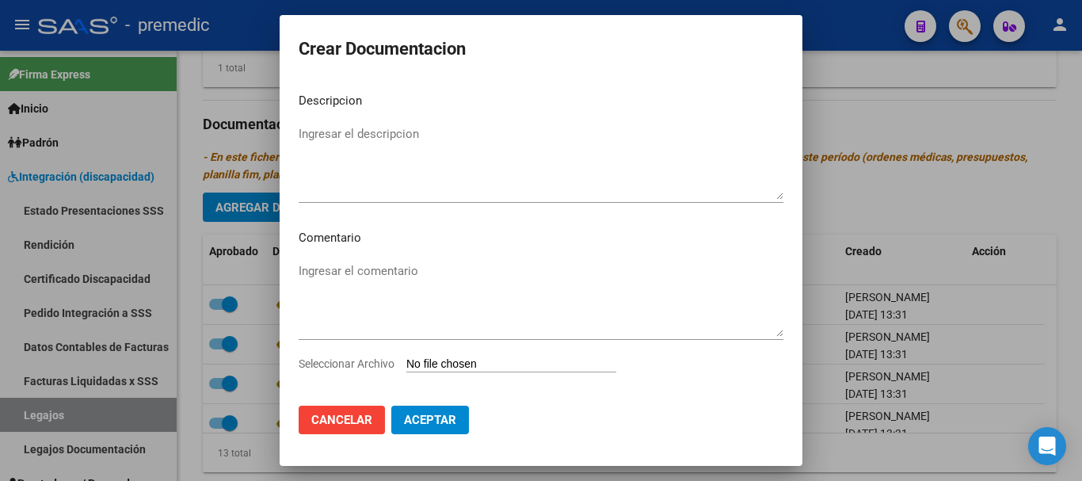
type input "C:\fakepath\INFORME [PERSON_NAME].pdf"
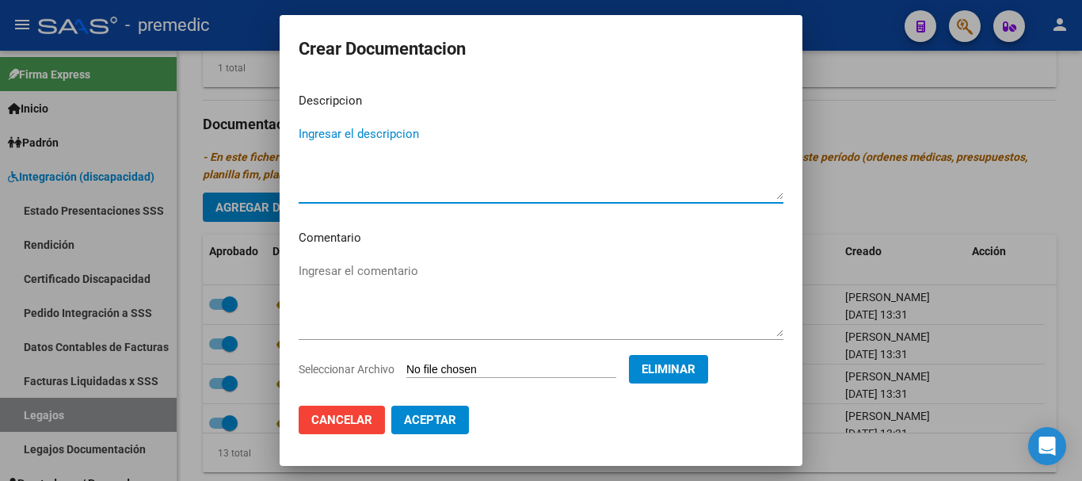
click at [612, 148] on textarea "Ingresar el descripcion" at bounding box center [541, 162] width 485 height 74
type textarea "INFORME [PERSON_NAME]"
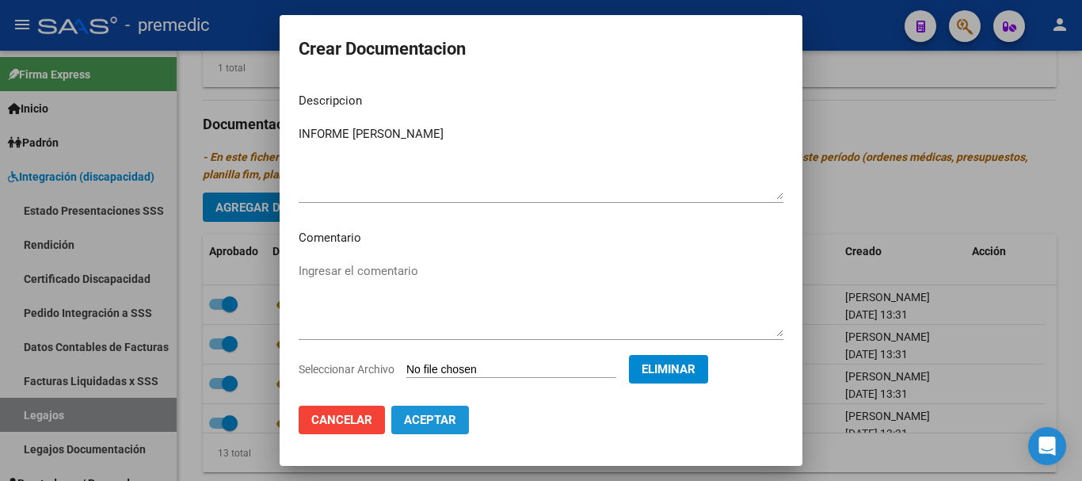
click at [455, 411] on button "Aceptar" at bounding box center [430, 419] width 78 height 29
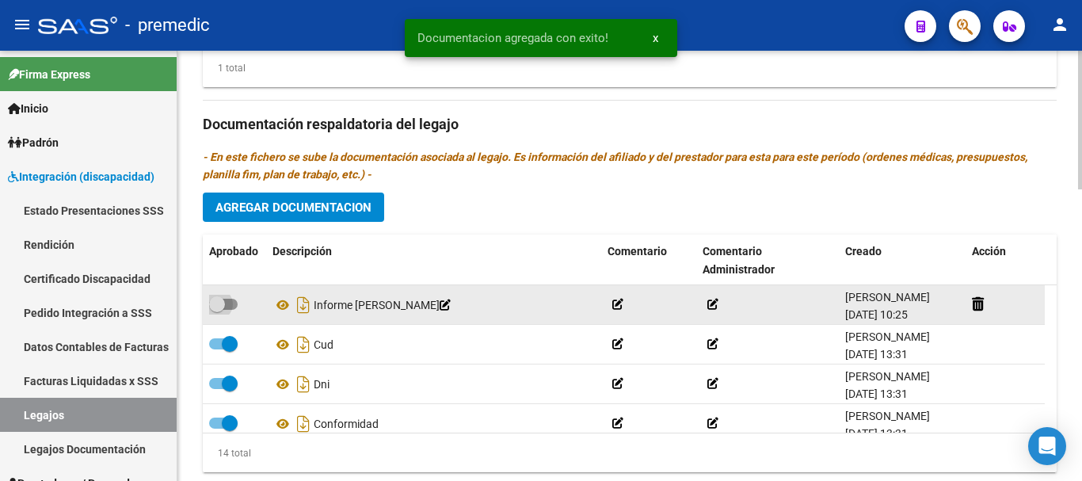
click at [234, 306] on span at bounding box center [223, 304] width 29 height 11
click at [217, 310] on input "checkbox" at bounding box center [216, 310] width 1 height 1
checkbox input "true"
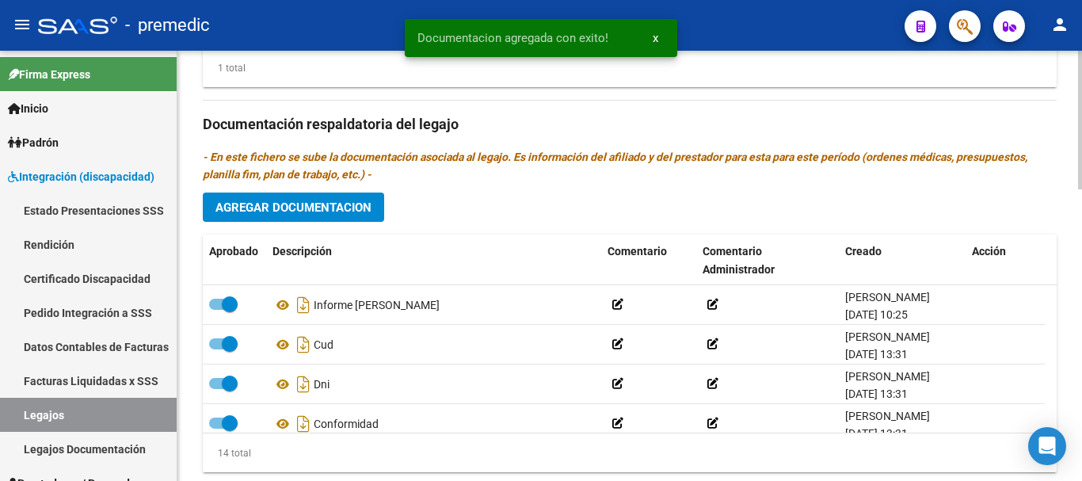
scroll to position [430, 0]
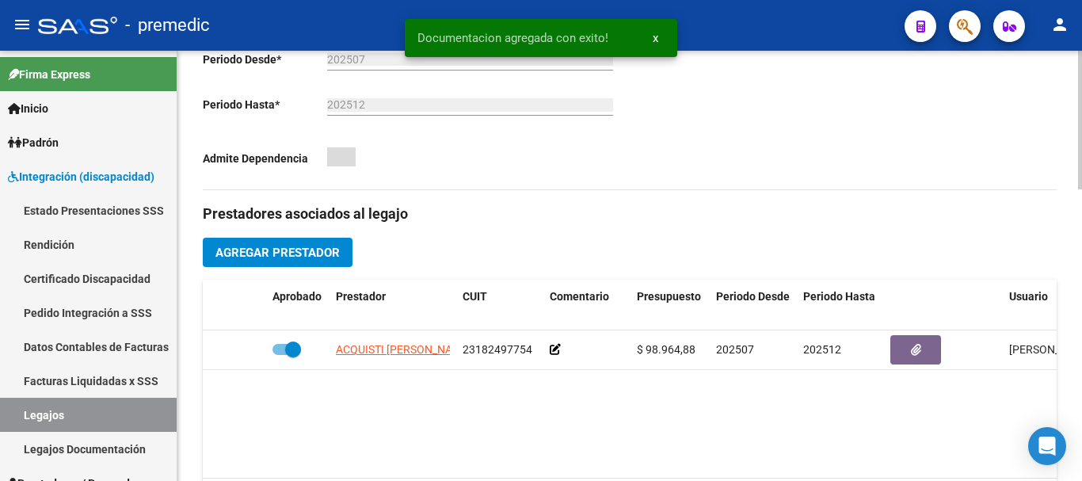
click at [1081, 99] on div at bounding box center [1080, 266] width 4 height 430
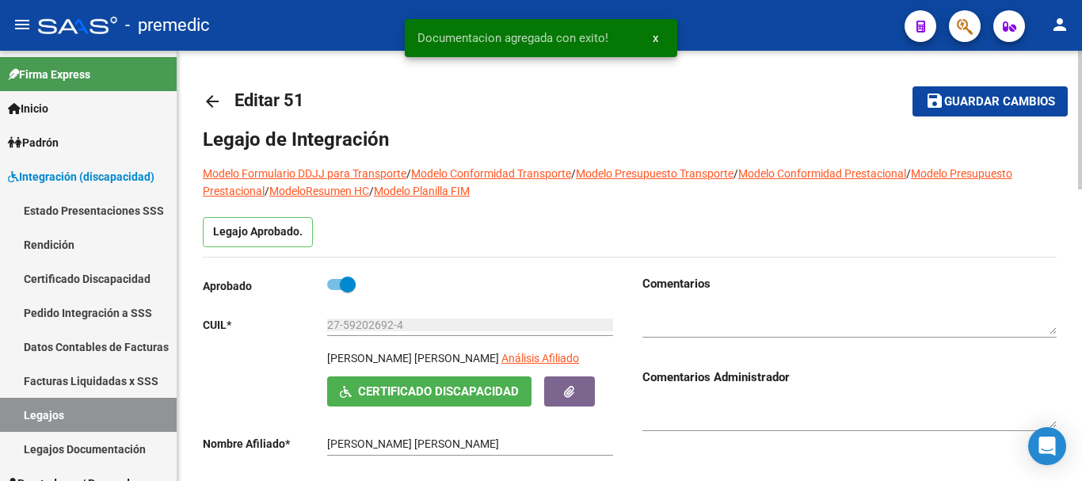
click at [1081, 99] on div at bounding box center [1080, 266] width 4 height 430
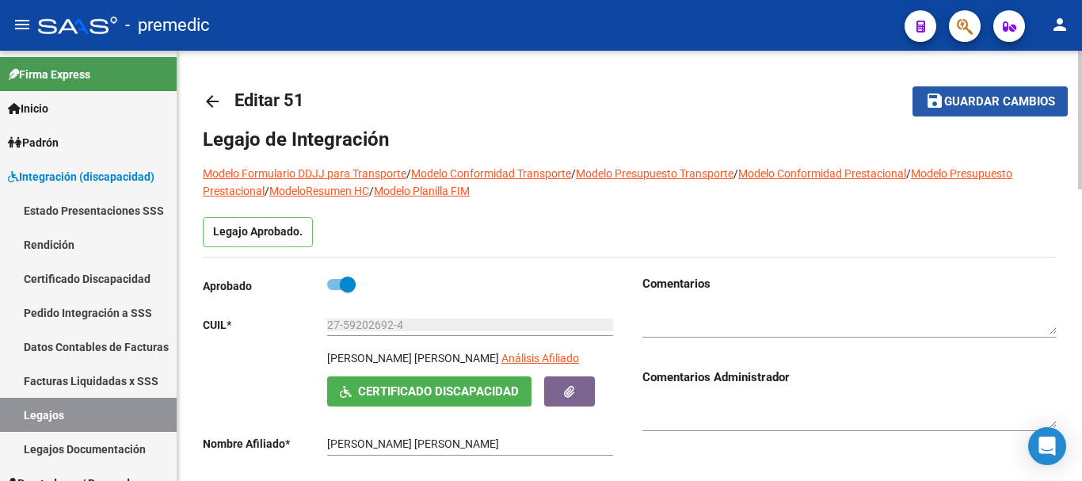
click at [1037, 107] on span "Guardar cambios" at bounding box center [999, 102] width 111 height 14
click at [991, 113] on button "save Guardar cambios" at bounding box center [989, 100] width 155 height 29
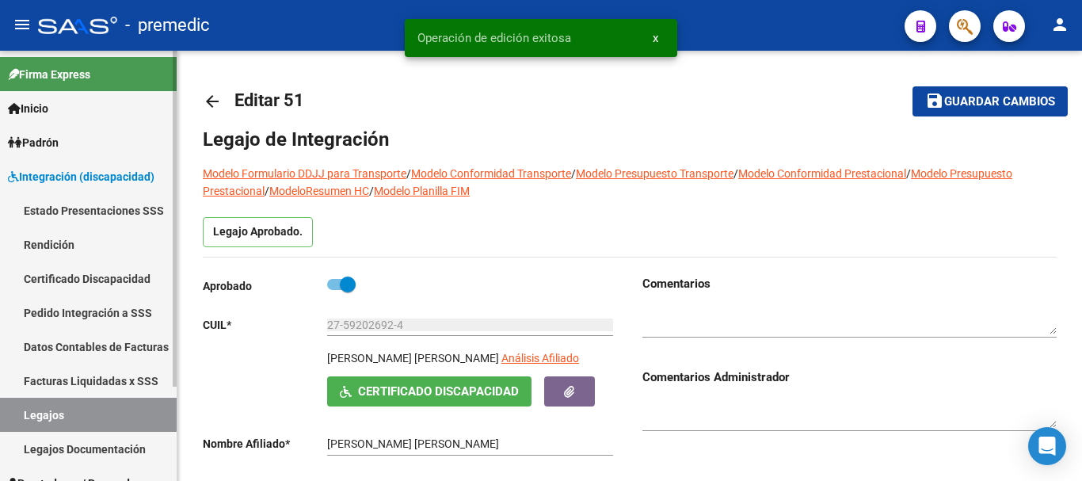
click at [135, 409] on link "Legajos" at bounding box center [88, 415] width 177 height 34
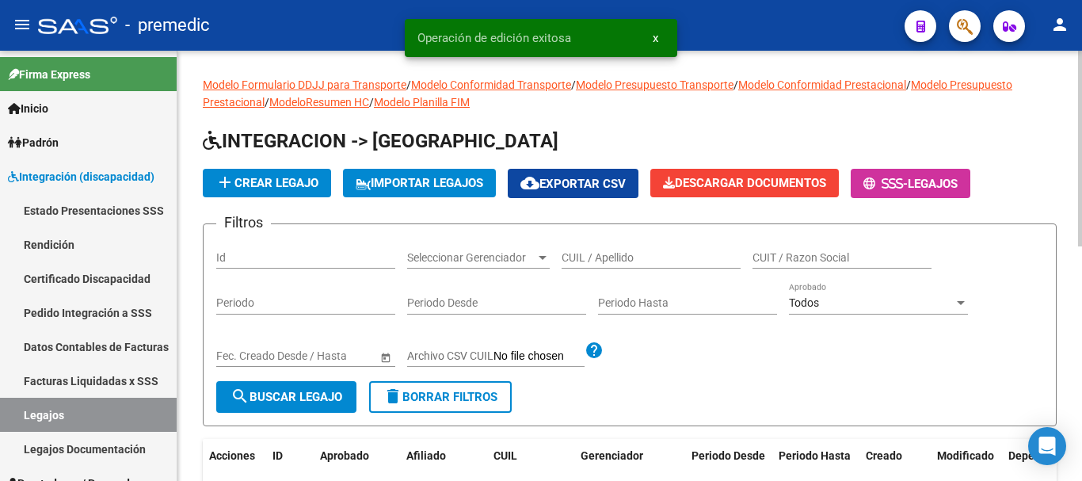
scroll to position [430, 0]
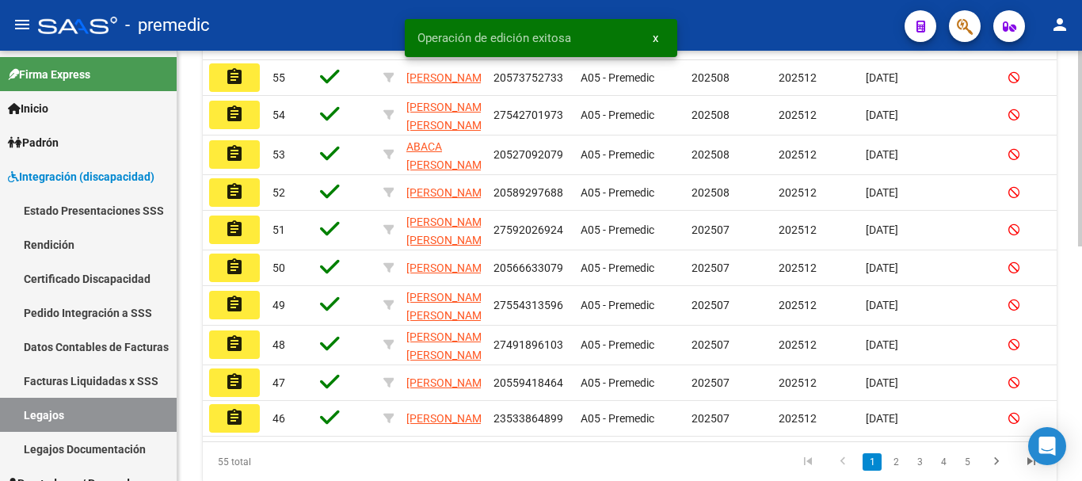
click at [1081, 276] on div at bounding box center [1080, 266] width 4 height 430
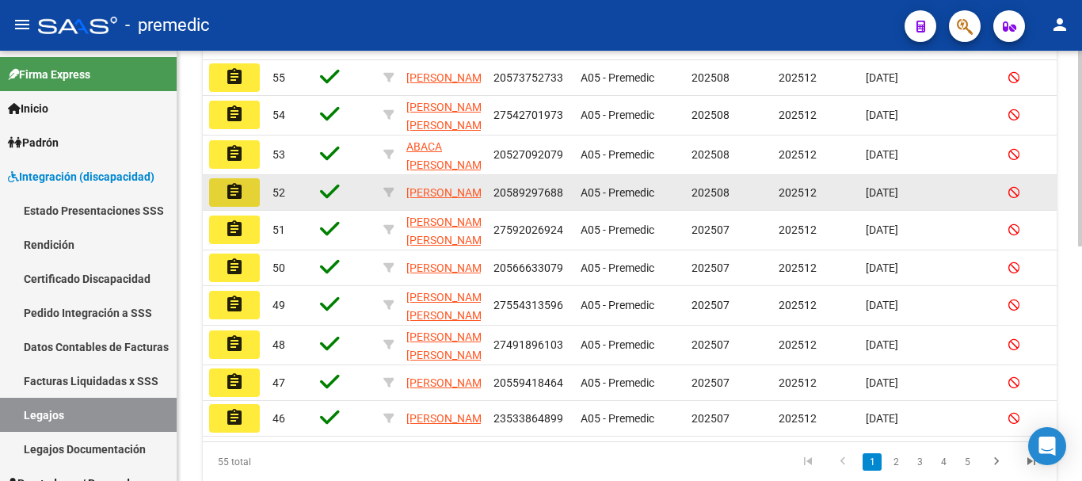
click at [242, 201] on mat-icon "assignment" at bounding box center [234, 191] width 19 height 19
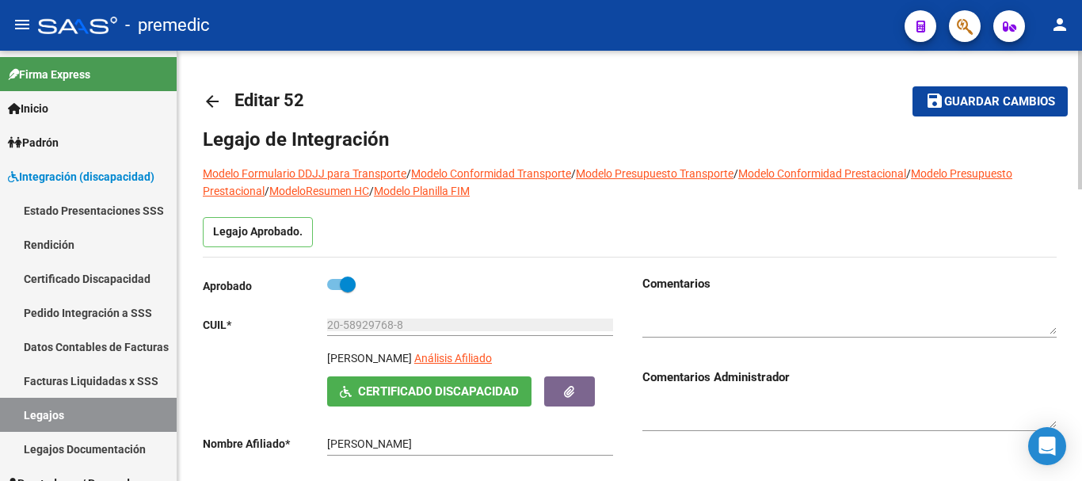
scroll to position [430, 0]
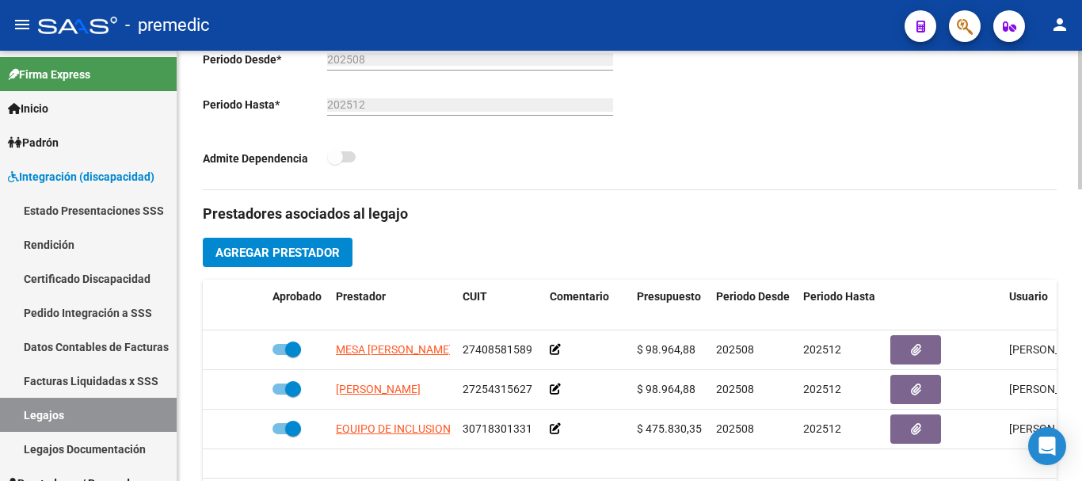
click at [1081, 194] on div at bounding box center [1080, 266] width 4 height 430
click at [1081, 303] on div at bounding box center [1080, 258] width 4 height 139
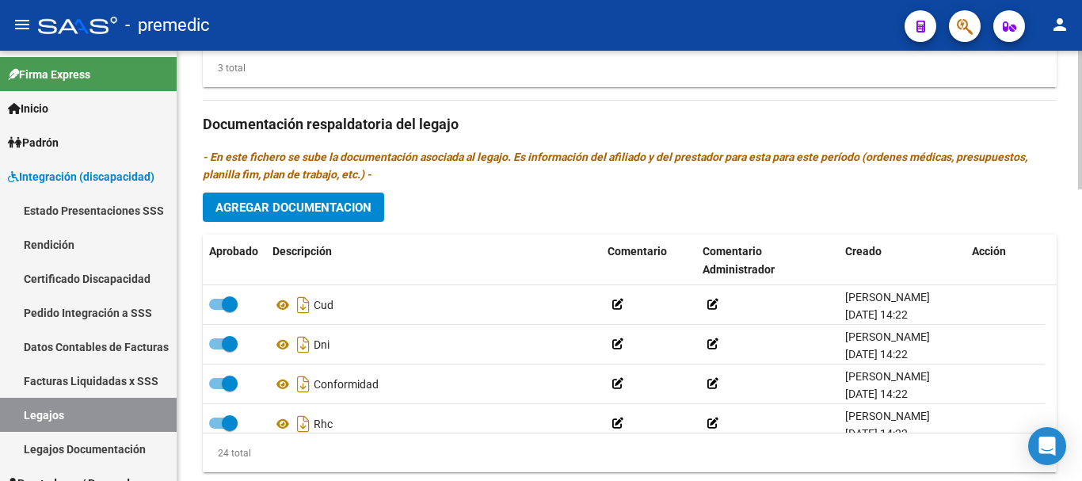
click at [1081, 356] on div at bounding box center [1080, 266] width 4 height 430
click at [370, 209] on span "Agregar Documentacion" at bounding box center [293, 207] width 156 height 14
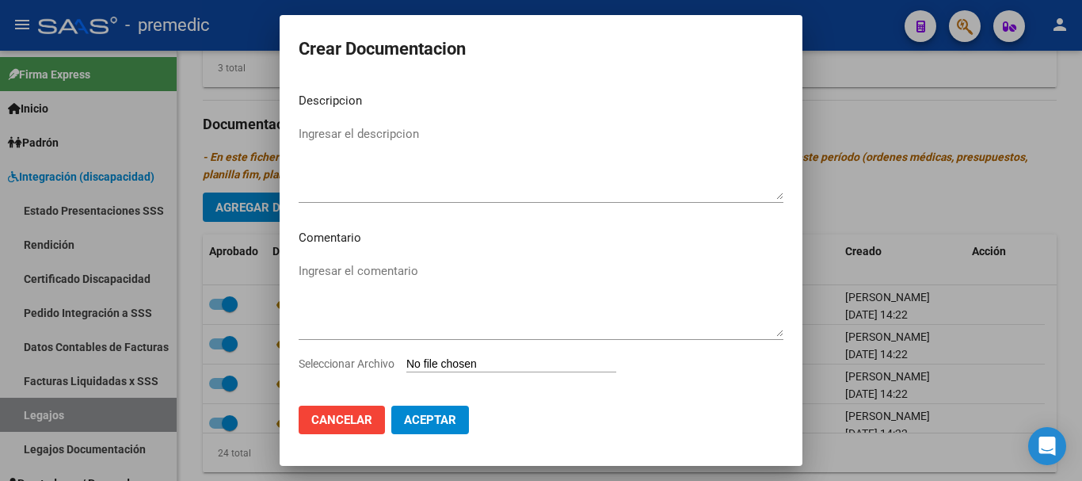
click at [518, 367] on input "Seleccionar Archivo" at bounding box center [511, 364] width 210 height 15
type input "C:\fakepath\INFORME [PERSON_NAME].pdf"
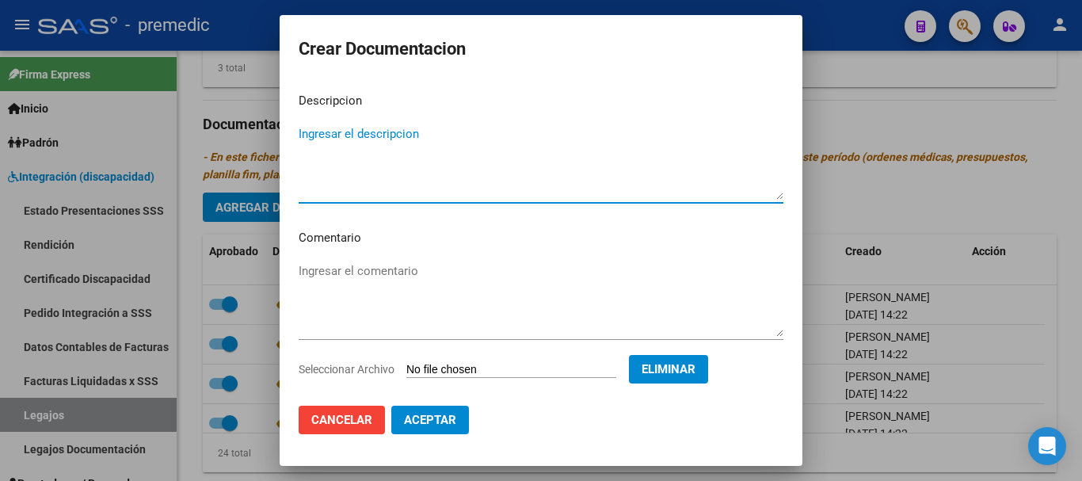
click at [563, 127] on textarea "Ingresar el descripcion" at bounding box center [541, 162] width 485 height 74
type textarea "INFORME [PERSON_NAME]"
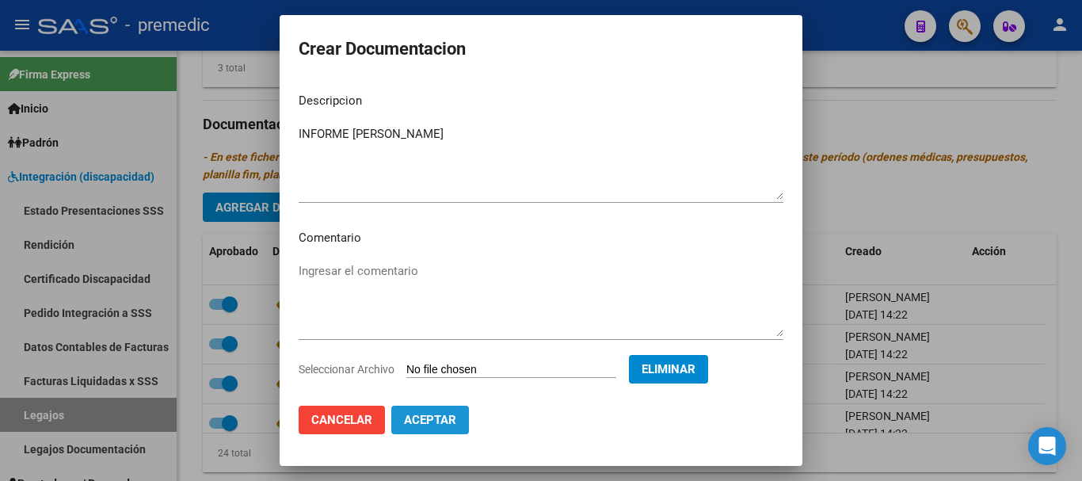
click at [443, 416] on span "Aceptar" at bounding box center [430, 420] width 52 height 14
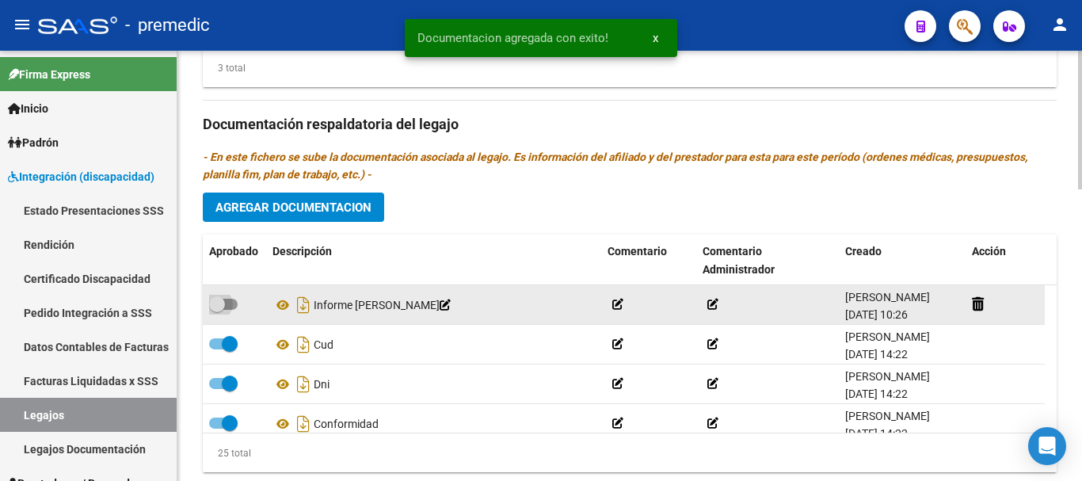
click at [237, 306] on span at bounding box center [223, 304] width 29 height 11
click at [217, 310] on input "checkbox" at bounding box center [216, 310] width 1 height 1
checkbox input "true"
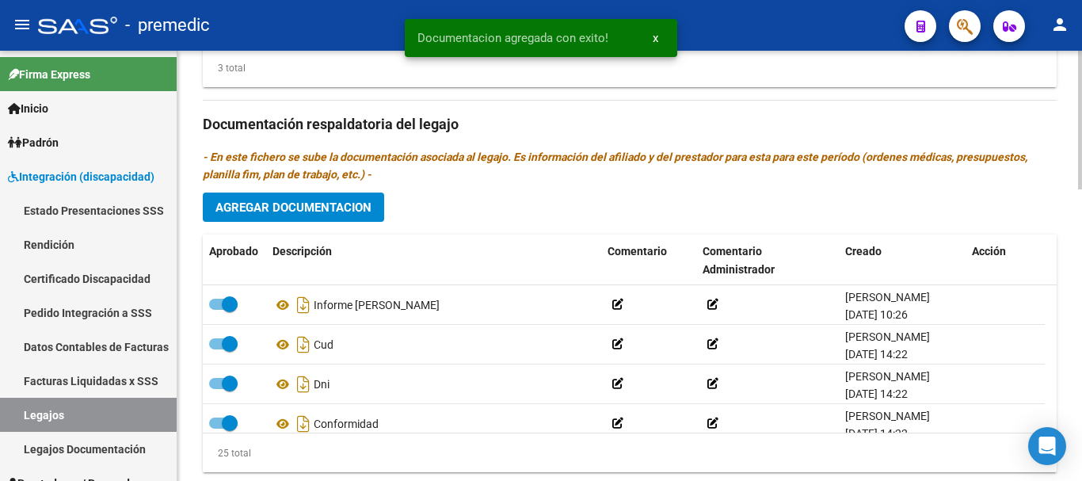
scroll to position [430, 0]
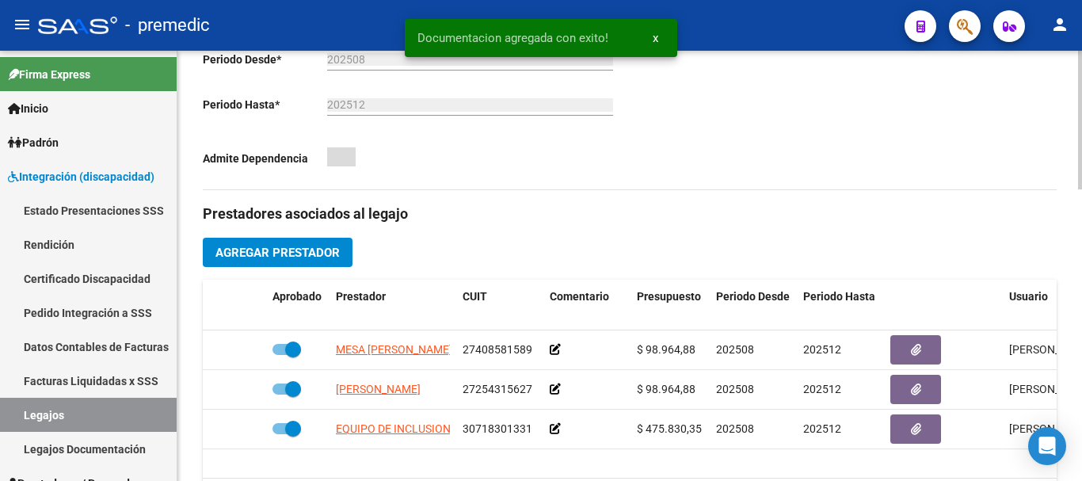
click at [1081, 101] on div at bounding box center [1080, 266] width 4 height 430
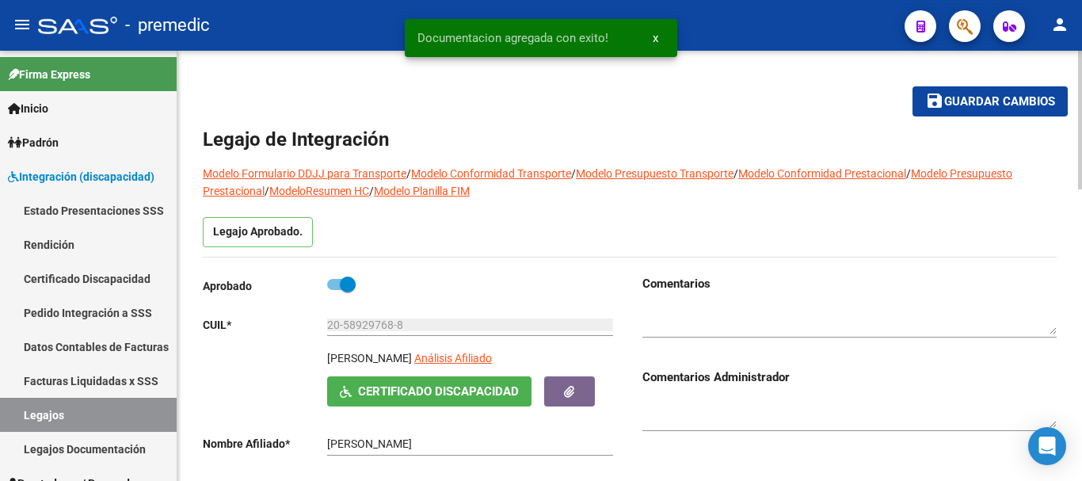
click at [1081, 101] on div at bounding box center [1080, 120] width 4 height 139
click at [1029, 104] on span "Guardar cambios" at bounding box center [999, 102] width 111 height 14
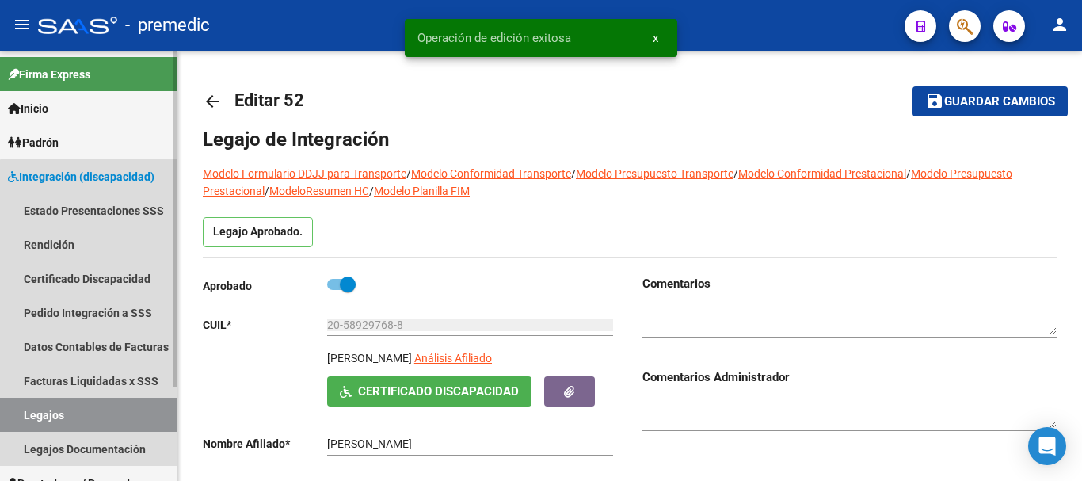
click at [127, 419] on link "Legajos" at bounding box center [88, 415] width 177 height 34
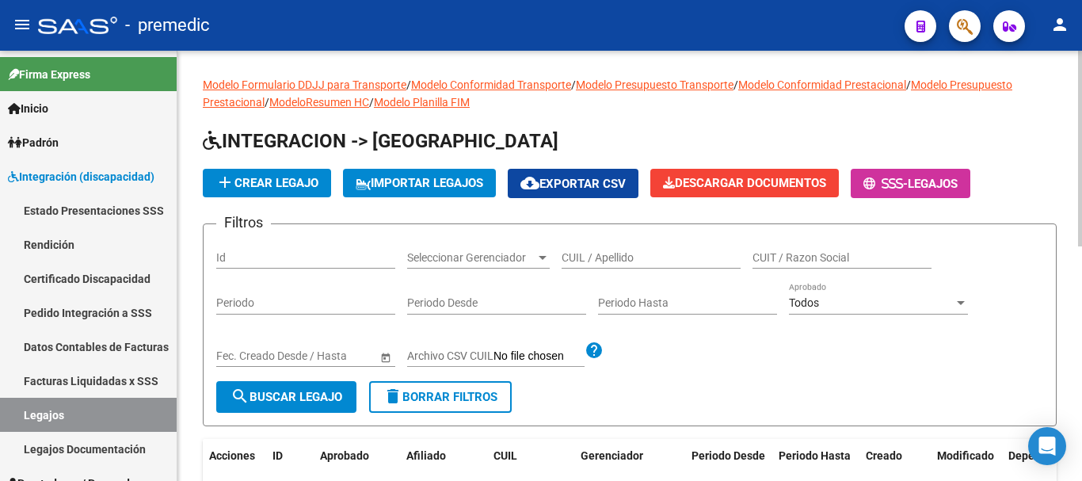
click at [1081, 143] on div at bounding box center [1080, 149] width 4 height 196
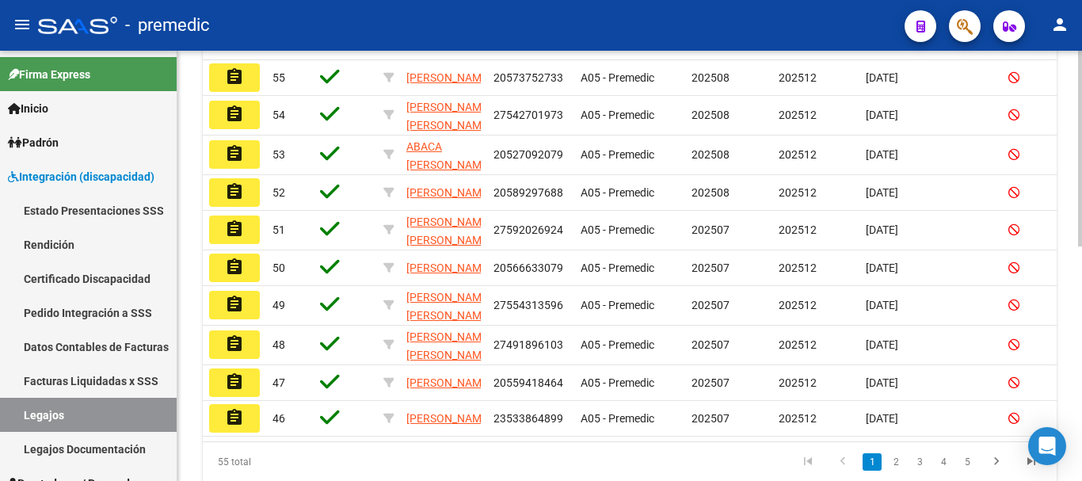
click at [1081, 349] on div at bounding box center [1080, 266] width 4 height 430
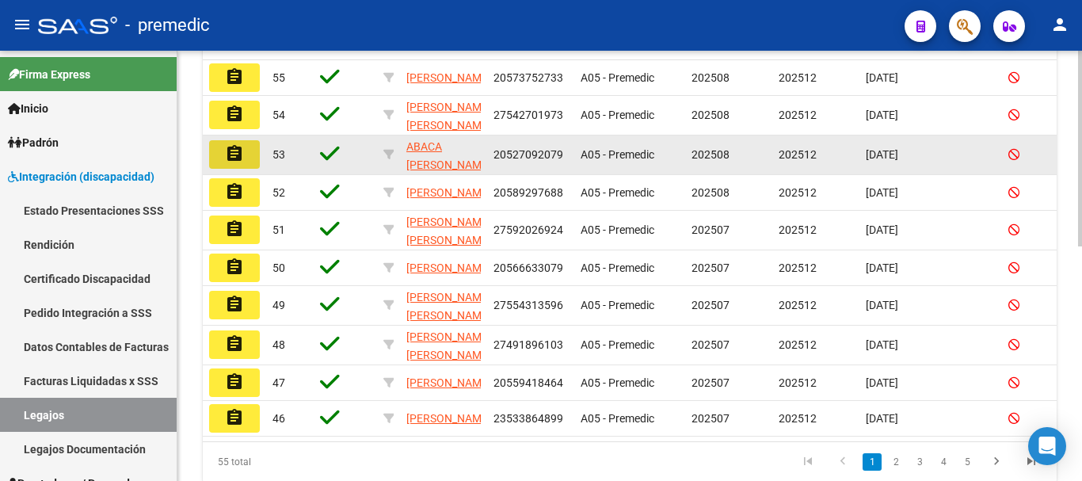
click at [240, 160] on mat-icon "assignment" at bounding box center [234, 153] width 19 height 19
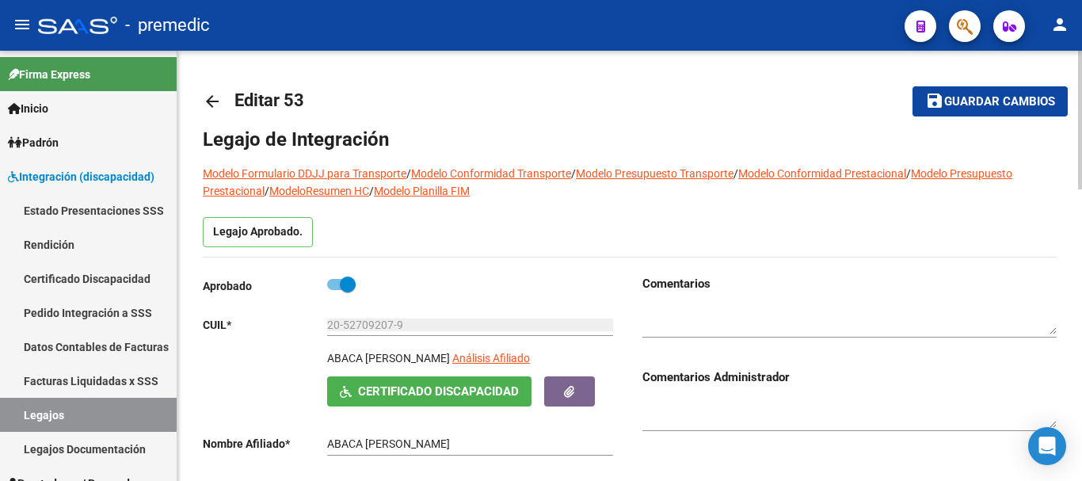
scroll to position [430, 0]
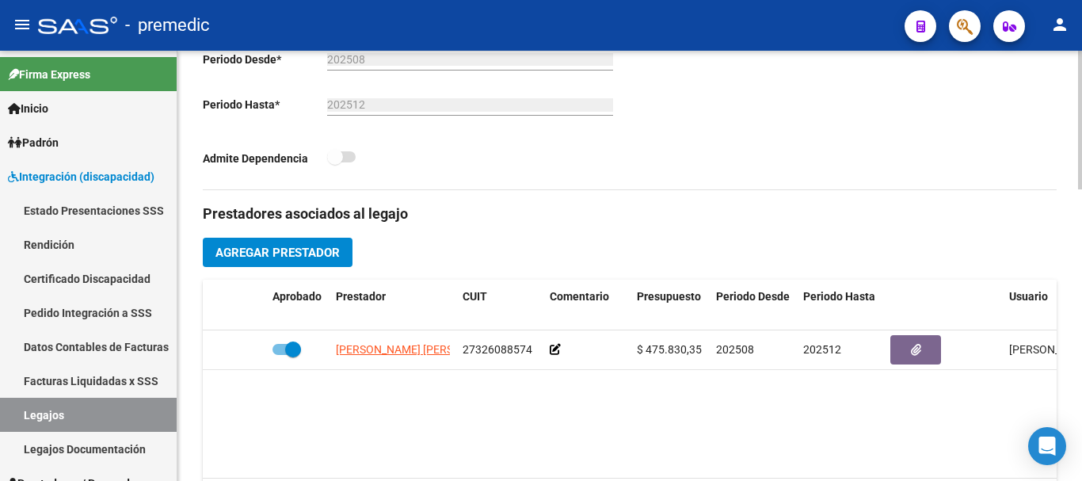
click at [1081, 271] on div at bounding box center [1080, 266] width 4 height 430
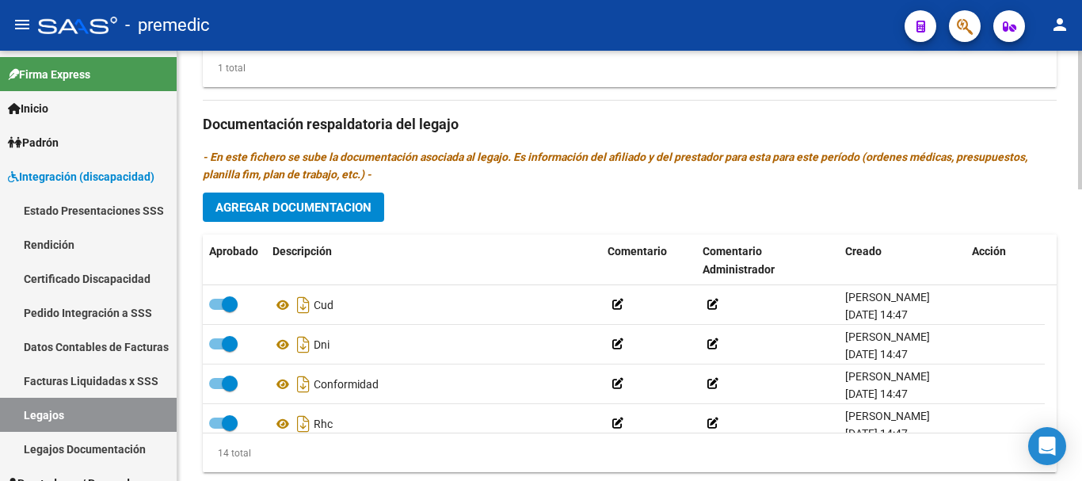
click at [1081, 395] on div at bounding box center [1080, 266] width 4 height 430
click at [357, 208] on span "Agregar Documentacion" at bounding box center [293, 207] width 156 height 14
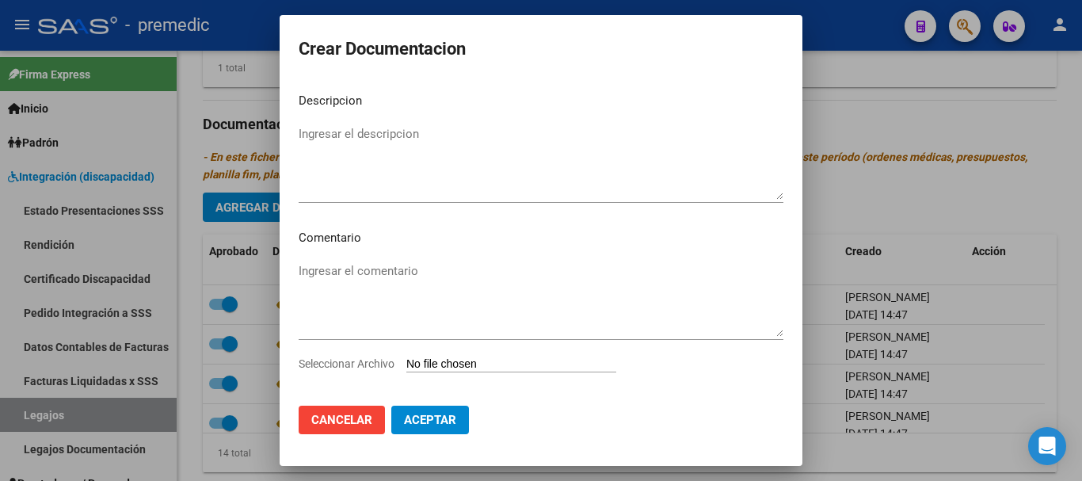
click at [493, 361] on input "Seleccionar Archivo" at bounding box center [511, 364] width 210 height 15
type input "C:\fakepath\INFORME [PERSON_NAME].pdf"
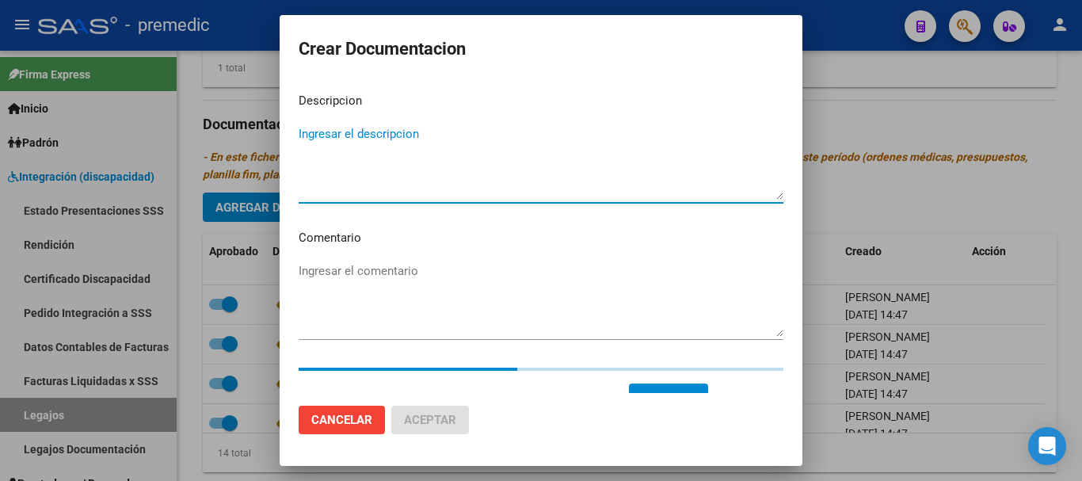
click at [564, 128] on textarea "Ingresar el descripcion" at bounding box center [541, 162] width 485 height 74
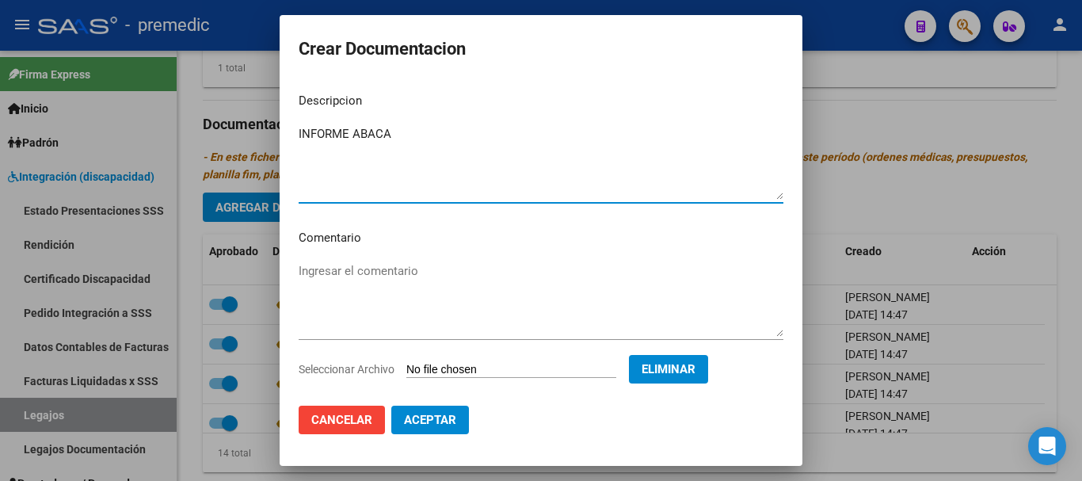
type textarea "INFORME ABACA"
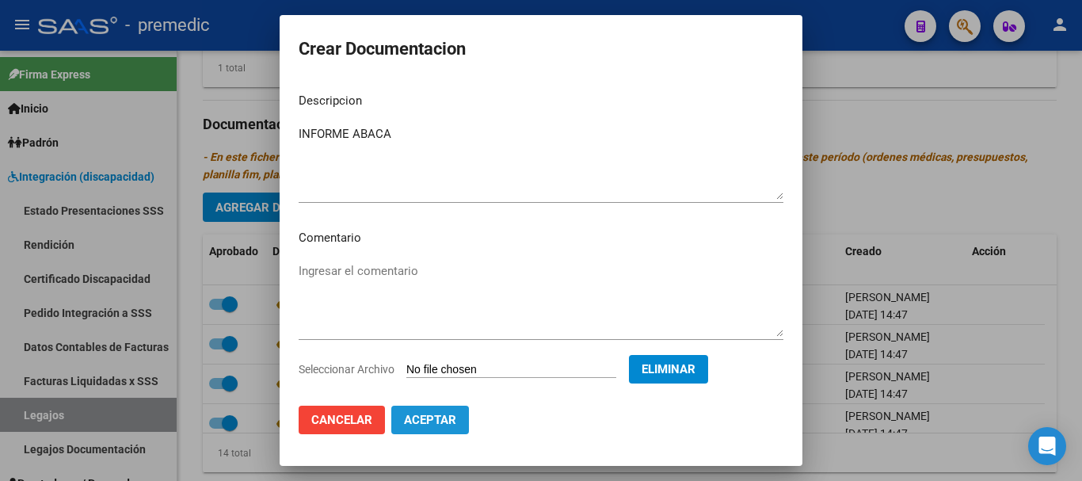
click at [452, 422] on span "Aceptar" at bounding box center [430, 420] width 52 height 14
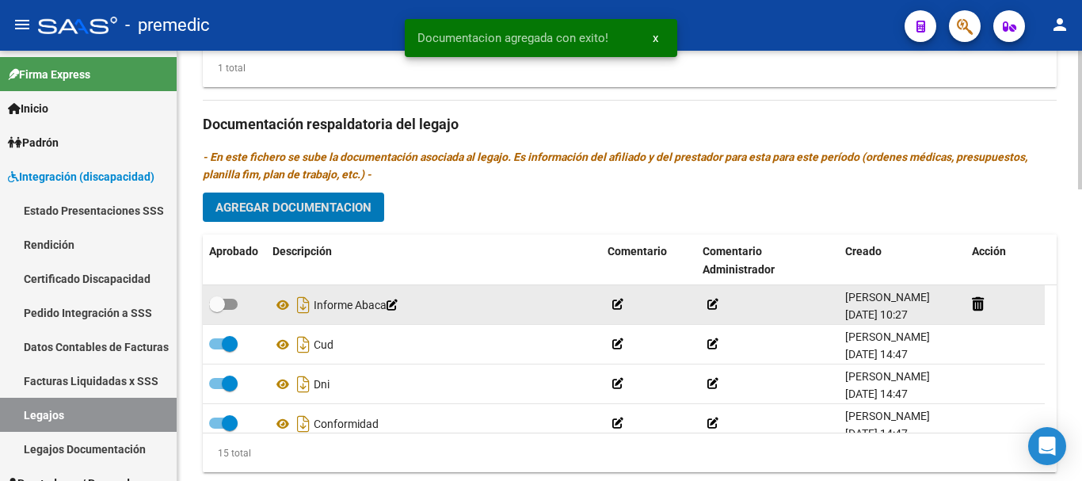
click at [230, 303] on span at bounding box center [223, 304] width 29 height 11
click at [217, 310] on input "checkbox" at bounding box center [216, 310] width 1 height 1
checkbox input "true"
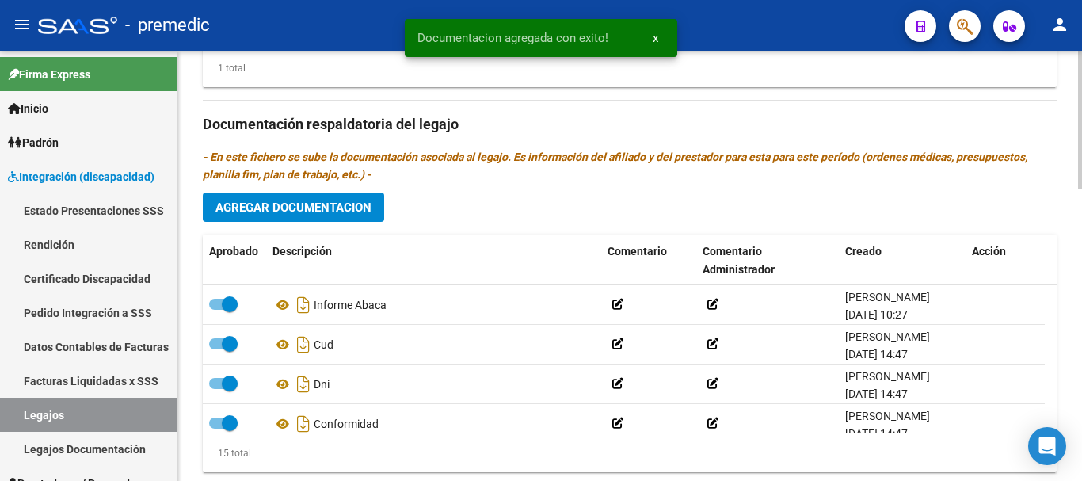
scroll to position [430, 0]
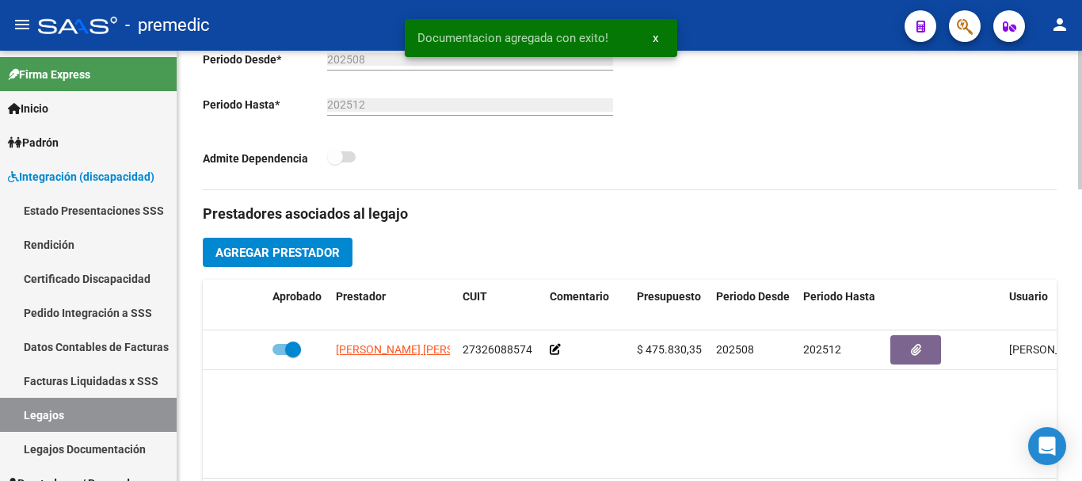
click at [1081, 162] on div at bounding box center [1080, 266] width 4 height 430
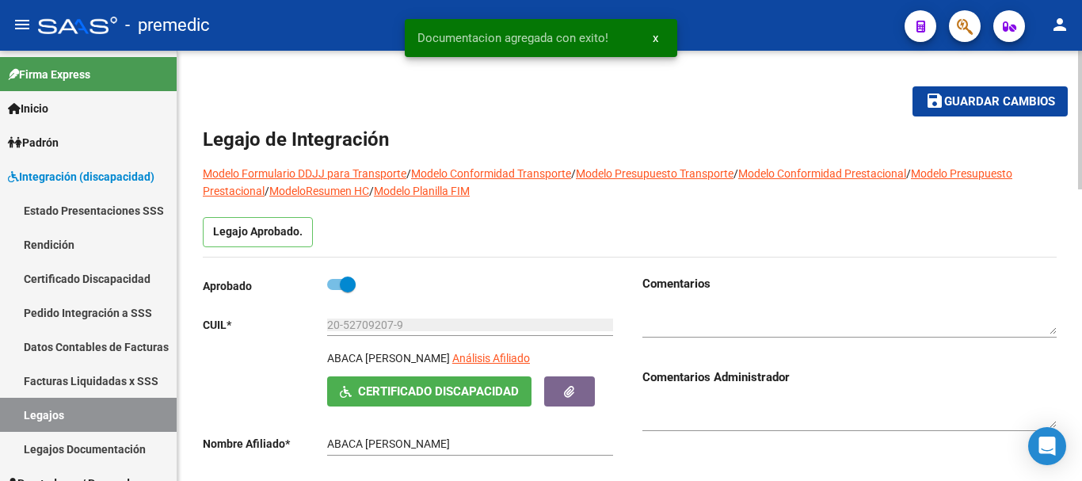
click at [1081, 112] on div at bounding box center [1080, 266] width 4 height 430
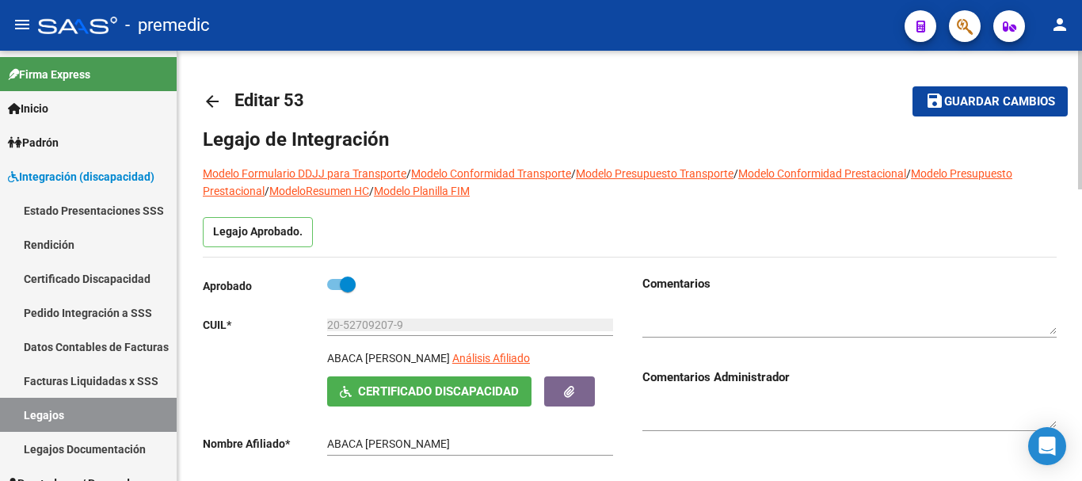
click at [1006, 107] on span "Guardar cambios" at bounding box center [999, 102] width 111 height 14
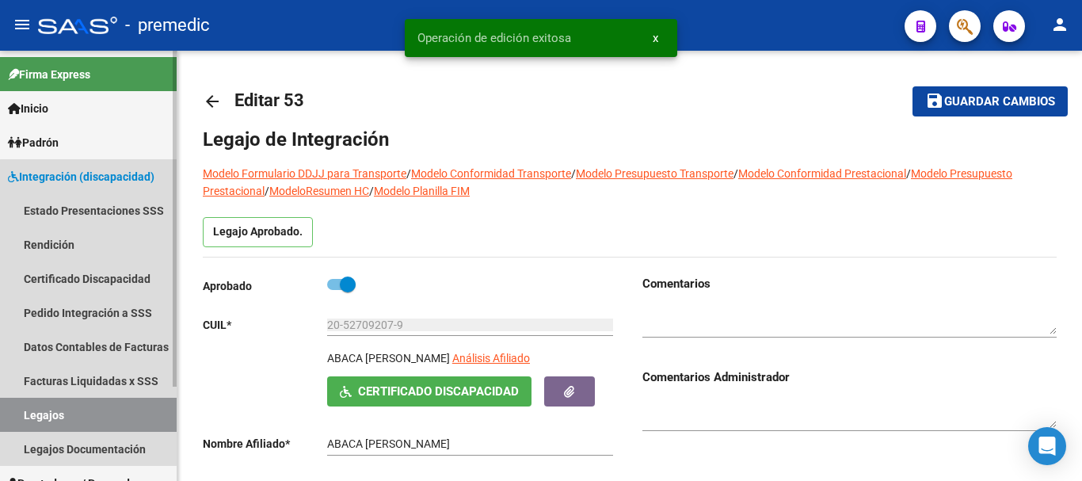
click at [98, 401] on link "Legajos" at bounding box center [88, 415] width 177 height 34
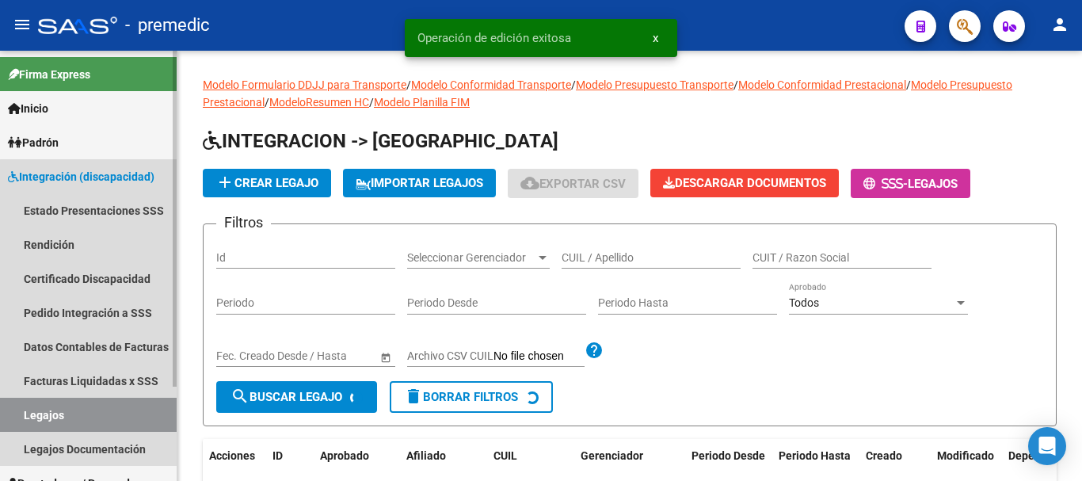
click at [98, 401] on link "Legajos" at bounding box center [88, 415] width 177 height 34
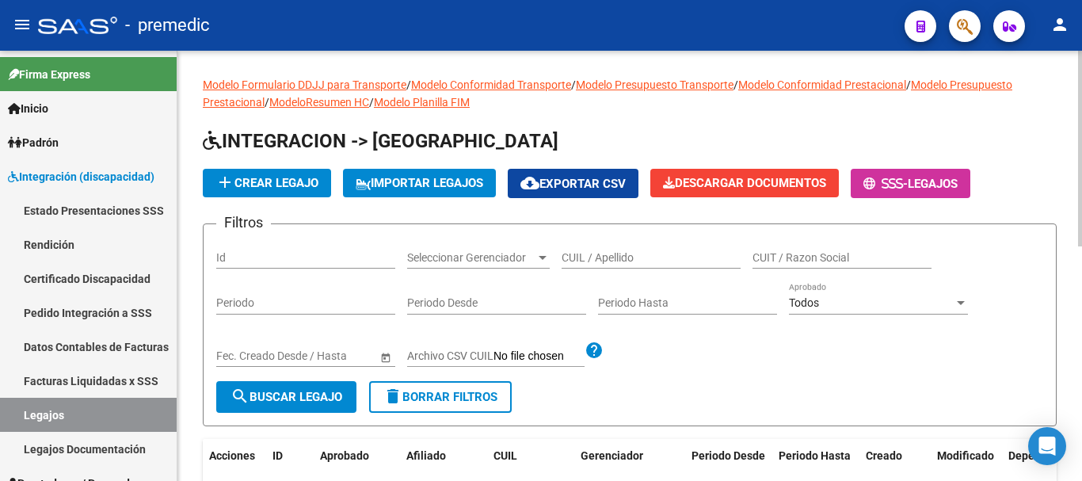
scroll to position [430, 0]
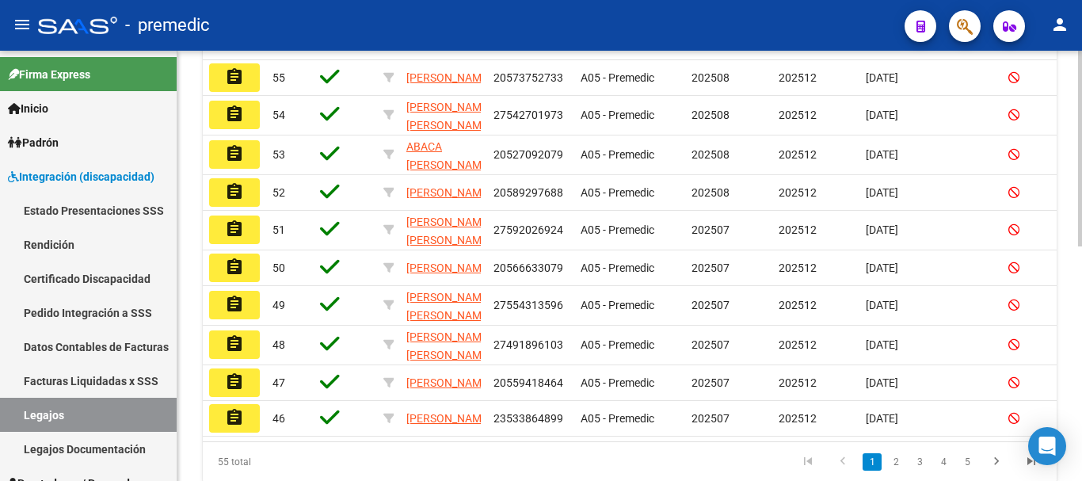
click at [1081, 288] on div at bounding box center [1080, 266] width 4 height 430
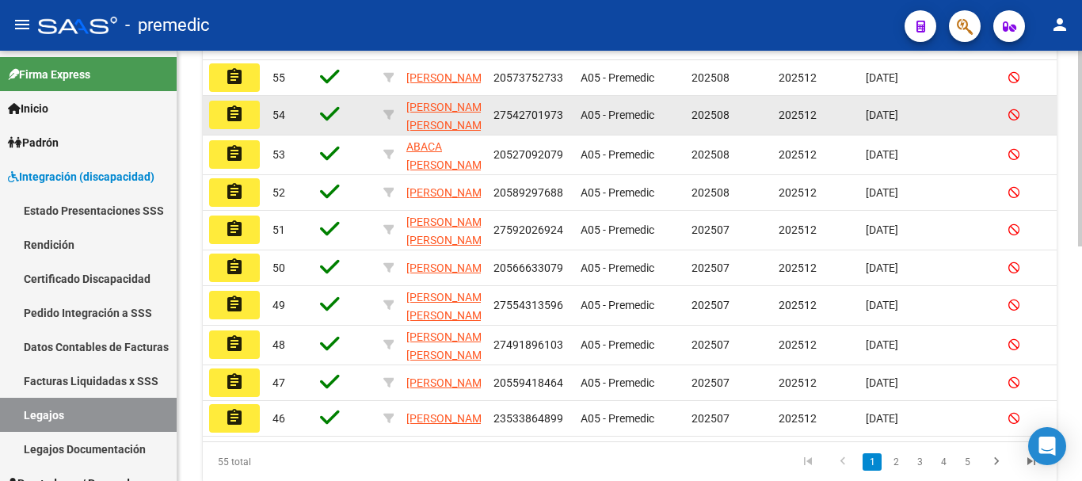
click at [245, 116] on button "assignment" at bounding box center [234, 115] width 51 height 29
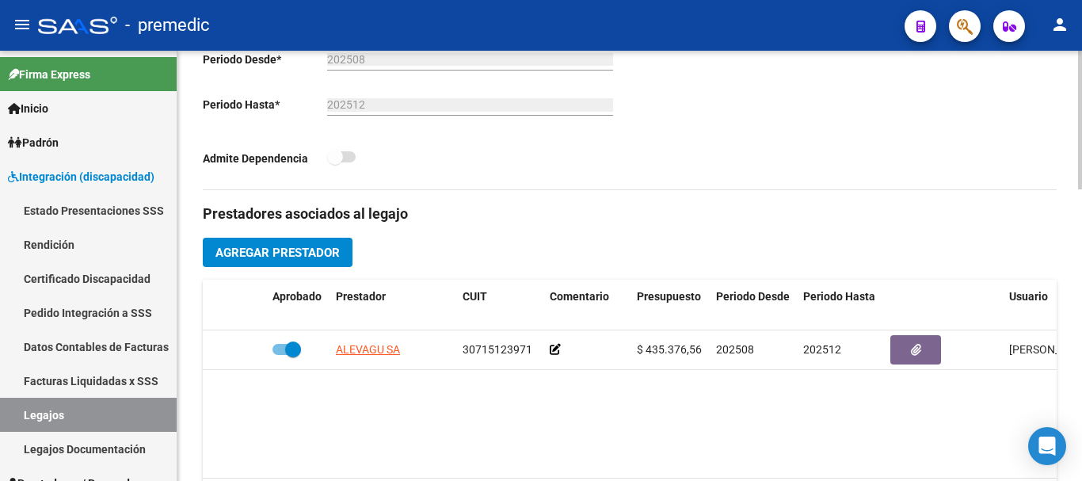
click at [1081, 419] on div at bounding box center [1080, 266] width 4 height 430
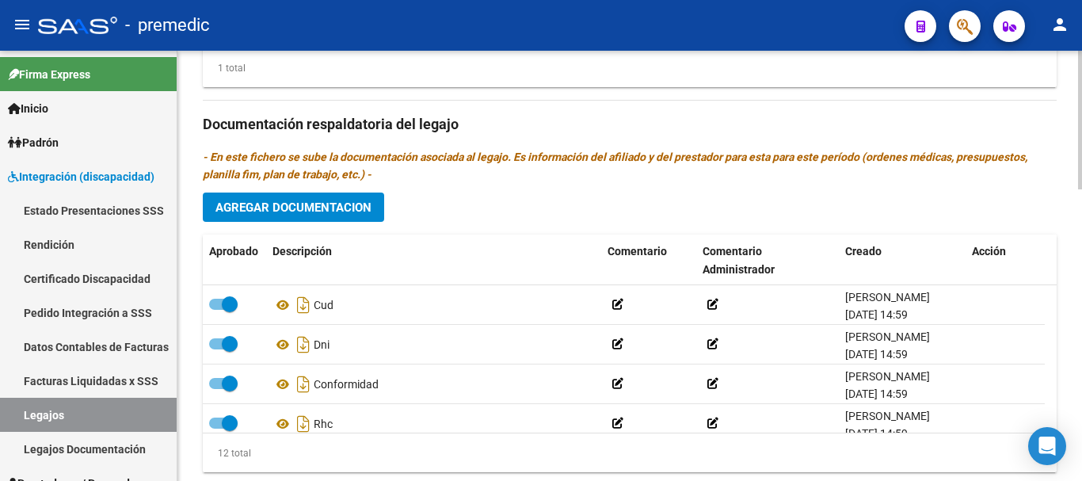
click at [1081, 419] on div at bounding box center [1080, 398] width 4 height 139
click at [363, 200] on button "Agregar Documentacion" at bounding box center [293, 206] width 181 height 29
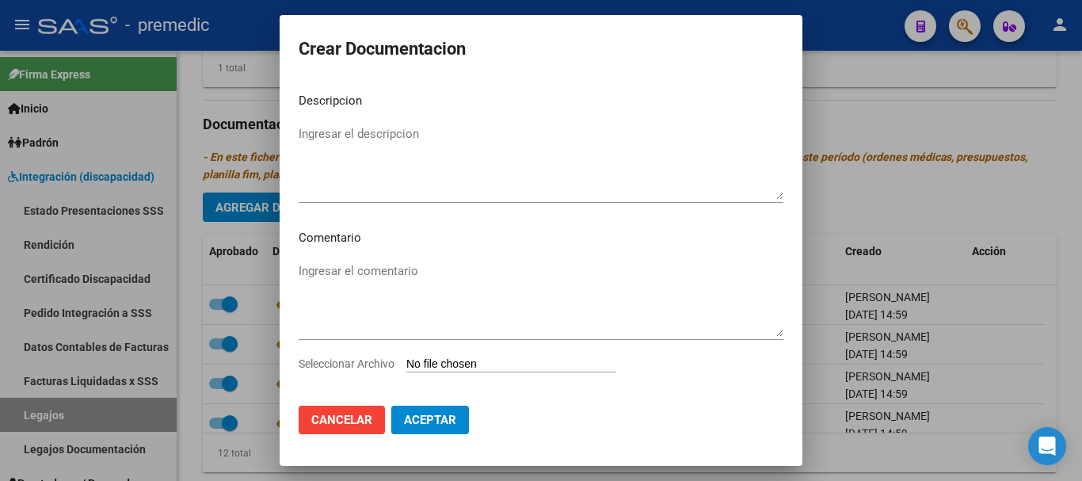
click at [490, 358] on input "Seleccionar Archivo" at bounding box center [511, 364] width 210 height 15
type input "C:\fakepath\INFORME [PERSON_NAME].pdf"
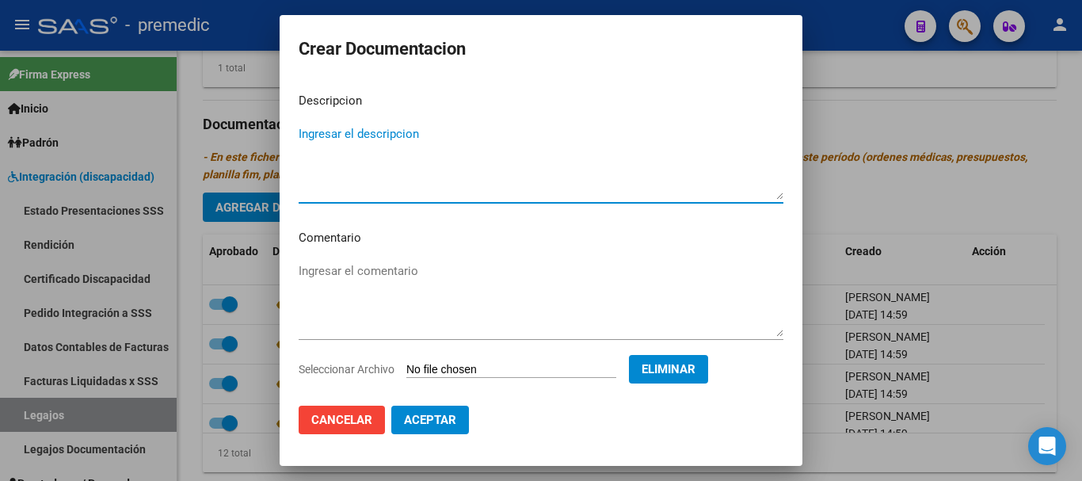
click at [629, 183] on textarea "Ingresar el descripcion" at bounding box center [541, 162] width 485 height 74
type textarea "INFORME [PERSON_NAME]"
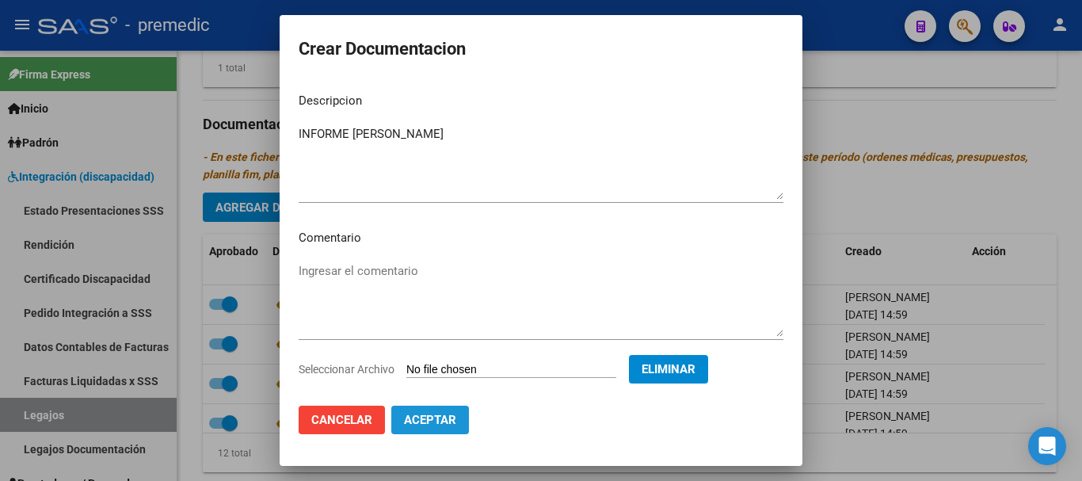
click at [455, 409] on button "Aceptar" at bounding box center [430, 419] width 78 height 29
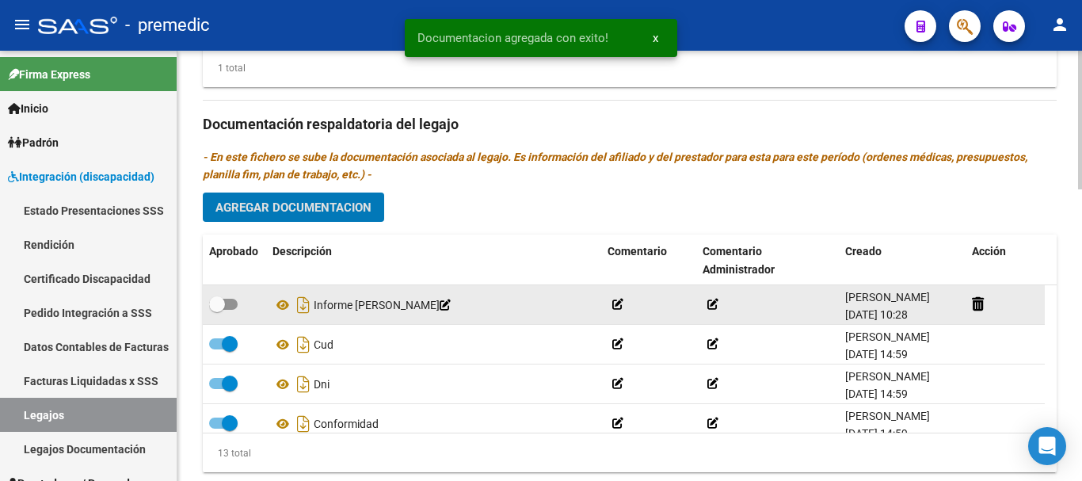
click at [235, 301] on span at bounding box center [223, 304] width 29 height 11
click at [217, 310] on input "checkbox" at bounding box center [216, 310] width 1 height 1
checkbox input "true"
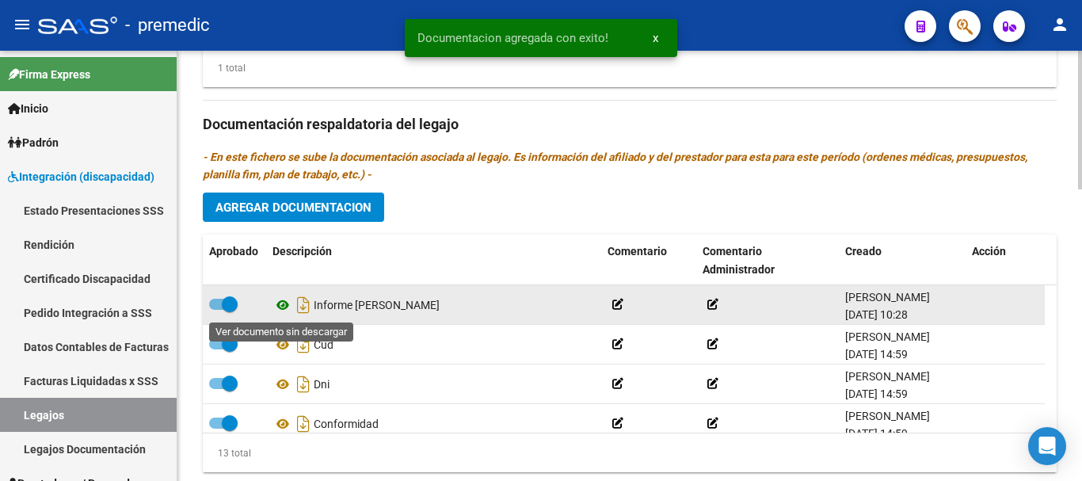
click at [288, 302] on icon at bounding box center [282, 304] width 21 height 19
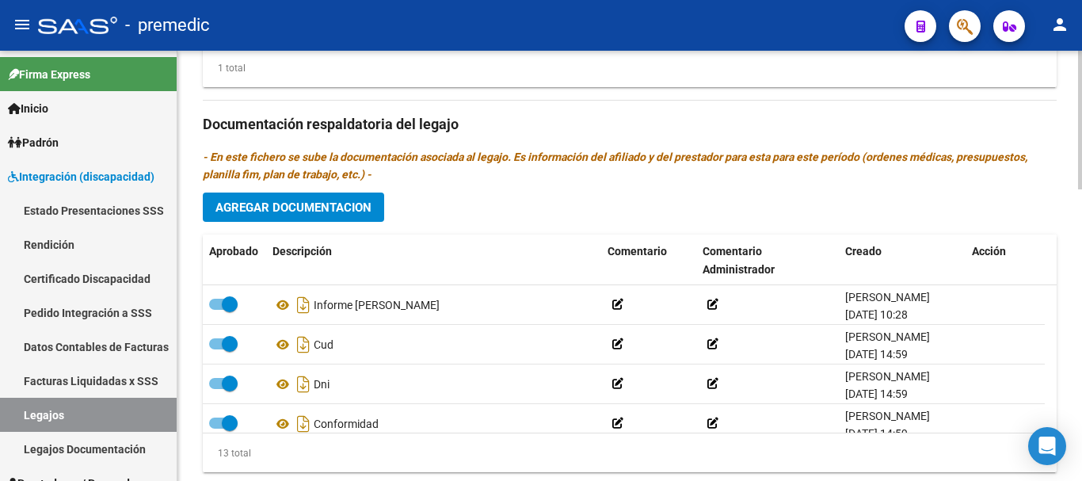
scroll to position [430, 0]
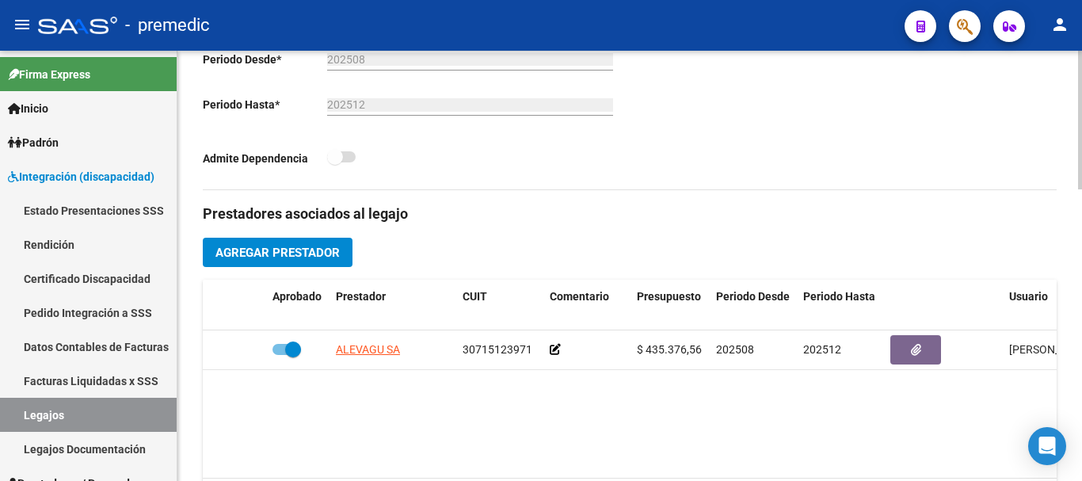
click at [1081, 123] on div at bounding box center [1080, 266] width 4 height 430
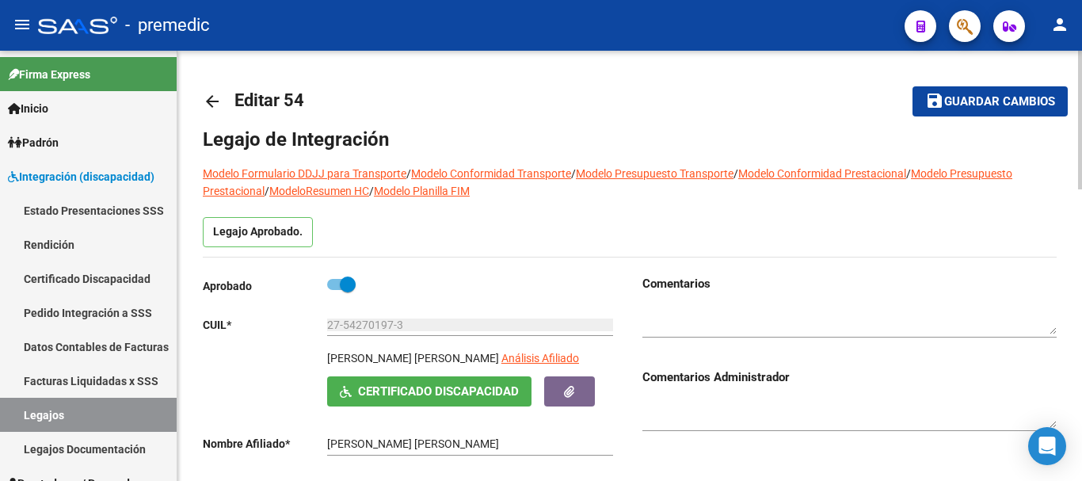
click at [1081, 123] on div at bounding box center [1080, 266] width 4 height 430
click at [1081, 123] on div at bounding box center [1080, 120] width 4 height 139
click at [1011, 101] on span "Guardar cambios" at bounding box center [999, 102] width 111 height 14
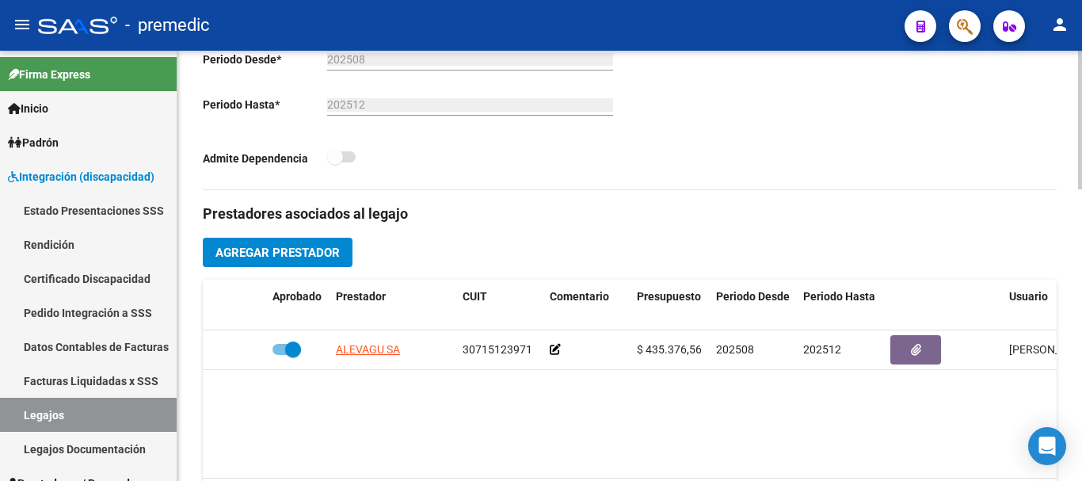
click at [1081, 315] on div at bounding box center [1080, 266] width 4 height 430
click at [1081, 315] on div at bounding box center [1080, 258] width 4 height 139
click at [1081, 13] on mat-toolbar "menu - premedic person" at bounding box center [541, 25] width 1082 height 51
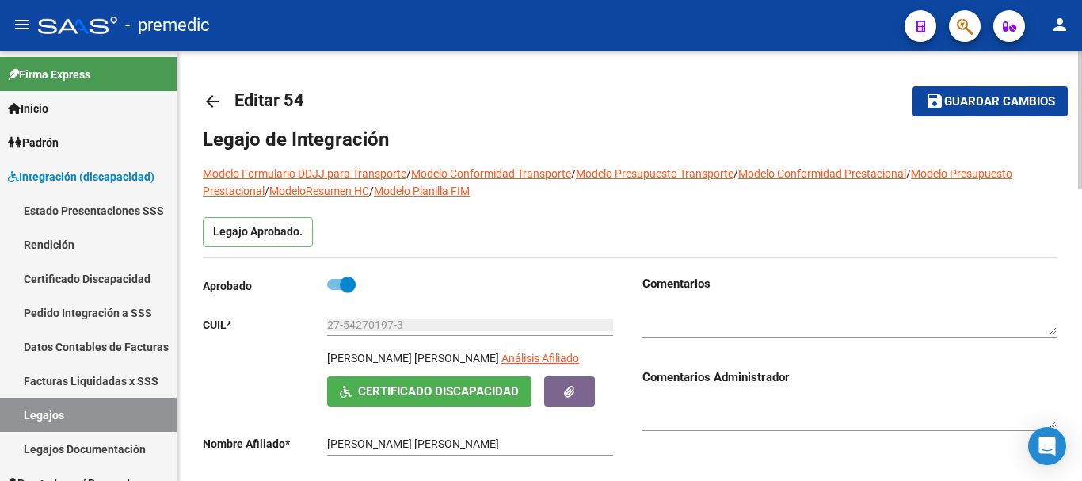
click at [1081, 57] on div at bounding box center [1080, 266] width 4 height 430
click at [1081, 57] on div at bounding box center [1080, 120] width 4 height 139
click at [1014, 102] on span "Guardar cambios" at bounding box center [999, 102] width 111 height 14
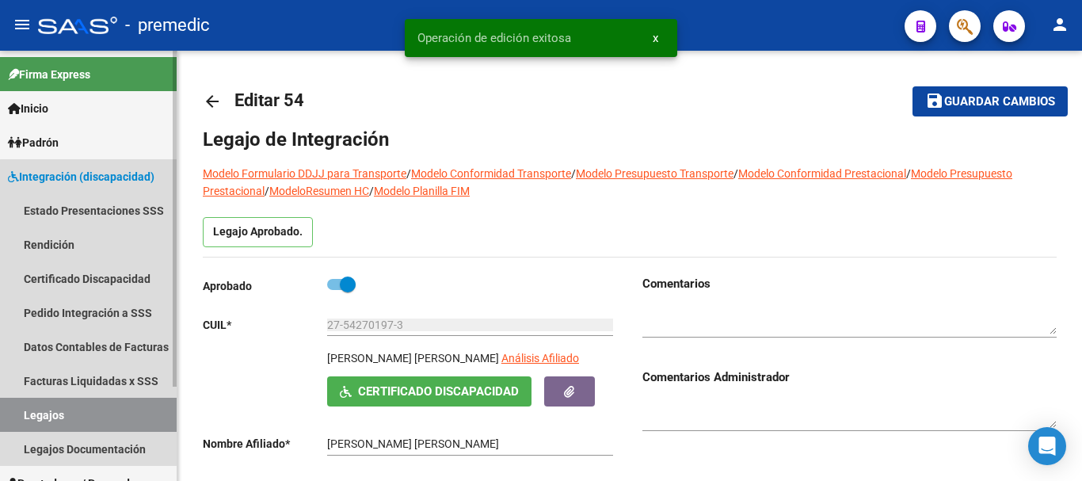
click at [140, 423] on link "Legajos" at bounding box center [88, 415] width 177 height 34
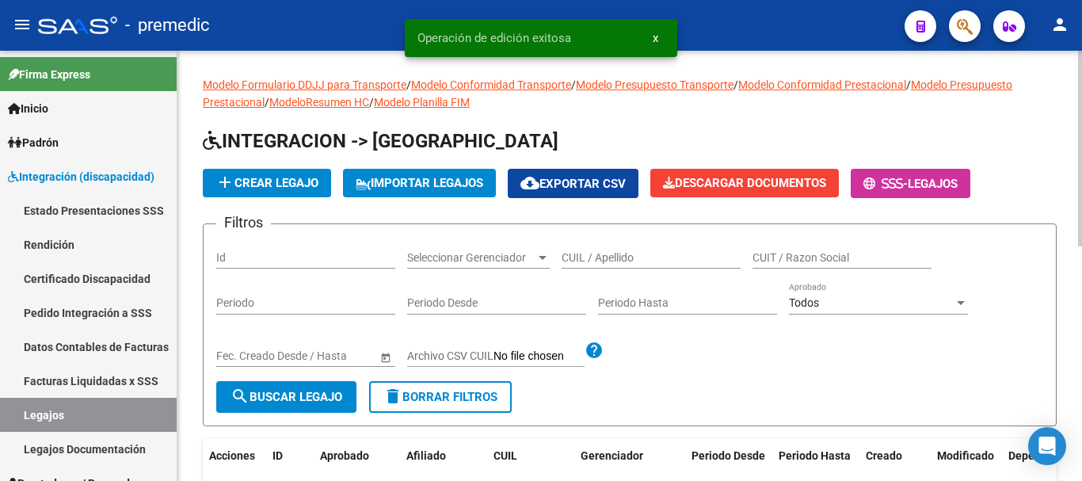
scroll to position [430, 0]
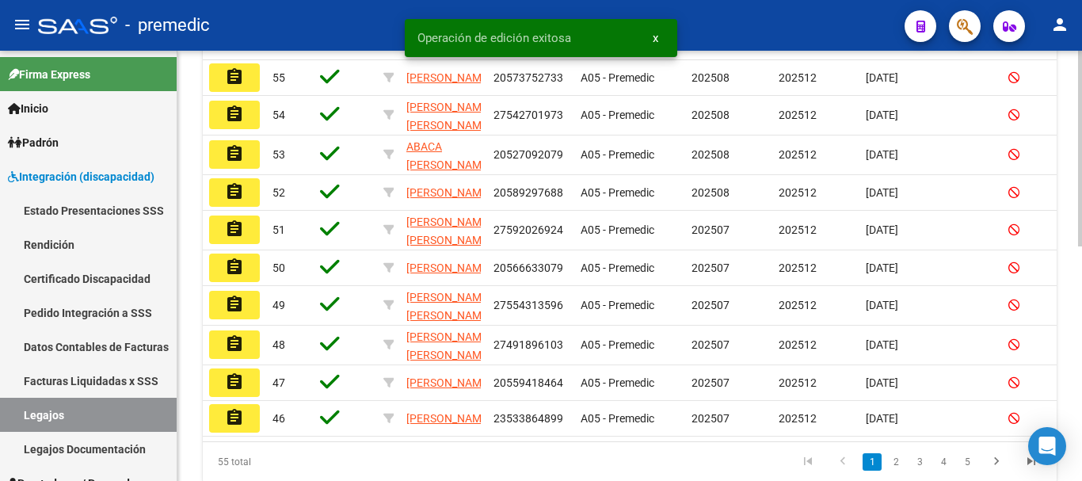
click at [1081, 407] on div at bounding box center [1080, 266] width 4 height 430
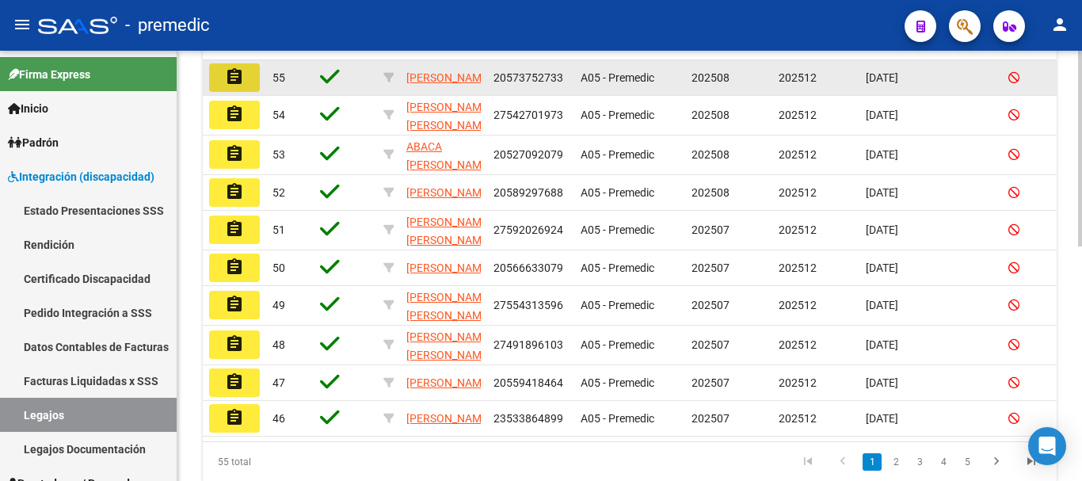
click at [252, 80] on button "assignment" at bounding box center [234, 77] width 51 height 29
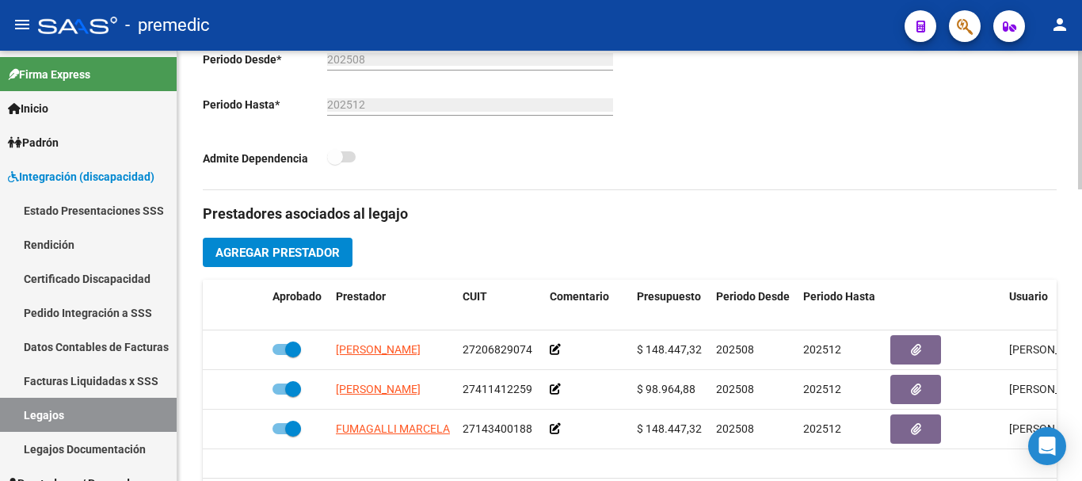
click at [1081, 417] on div at bounding box center [1080, 266] width 4 height 430
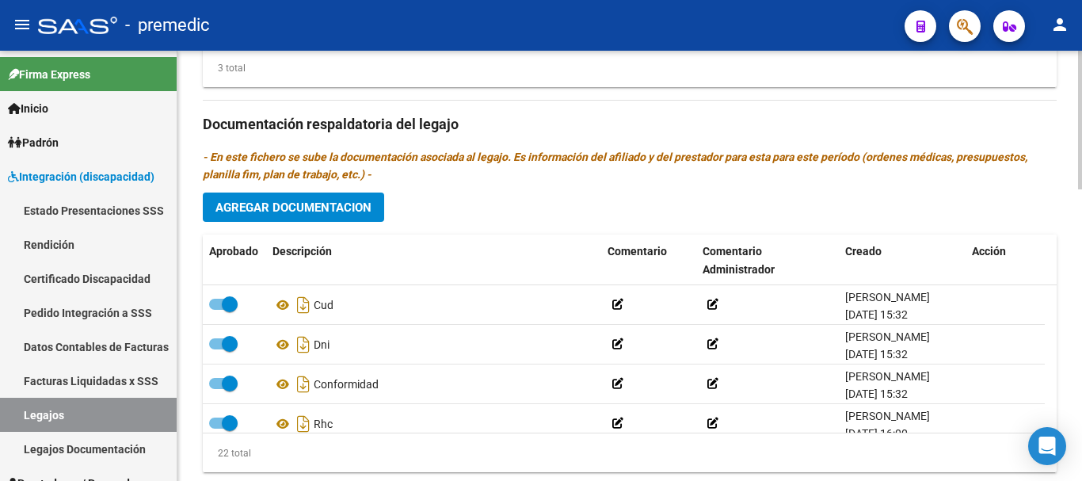
click at [1081, 417] on div at bounding box center [1080, 266] width 4 height 430
click at [270, 192] on div "Prestadores asociados al legajo Agregar Prestador Aprobado Prestador CUIT Comen…" at bounding box center [630, 122] width 854 height 725
click at [288, 211] on span "Agregar Documentacion" at bounding box center [293, 207] width 156 height 14
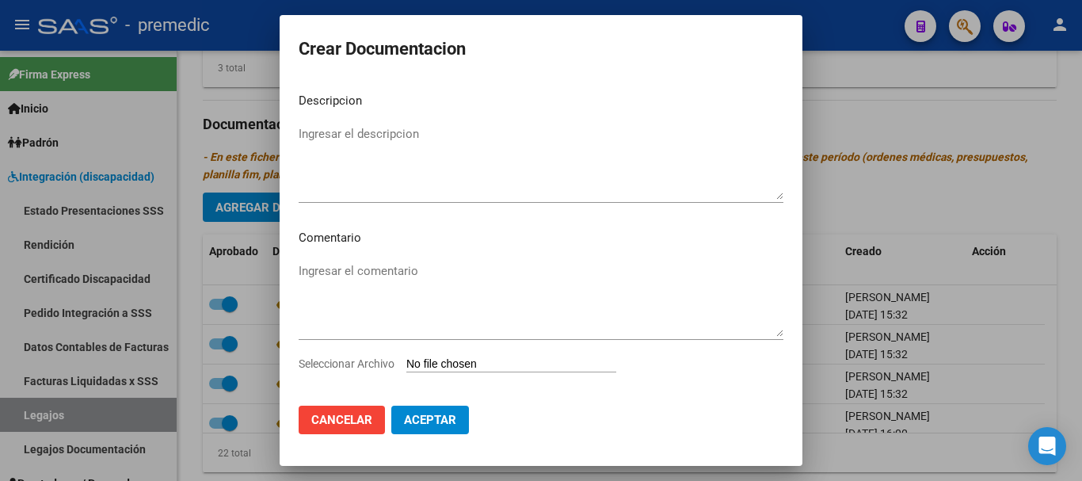
click at [523, 362] on input "Seleccionar Archivo" at bounding box center [511, 364] width 210 height 15
type input "C:\fakepath\INFORME [PERSON_NAME].pdf"
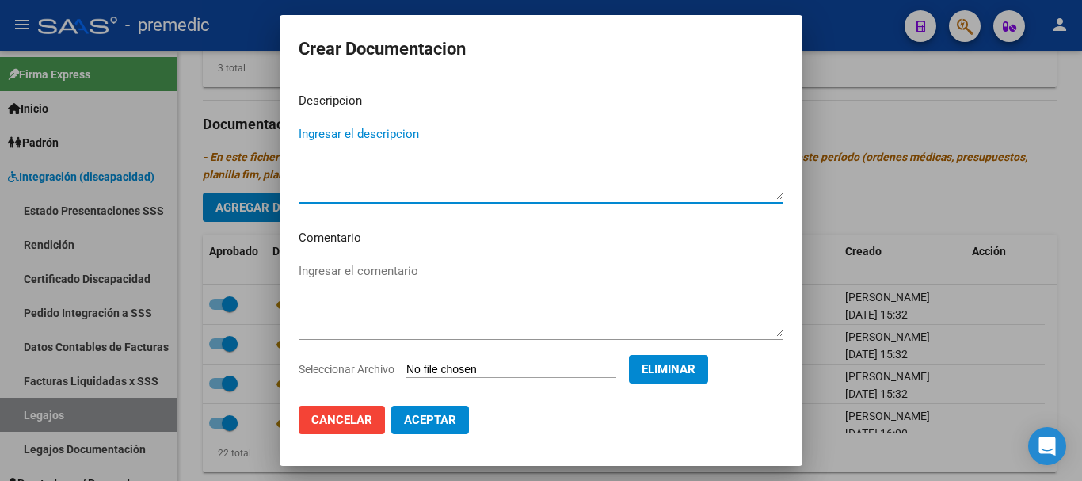
click at [606, 139] on textarea "Ingresar el descripcion" at bounding box center [541, 162] width 485 height 74
type textarea "INFORME [PERSON_NAME]"
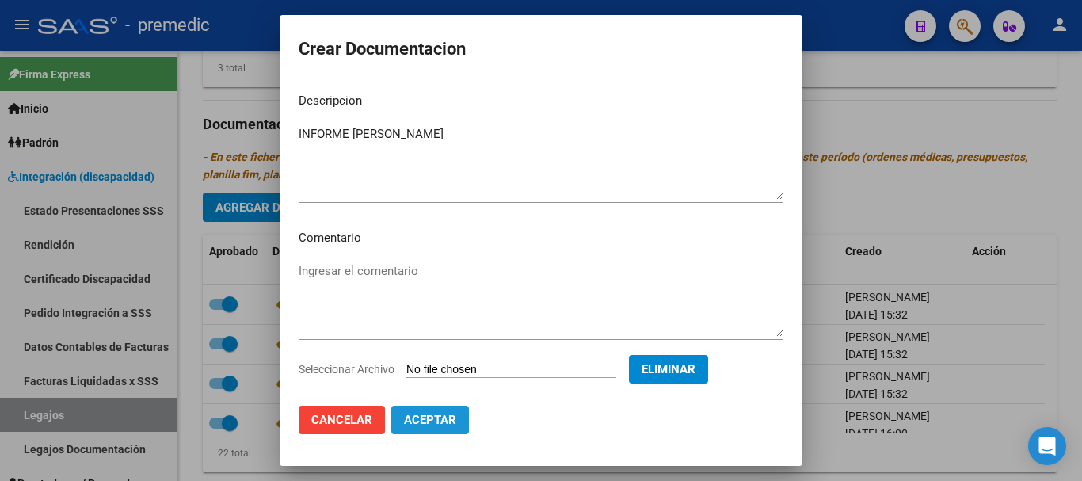
click at [458, 420] on button "Aceptar" at bounding box center [430, 419] width 78 height 29
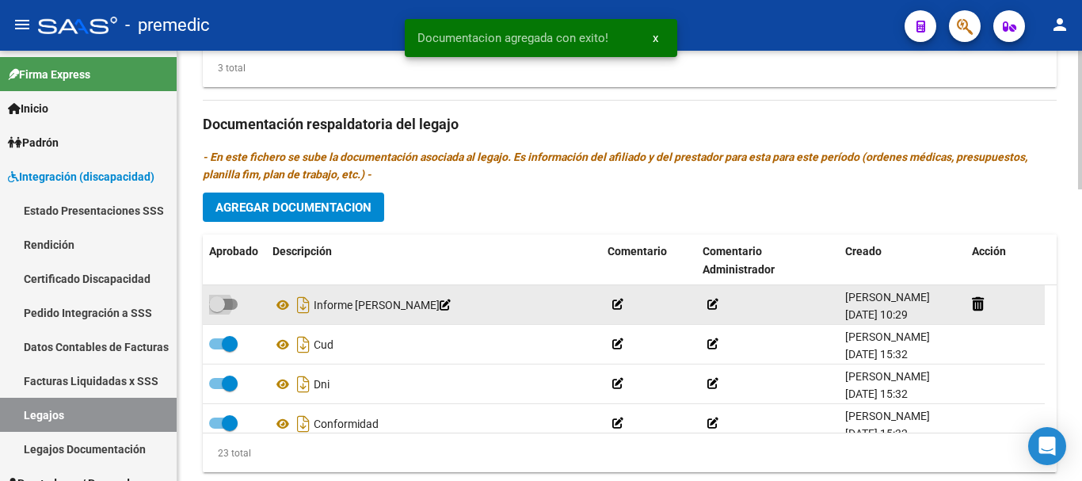
click at [225, 310] on span at bounding box center [223, 304] width 29 height 11
click at [217, 310] on input "checkbox" at bounding box center [216, 310] width 1 height 1
checkbox input "true"
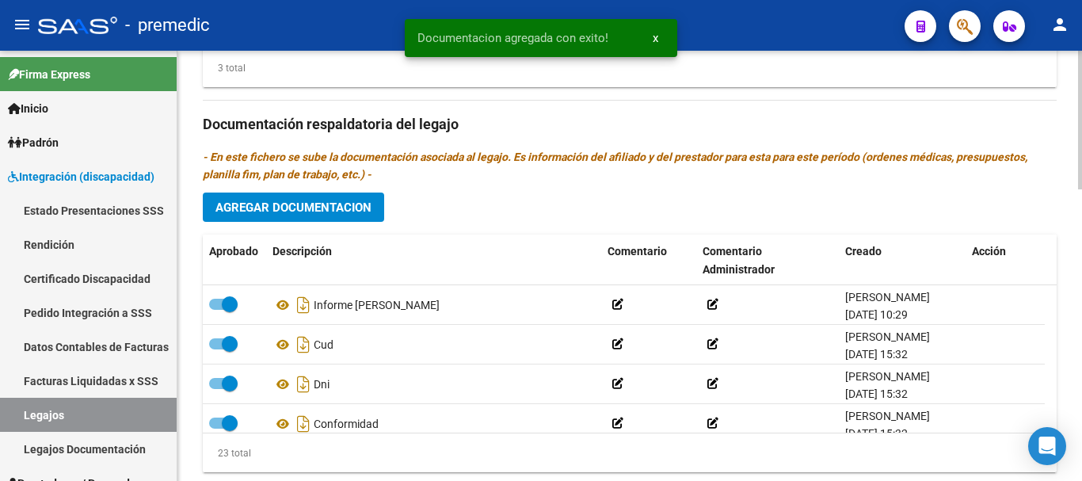
scroll to position [430, 0]
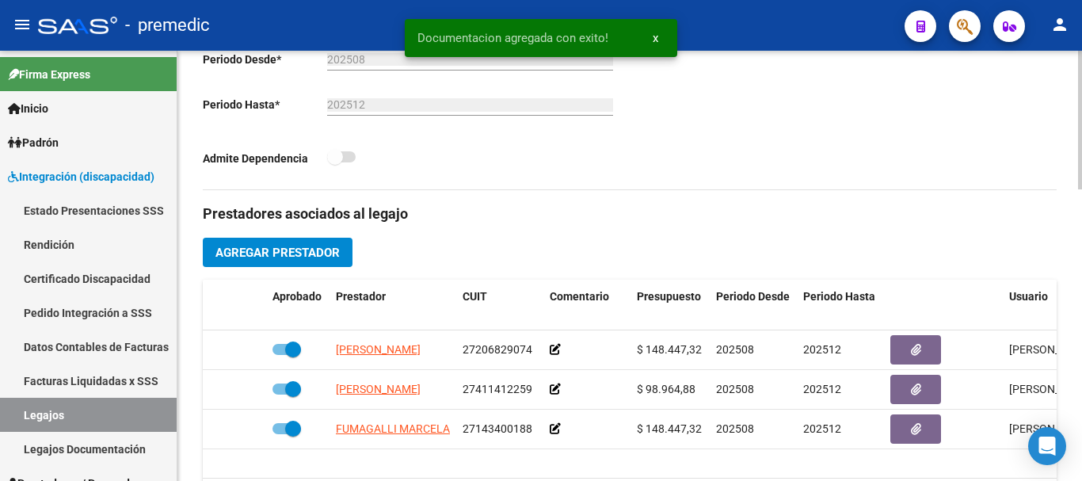
click at [1081, 121] on div at bounding box center [1080, 266] width 4 height 430
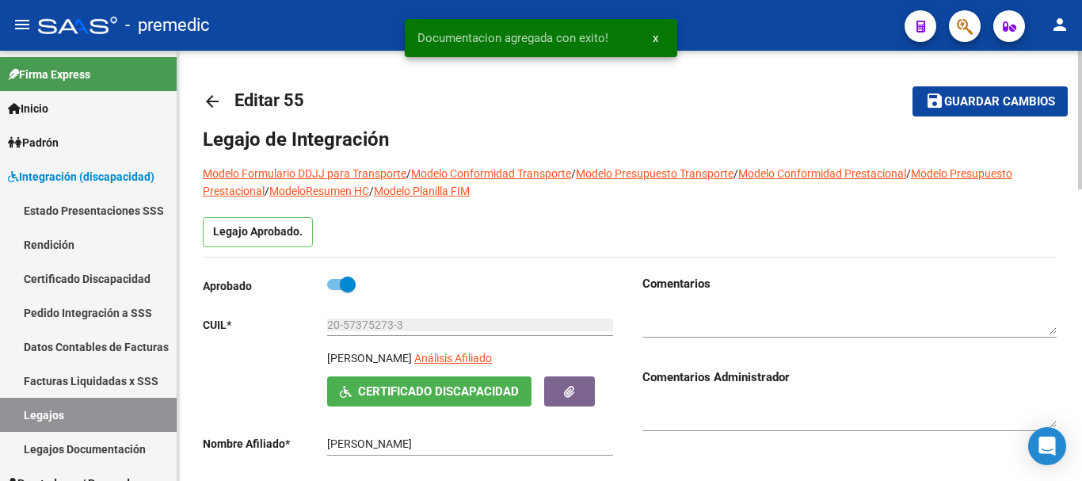
click at [1081, 121] on div at bounding box center [1080, 266] width 4 height 430
click at [1007, 107] on span "Guardar cambios" at bounding box center [999, 102] width 111 height 14
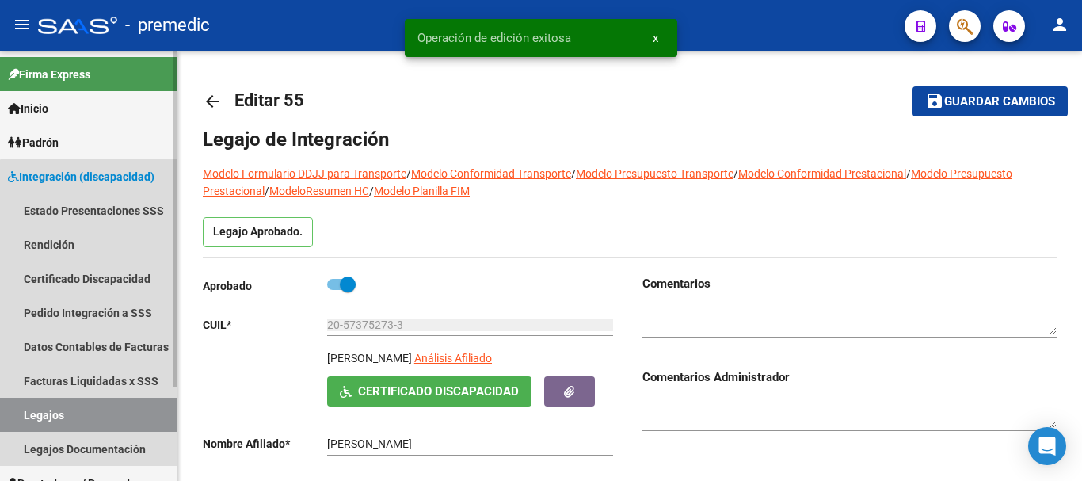
click at [125, 417] on link "Legajos" at bounding box center [88, 415] width 177 height 34
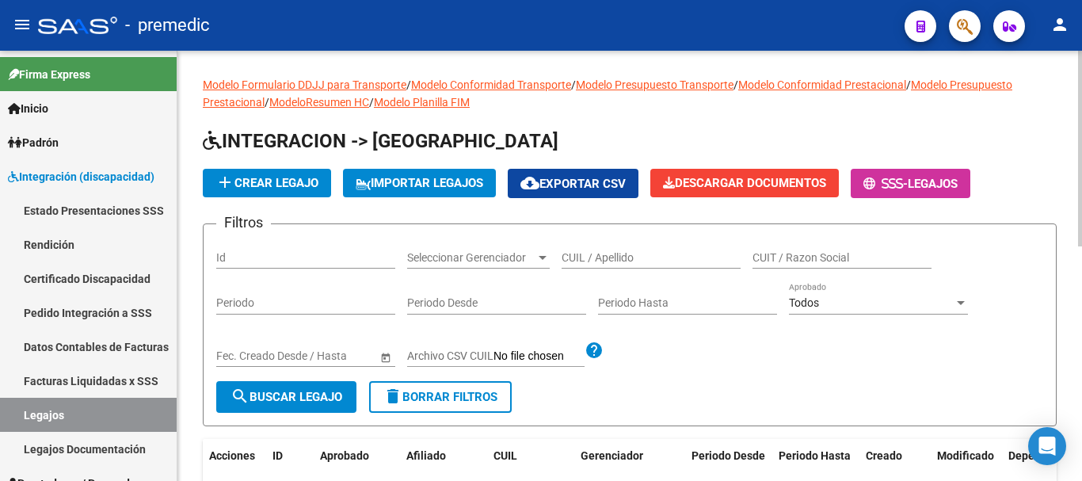
click at [1044, 210] on app-list-header "INTEGRACION -> Legajos add Crear Legajo IMPORTAR LEGAJOS cloud_download Exporta…" at bounding box center [630, 277] width 854 height 298
